Goal: Information Seeking & Learning: Learn about a topic

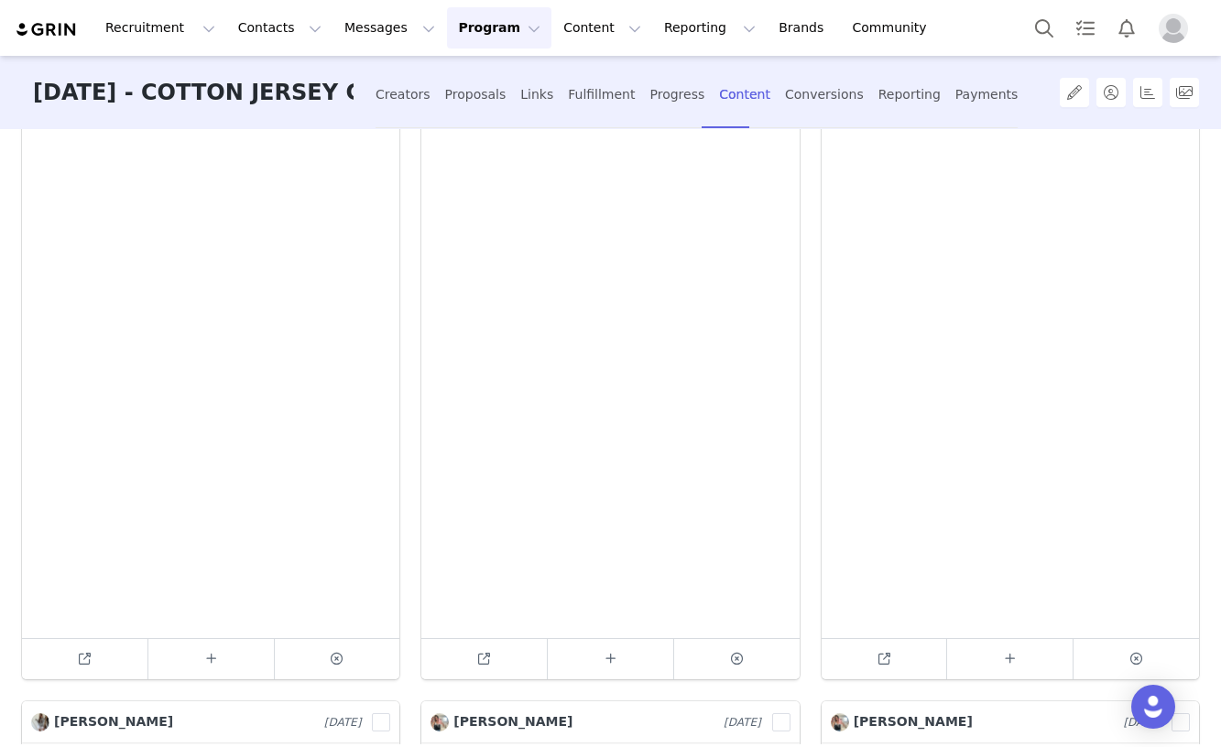
scroll to position [125, 0]
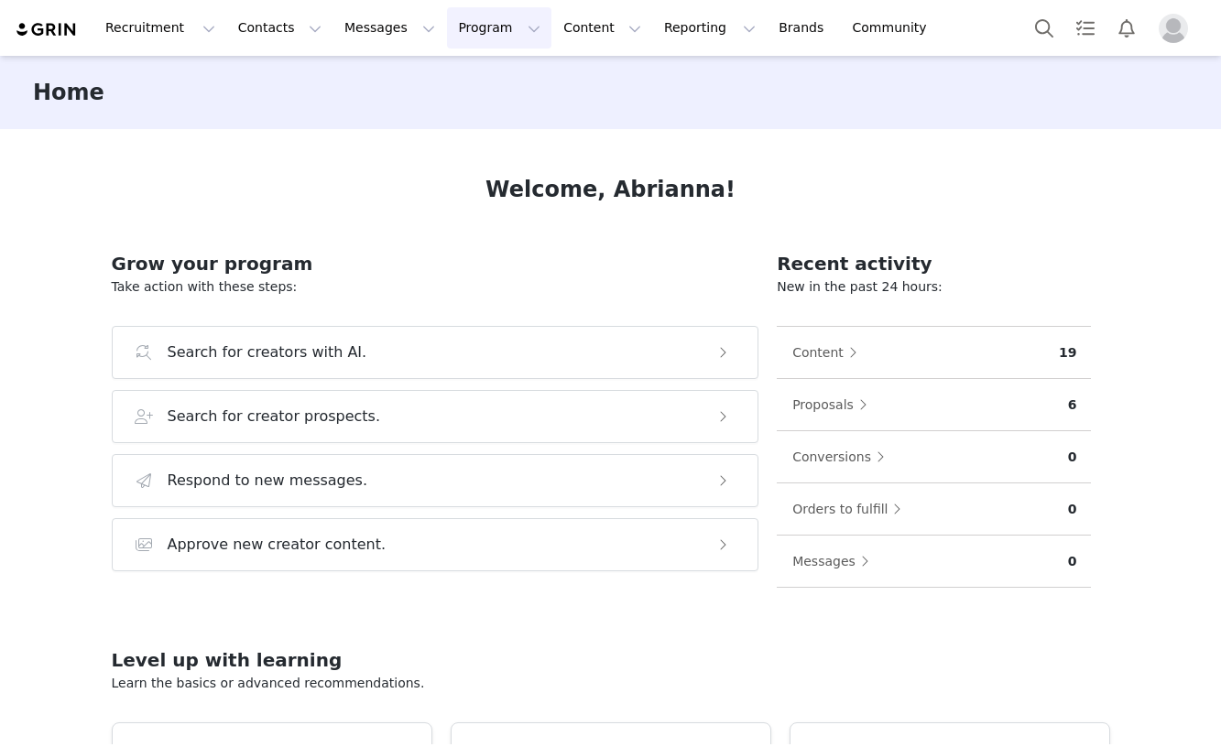
click at [463, 27] on button "Program Program" at bounding box center [499, 27] width 104 height 41
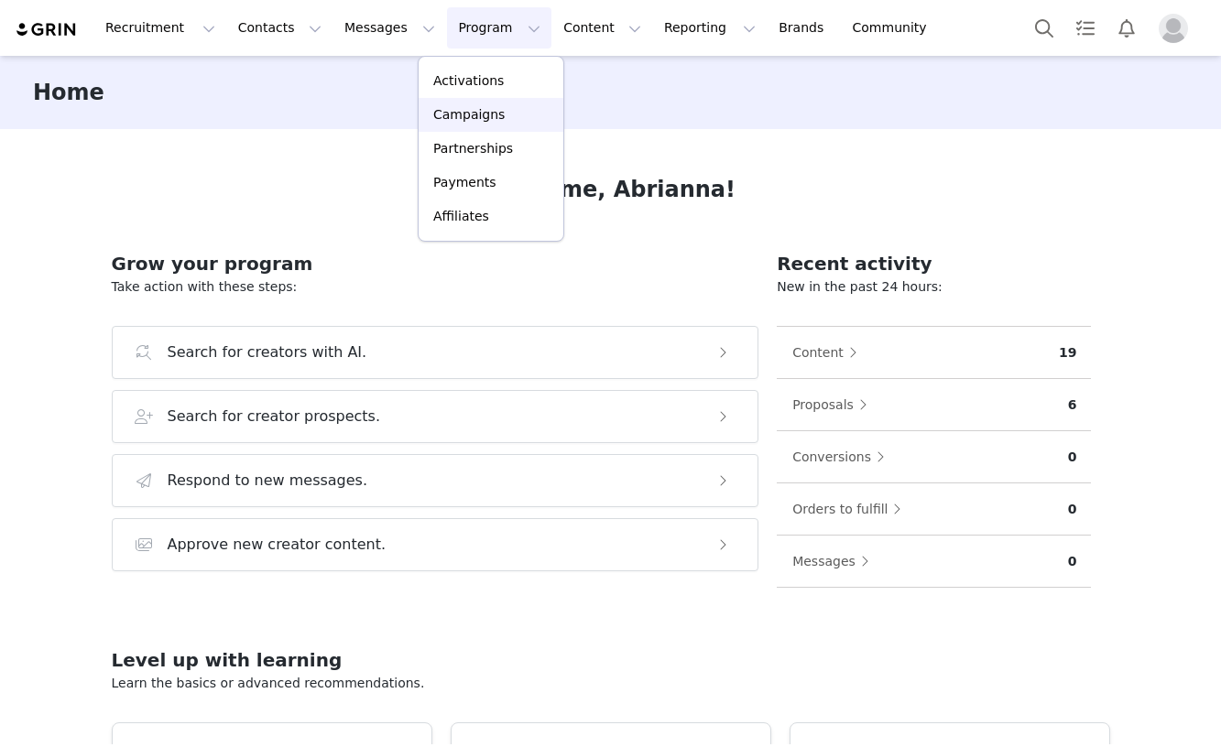
click at [477, 116] on p "Campaigns" at bounding box center [468, 114] width 71 height 19
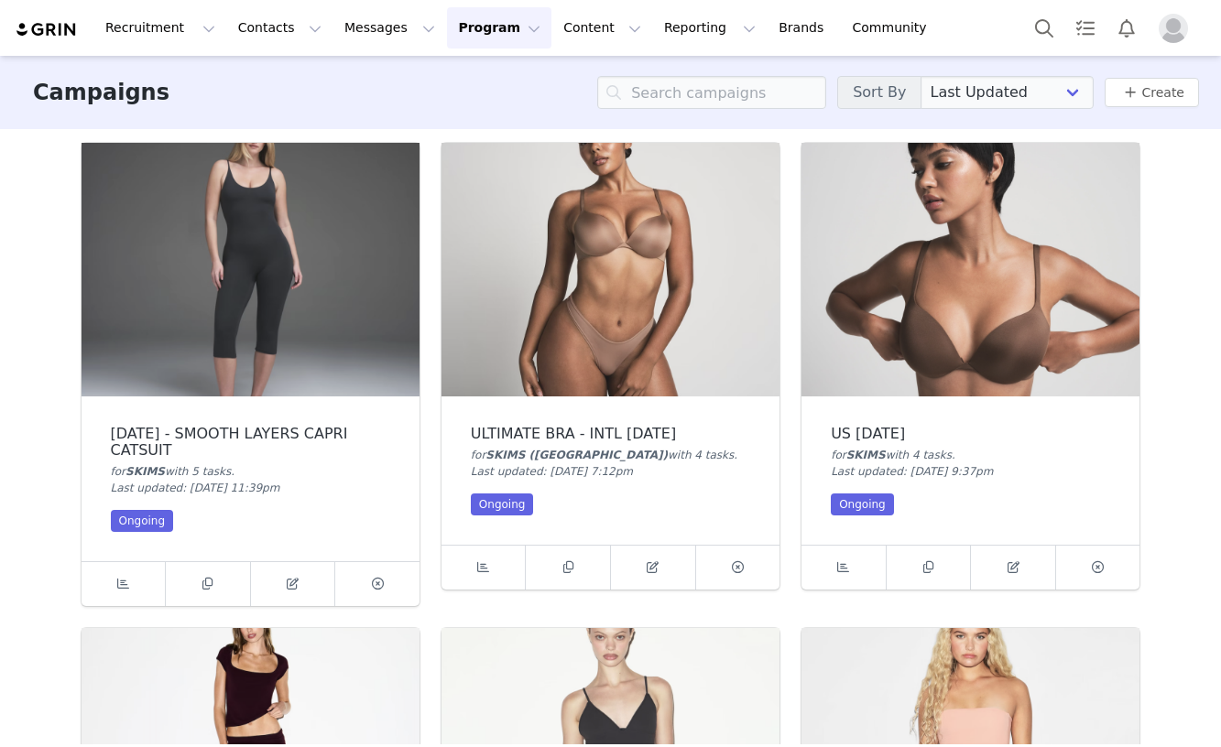
click at [552, 389] on img at bounding box center [610, 270] width 338 height 254
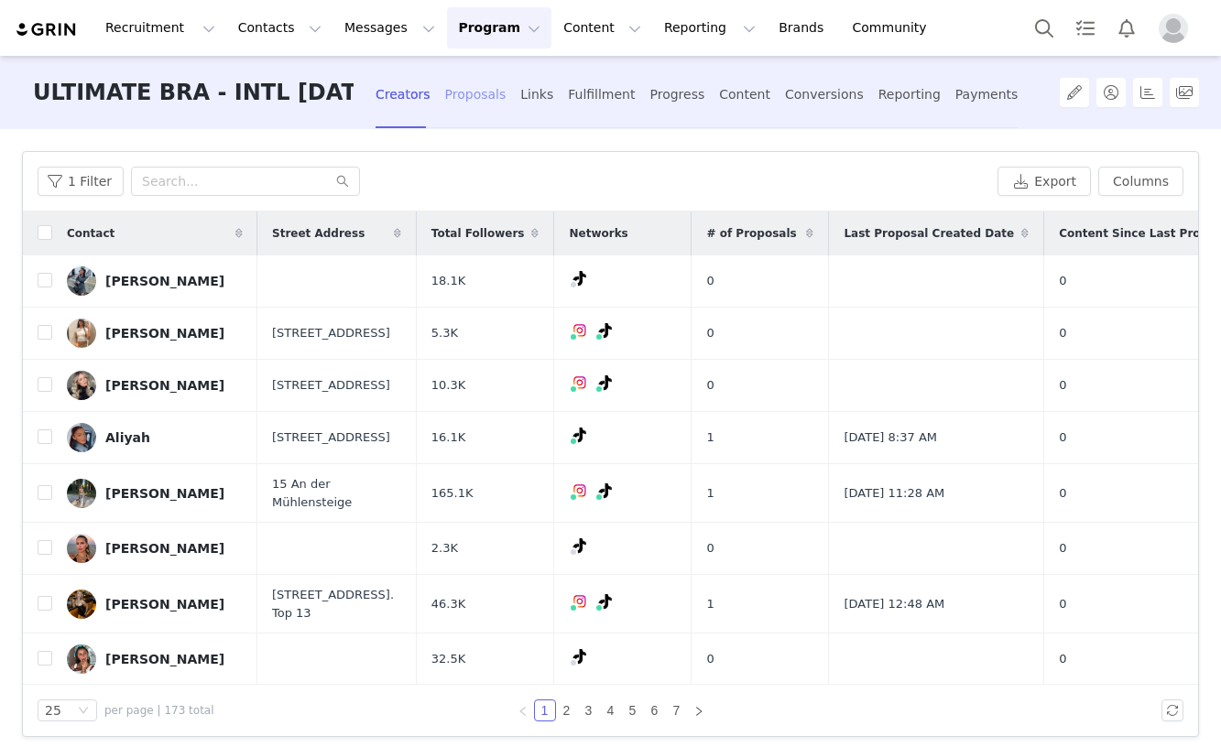
click at [464, 86] on div "Proposals" at bounding box center [475, 95] width 61 height 49
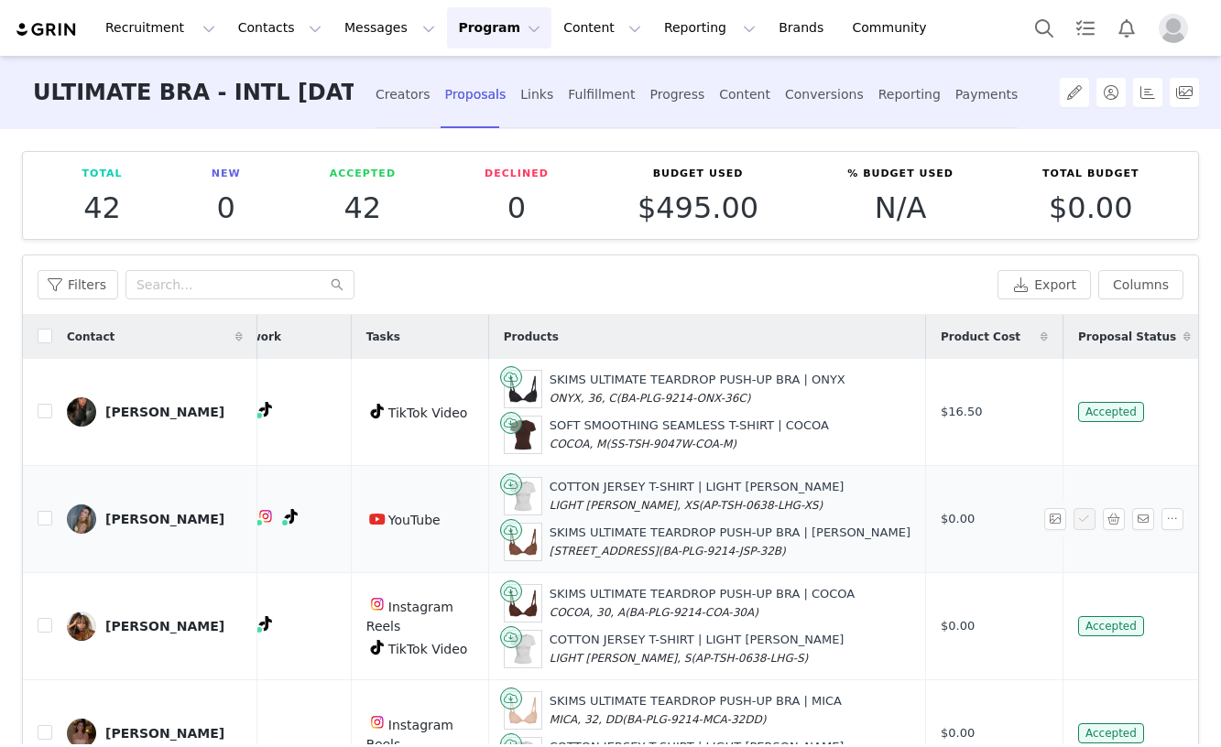
scroll to position [0, 384]
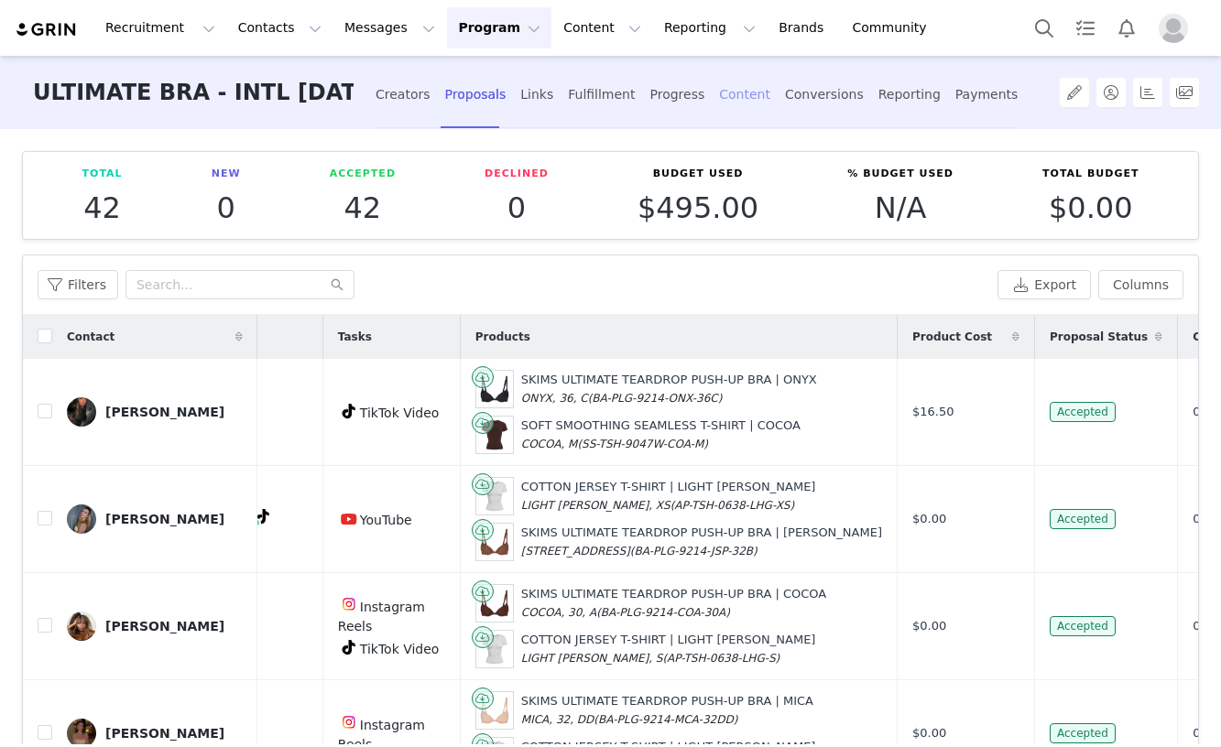
click at [730, 90] on div "Content" at bounding box center [744, 95] width 51 height 49
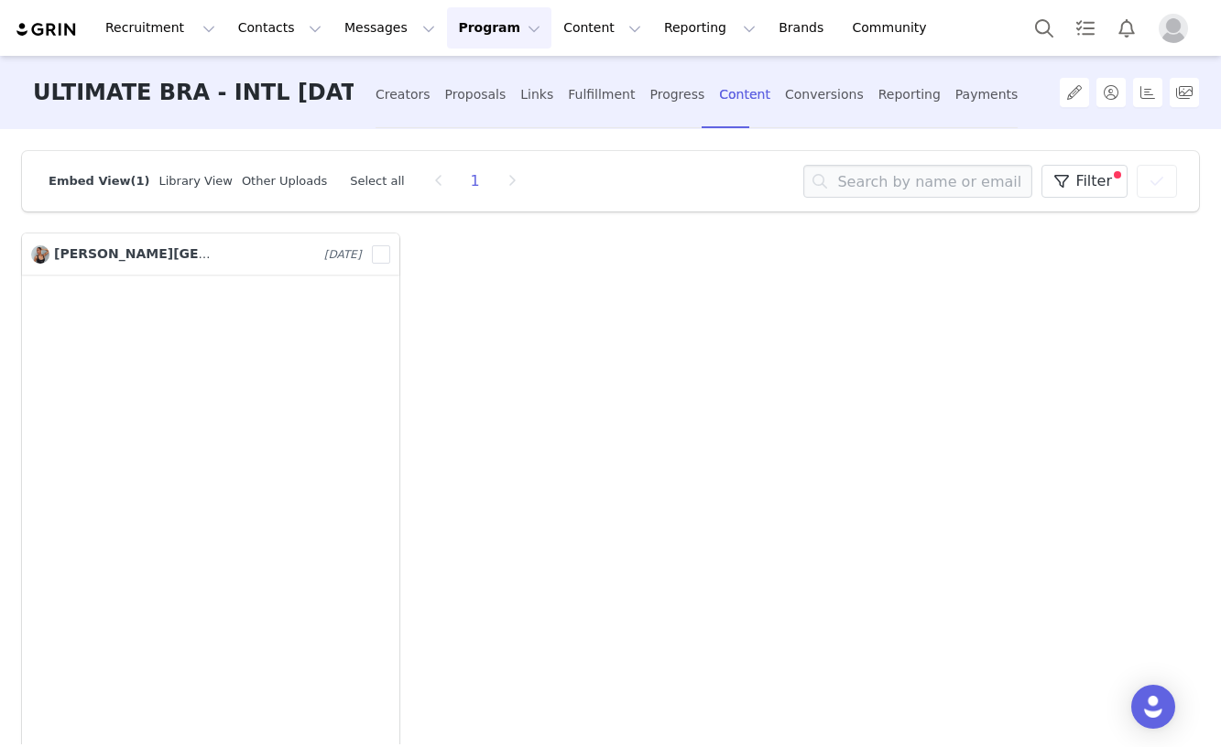
click at [501, 441] on div "Kenya Lima Sep 30, 2025 9708909 Remove Content? Click "Remove" to remove this c…" at bounding box center [610, 634] width 1199 height 822
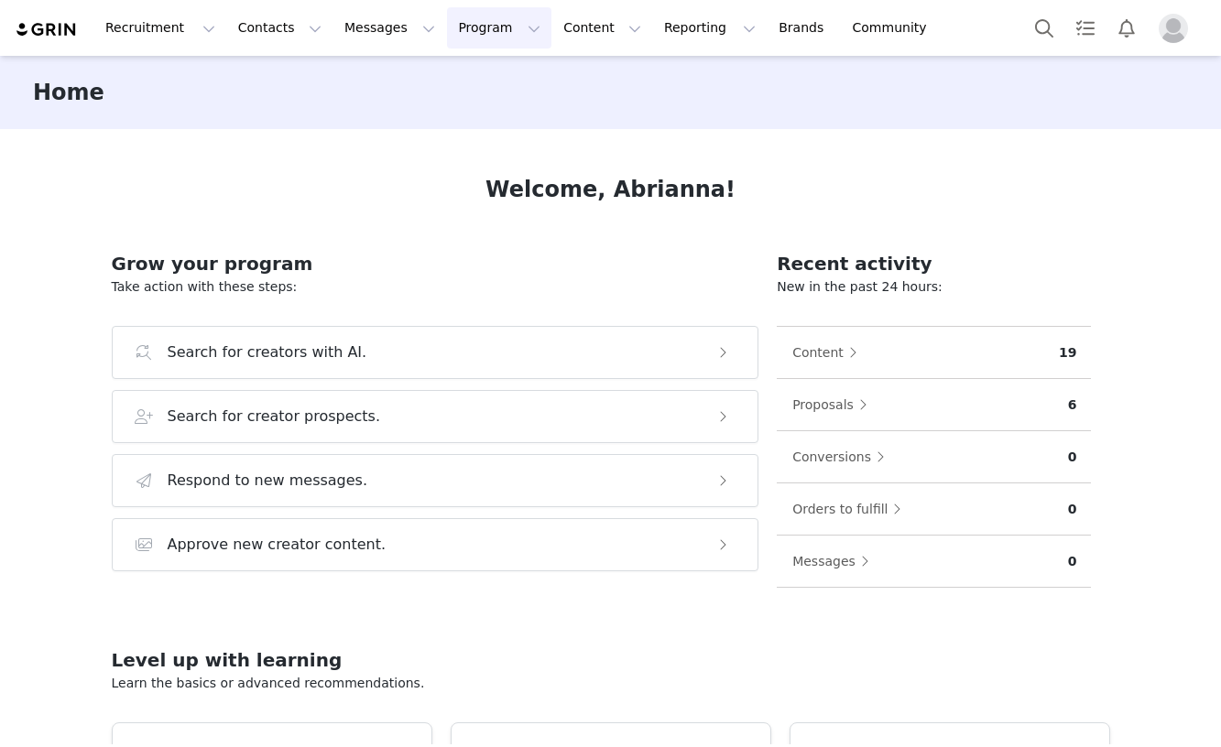
click at [464, 21] on button "Program Program" at bounding box center [499, 27] width 104 height 41
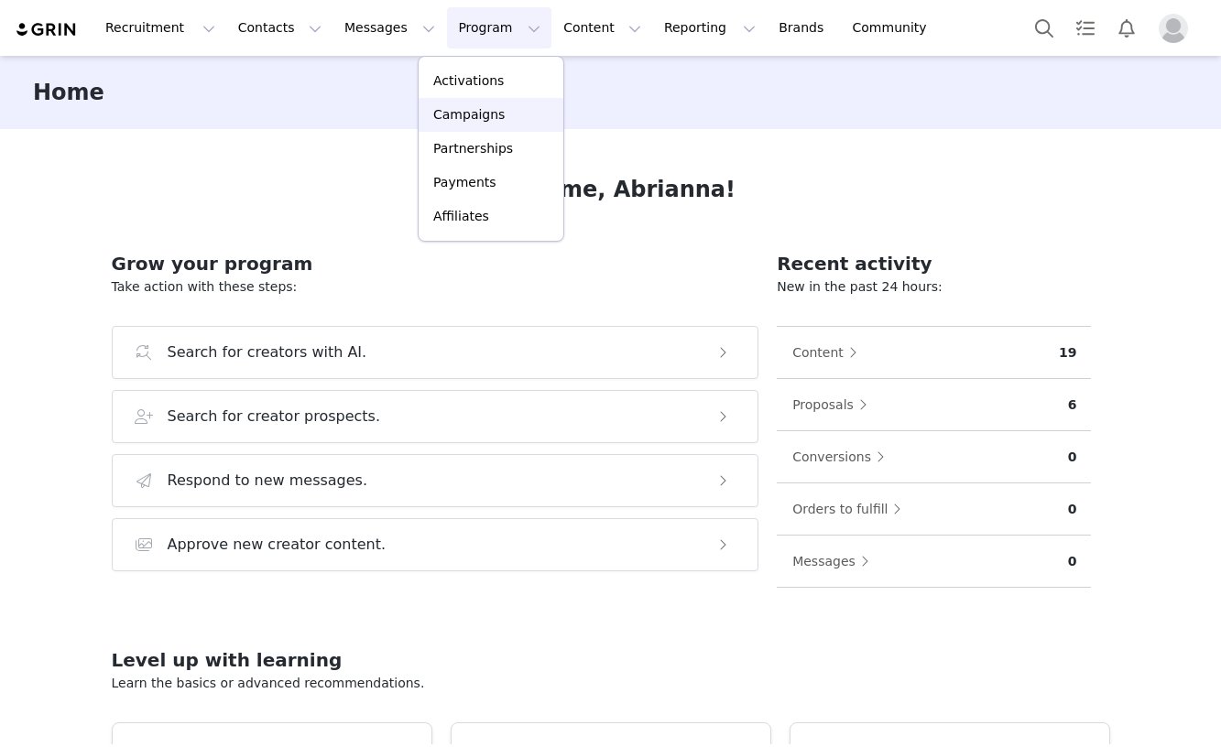
click at [469, 105] on p "Campaigns" at bounding box center [468, 114] width 71 height 19
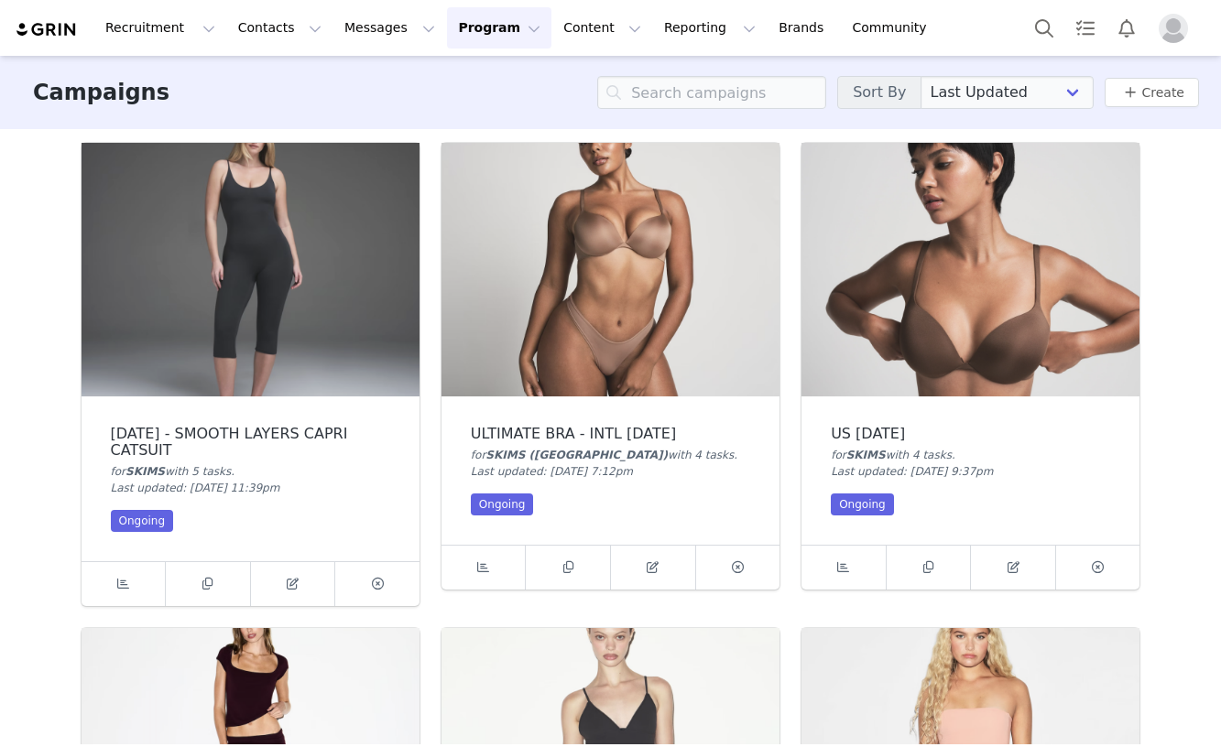
click at [587, 321] on img at bounding box center [610, 270] width 338 height 254
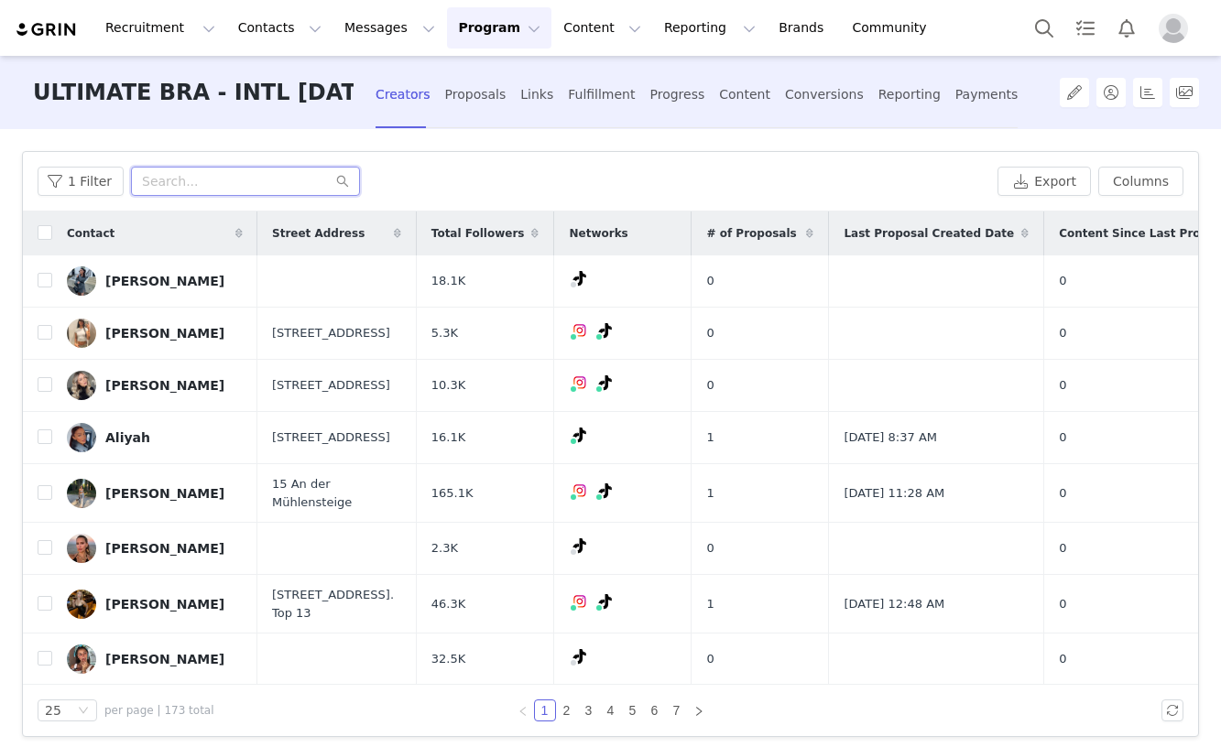
click at [158, 182] on input "text" at bounding box center [245, 181] width 229 height 29
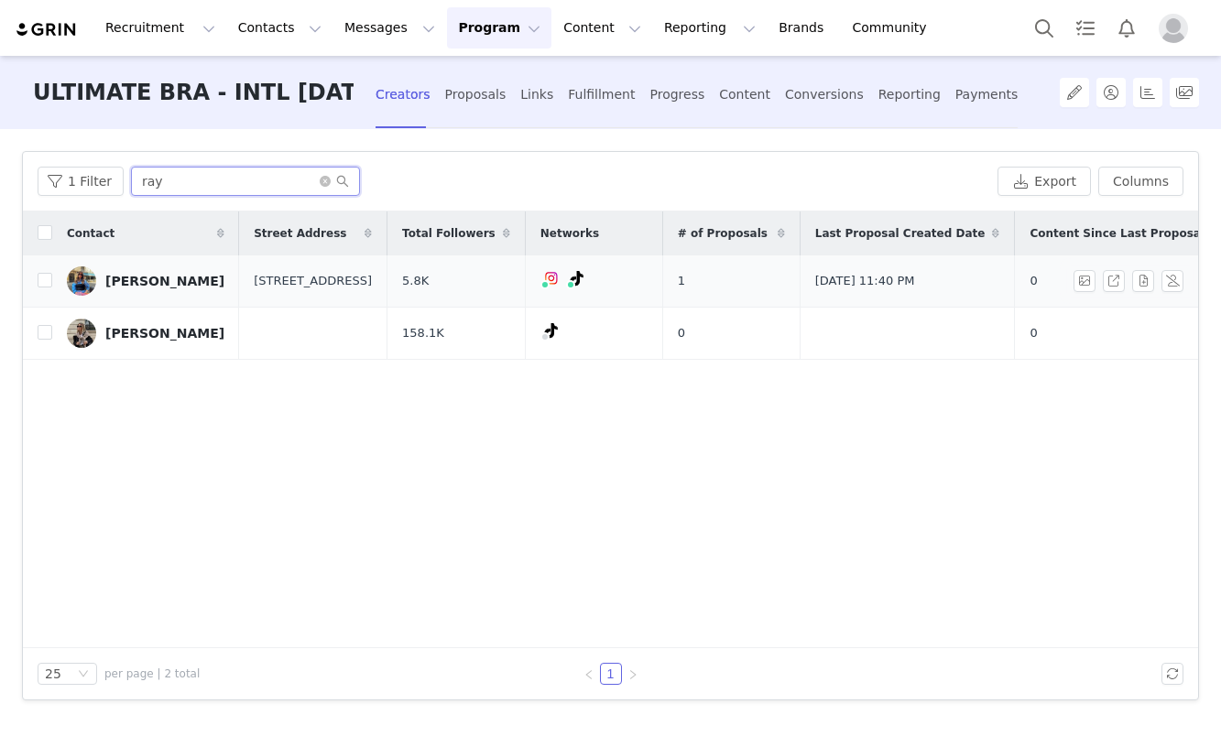
type input "ray"
click at [118, 279] on div "Ray" at bounding box center [164, 281] width 119 height 15
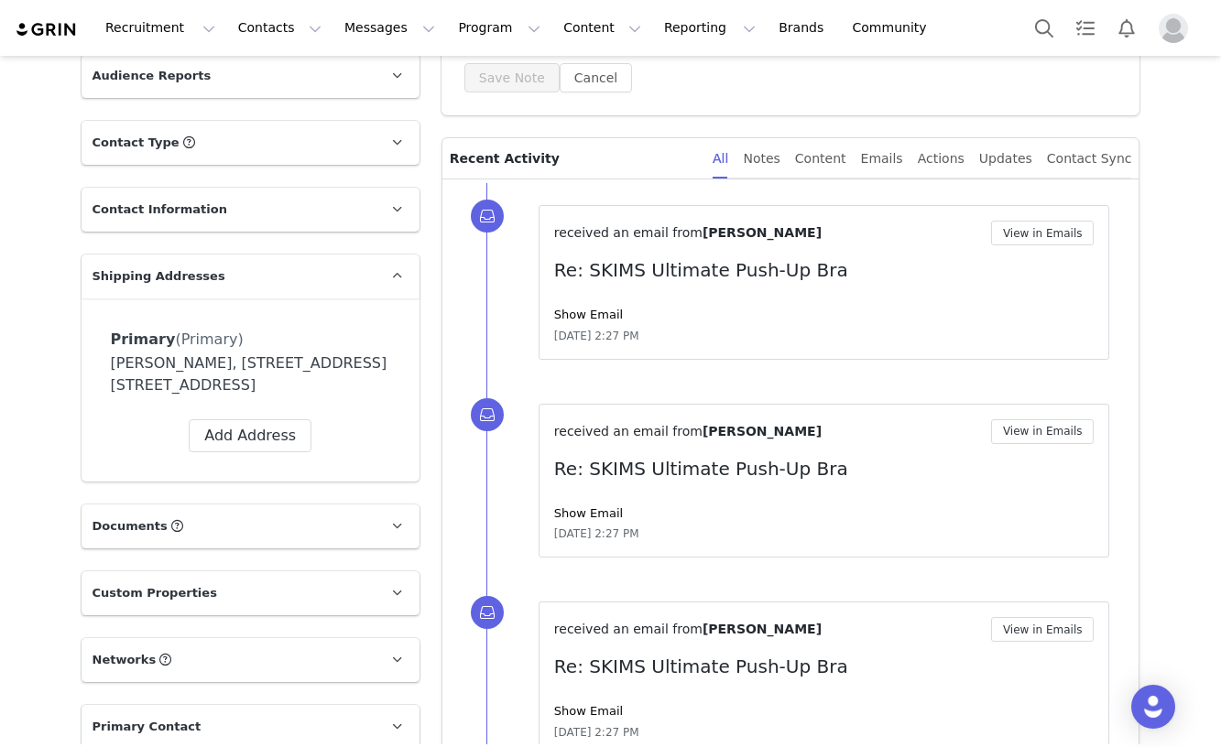
scroll to position [81, 0]
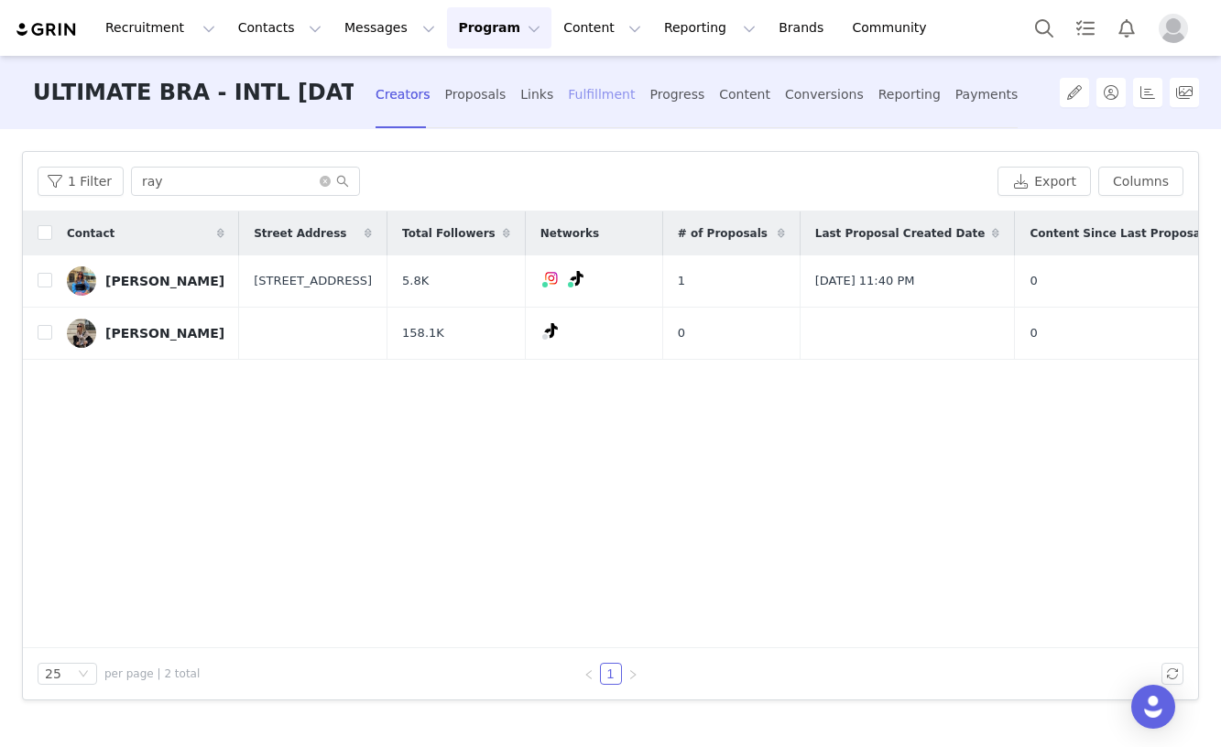
click at [601, 93] on div "Fulfillment" at bounding box center [601, 95] width 67 height 49
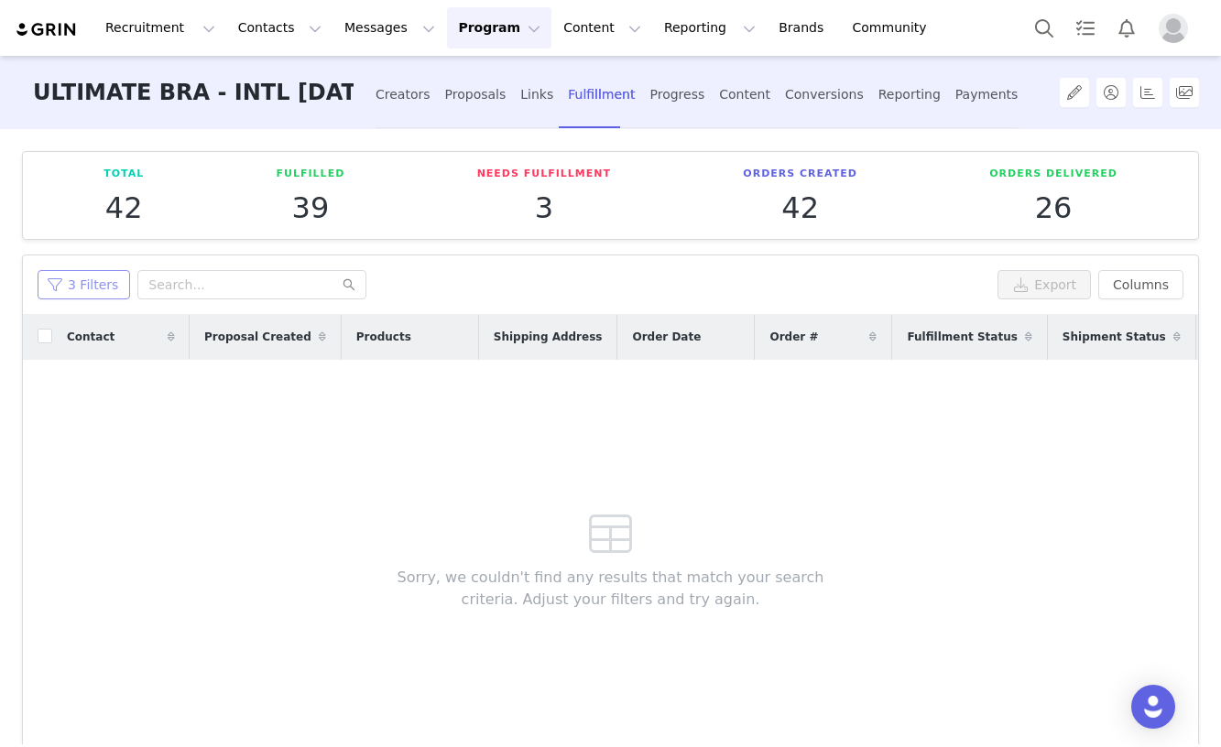
click at [109, 292] on button "3 Filters" at bounding box center [84, 284] width 93 height 29
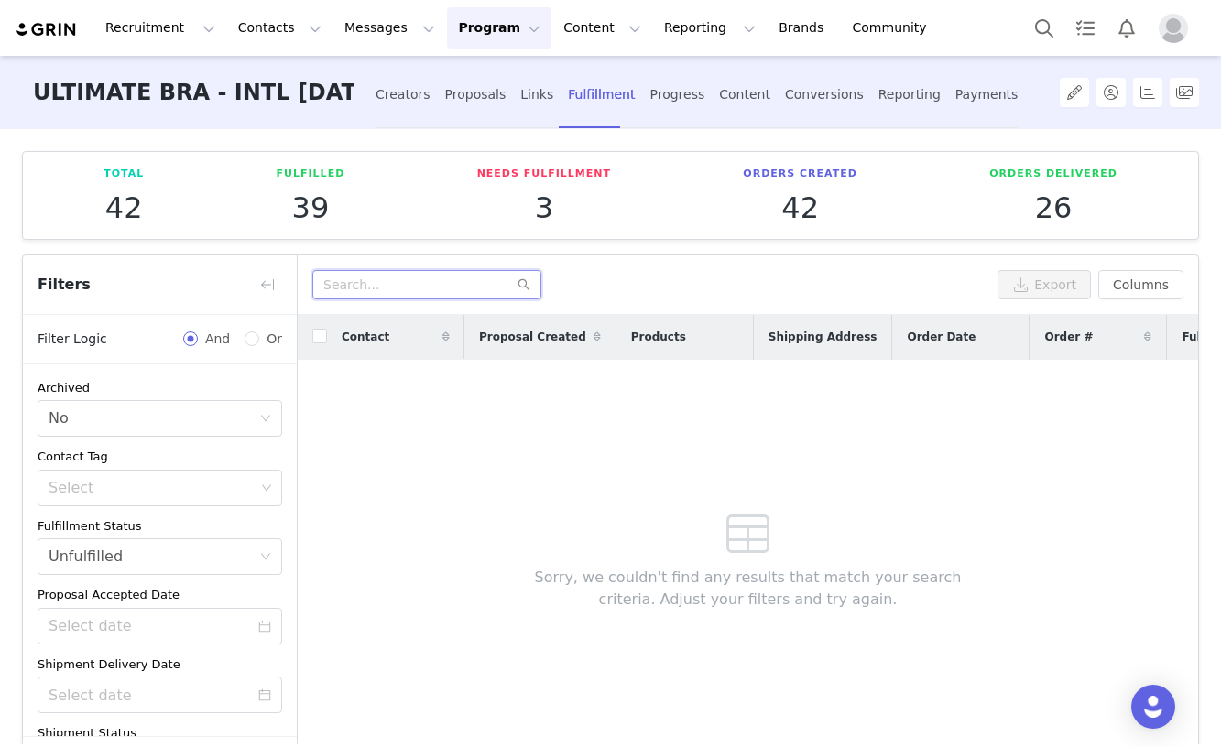
click at [387, 281] on input "text" at bounding box center [426, 284] width 229 height 29
click at [409, 83] on div "Creators" at bounding box center [403, 95] width 55 height 49
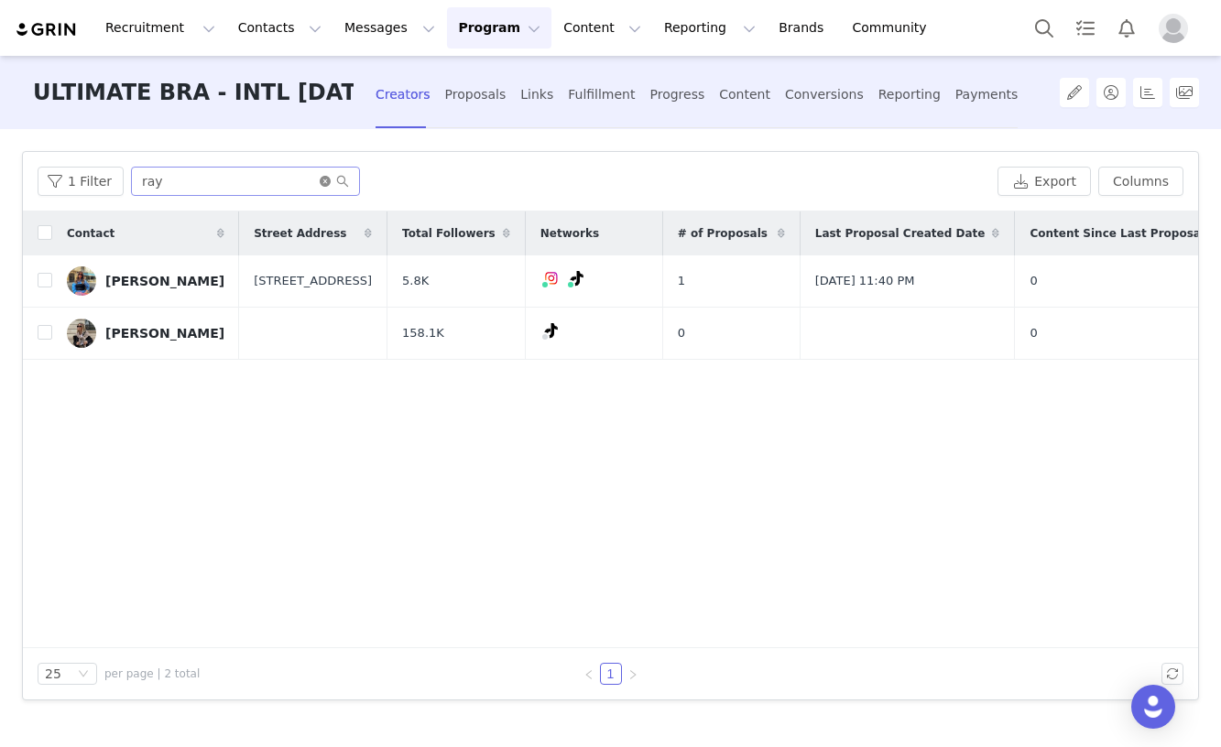
click at [320, 183] on icon "icon: close-circle" at bounding box center [325, 181] width 11 height 11
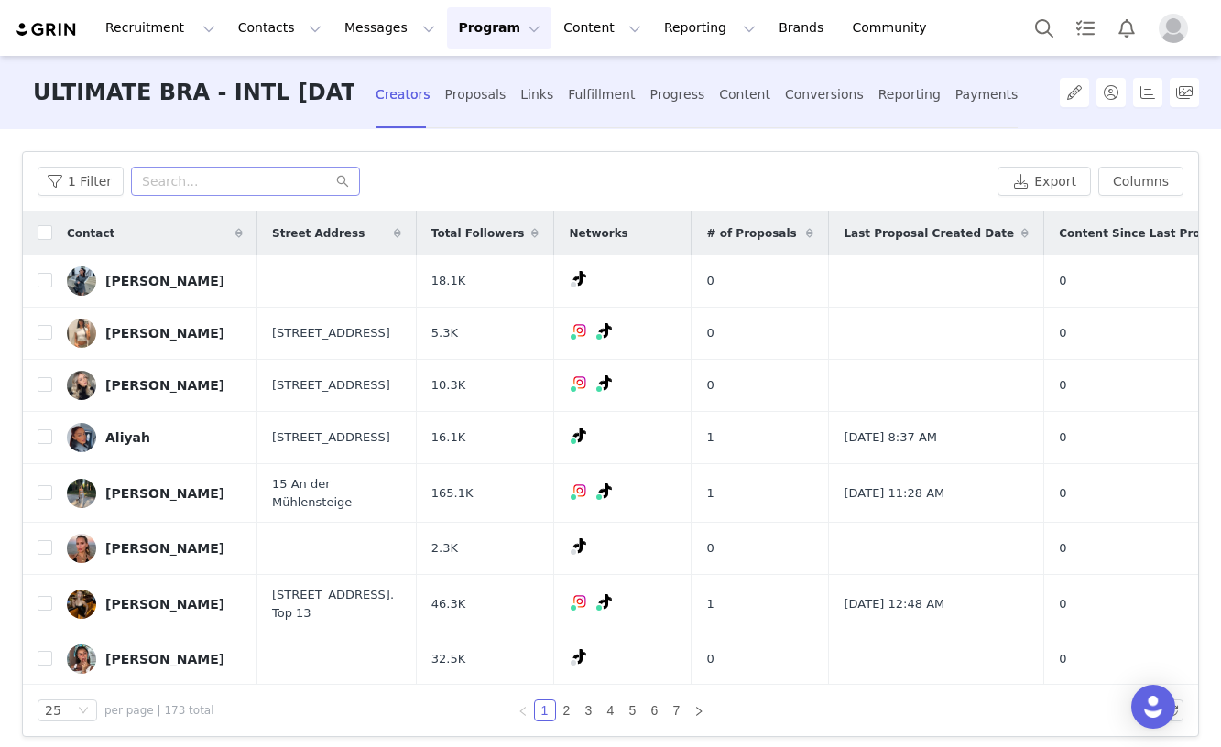
click at [474, 22] on button "Program Program" at bounding box center [499, 27] width 104 height 41
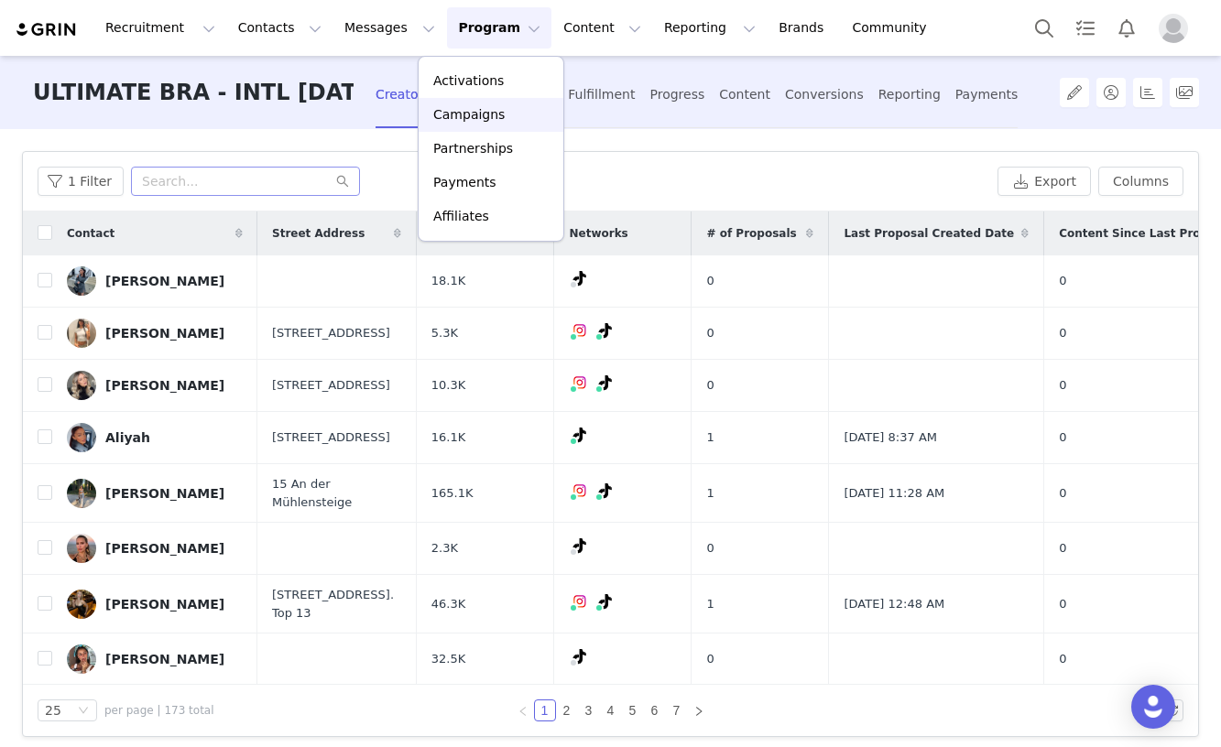
click at [485, 109] on p "Campaigns" at bounding box center [468, 114] width 71 height 19
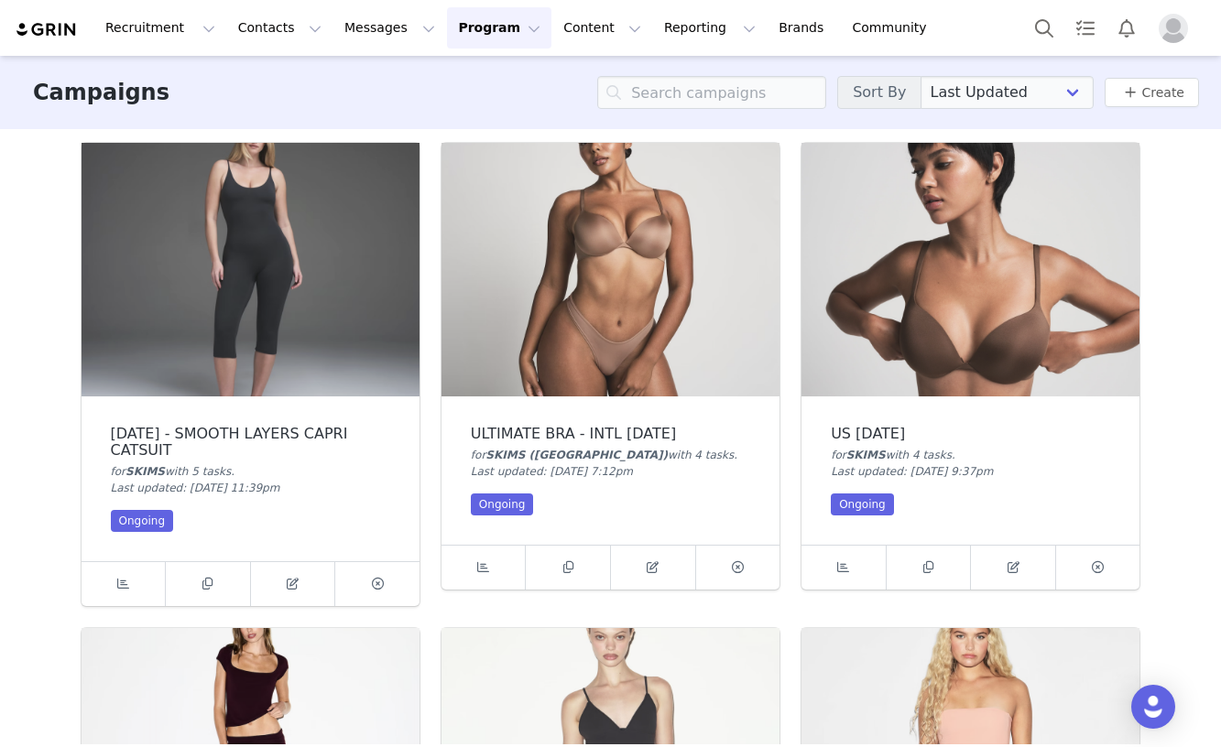
click at [621, 321] on img at bounding box center [610, 270] width 338 height 254
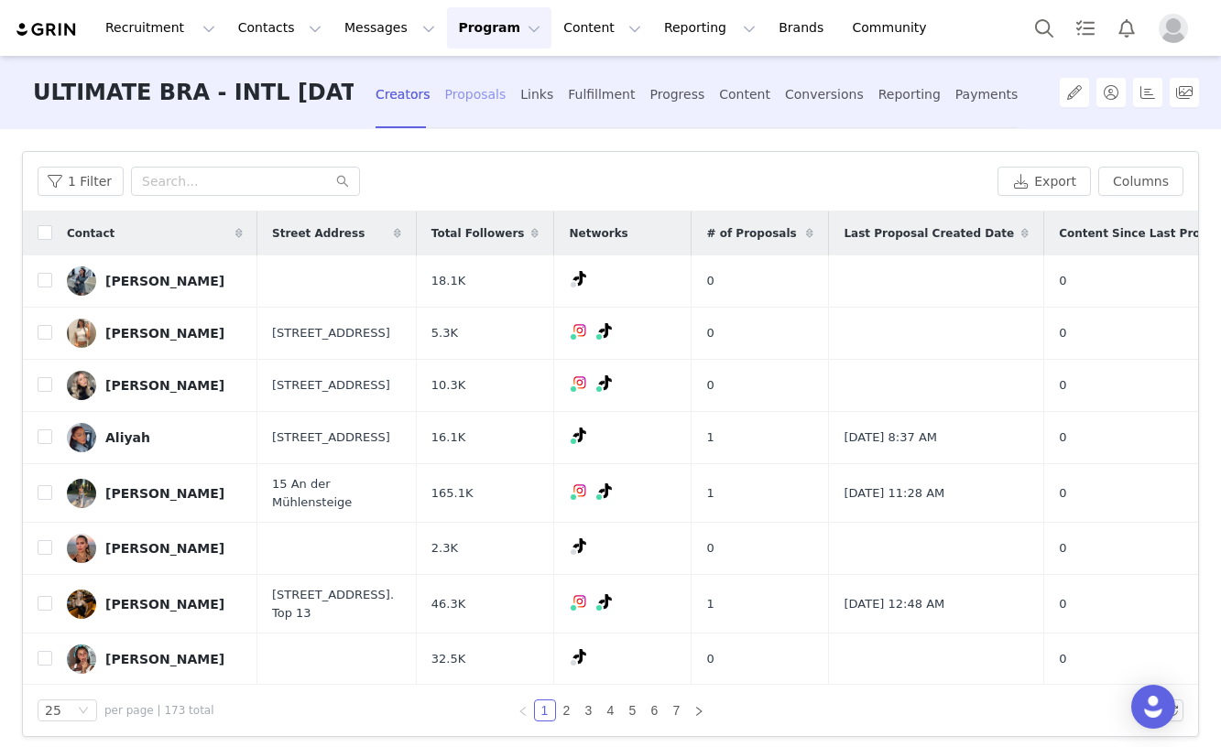
click at [480, 104] on div "Proposals" at bounding box center [475, 95] width 61 height 49
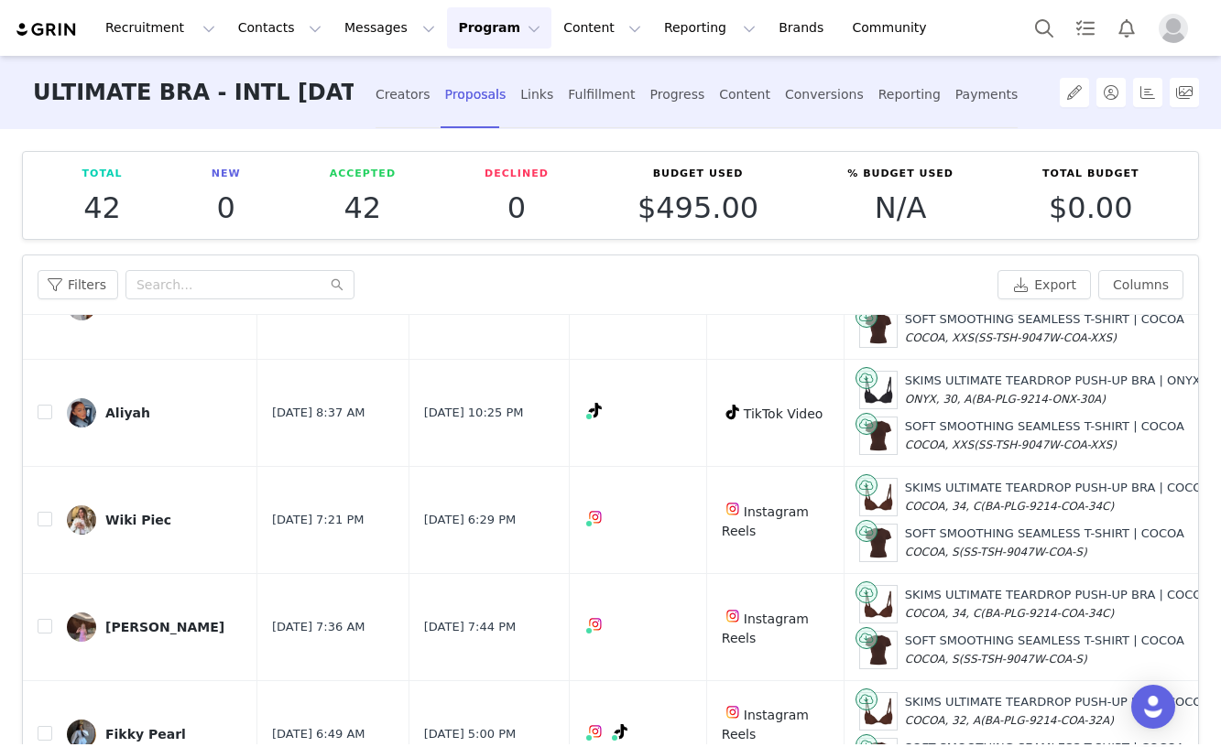
scroll to position [118, 0]
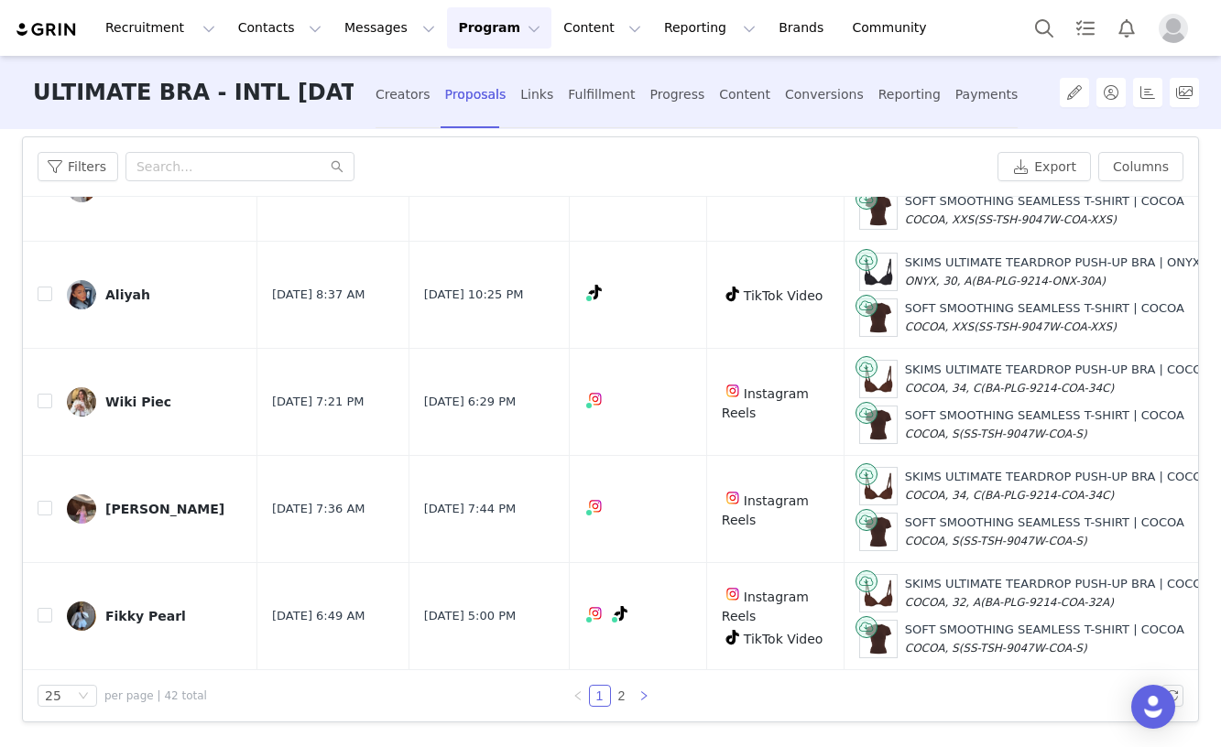
click at [648, 692] on icon "icon: right" at bounding box center [643, 696] width 11 height 11
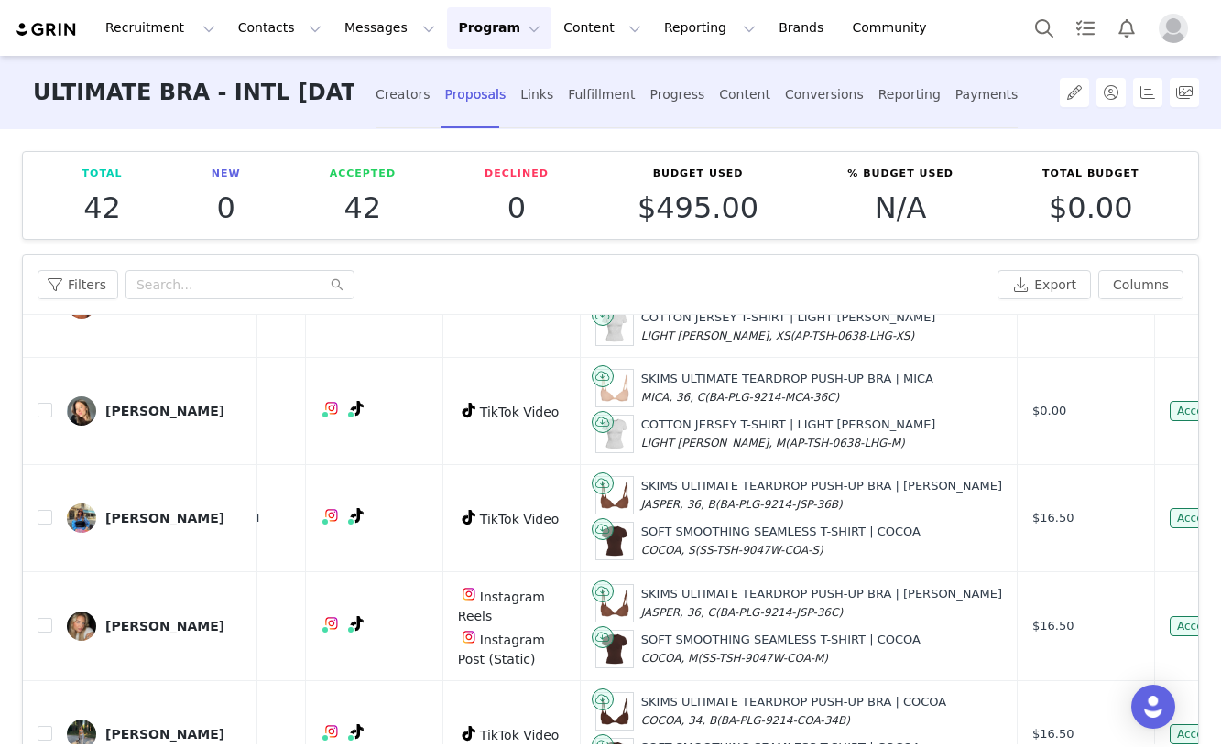
scroll to position [1394, 291]
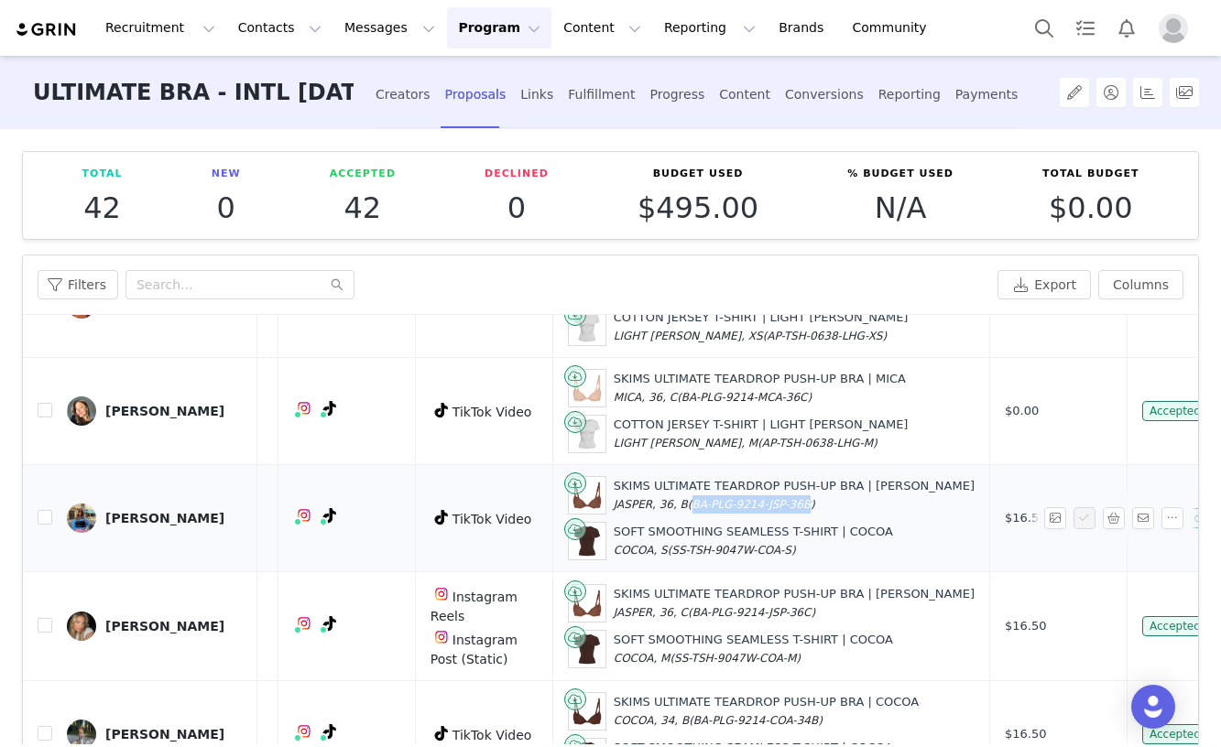
drag, startPoint x: 661, startPoint y: 506, endPoint x: 785, endPoint y: 509, distance: 123.7
click at [785, 509] on span "(BA-PLG-9214-JSP-36B)" at bounding box center [751, 504] width 127 height 13
copy span "BA-PLG-9214-JSP-36B"
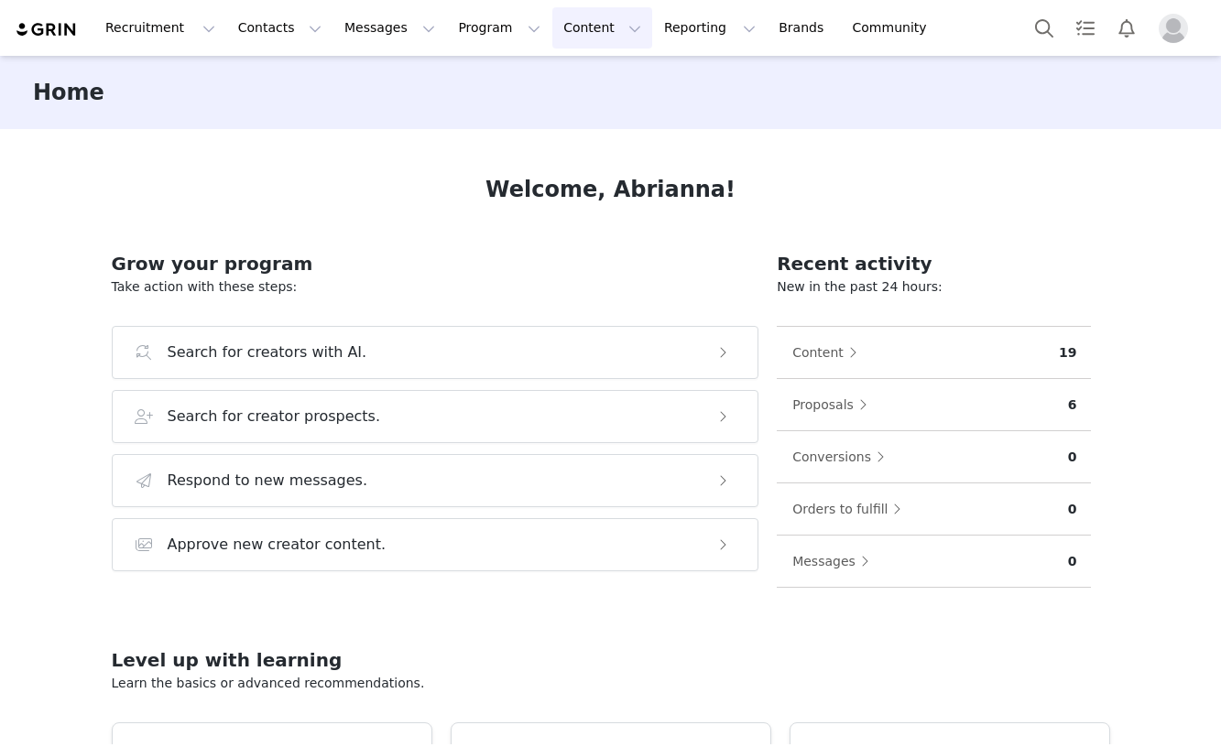
click at [552, 30] on button "Content Content" at bounding box center [602, 27] width 100 height 41
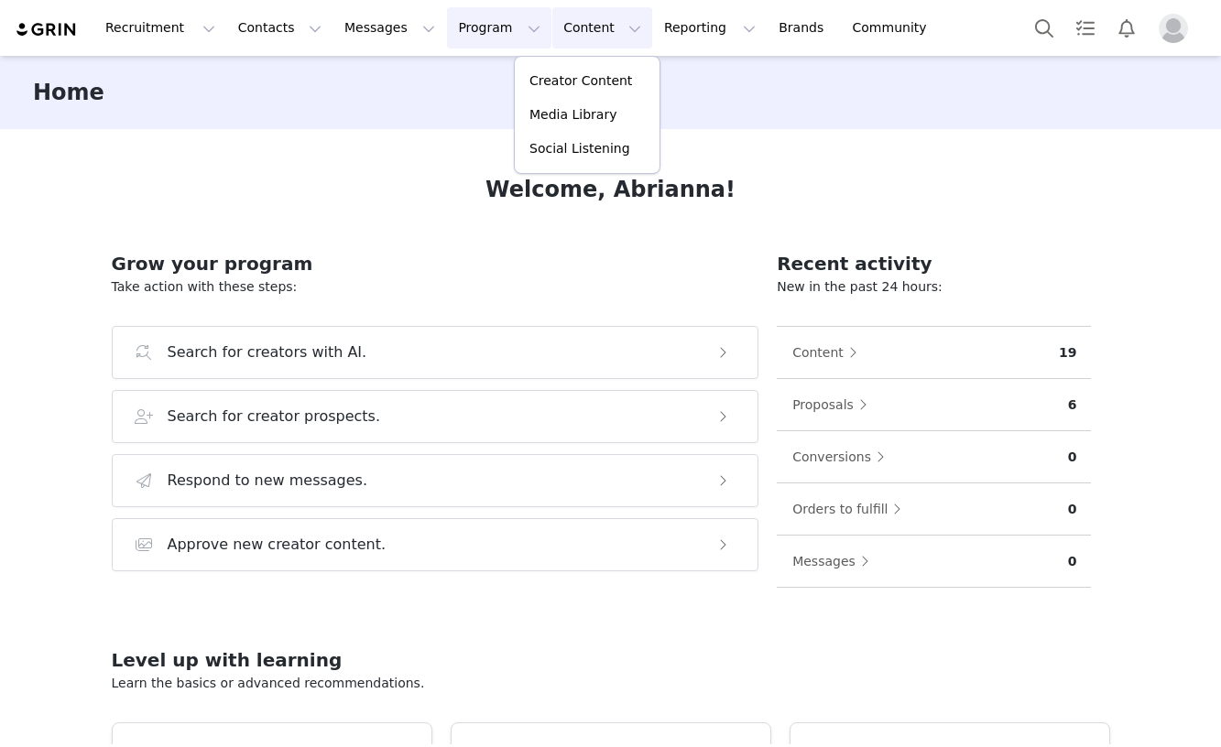
click at [447, 28] on button "Program Program" at bounding box center [499, 27] width 104 height 41
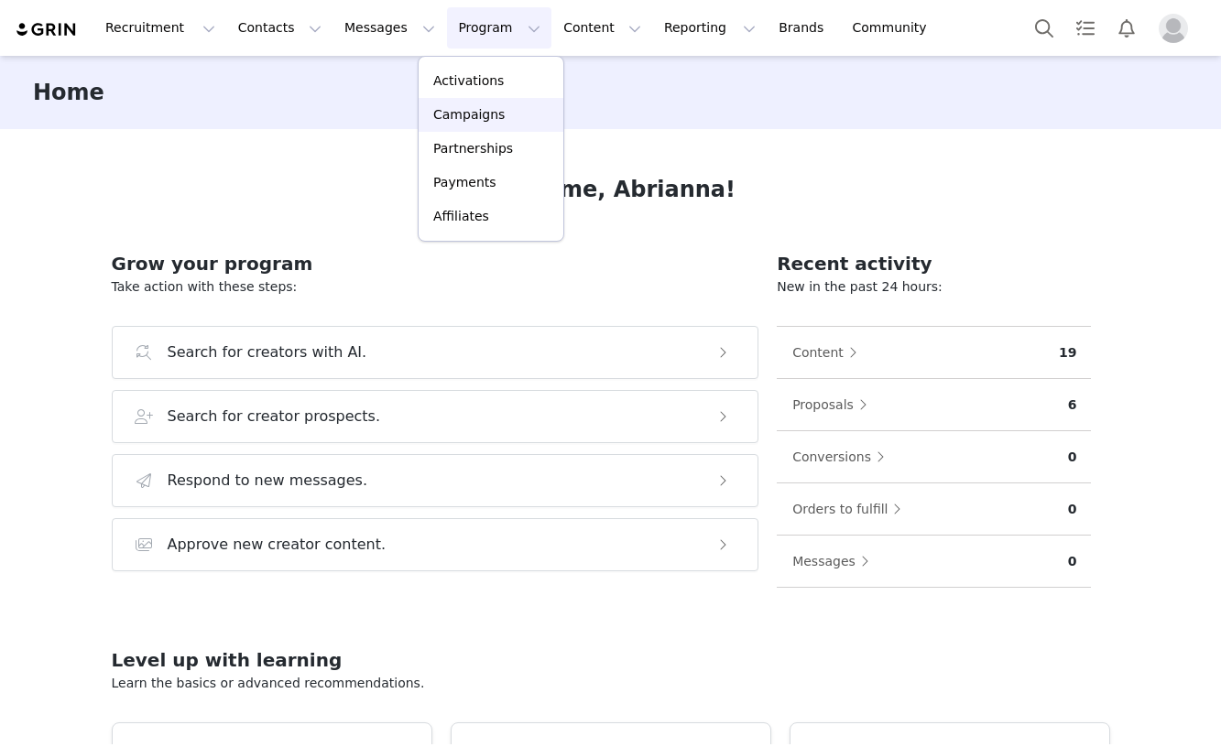
click at [462, 109] on p "Campaigns" at bounding box center [468, 114] width 71 height 19
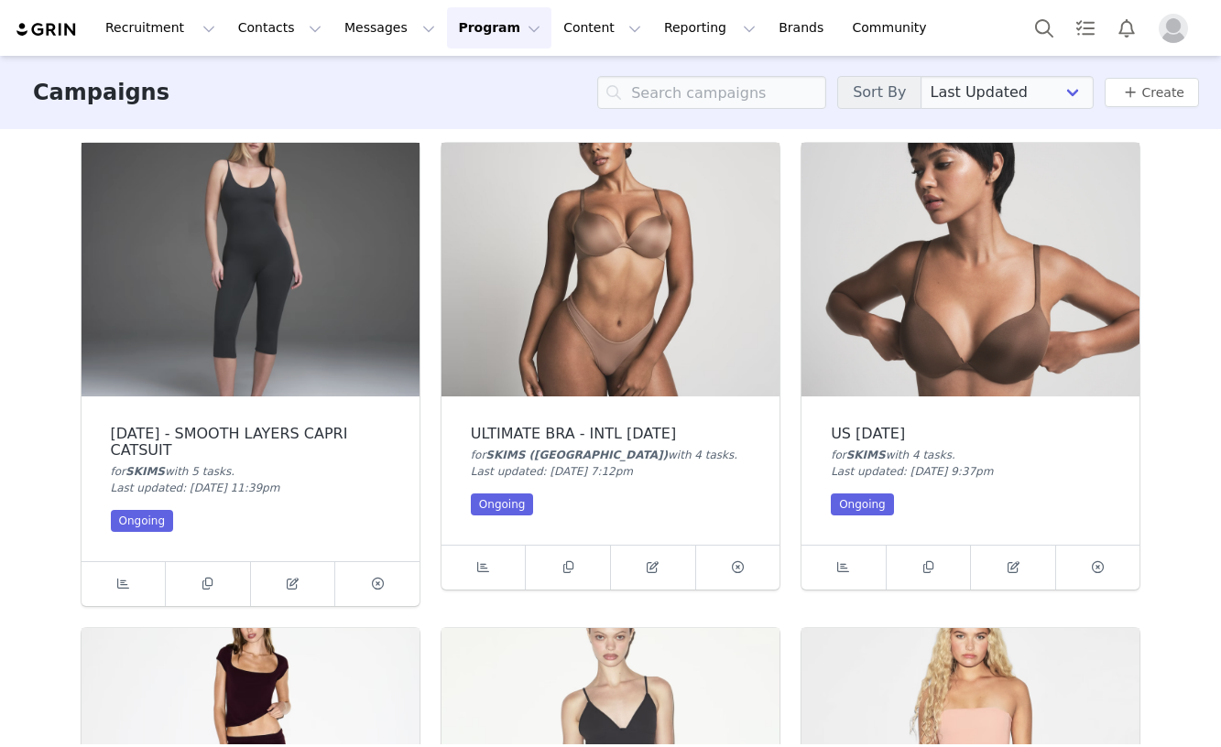
click at [601, 304] on img at bounding box center [610, 270] width 338 height 254
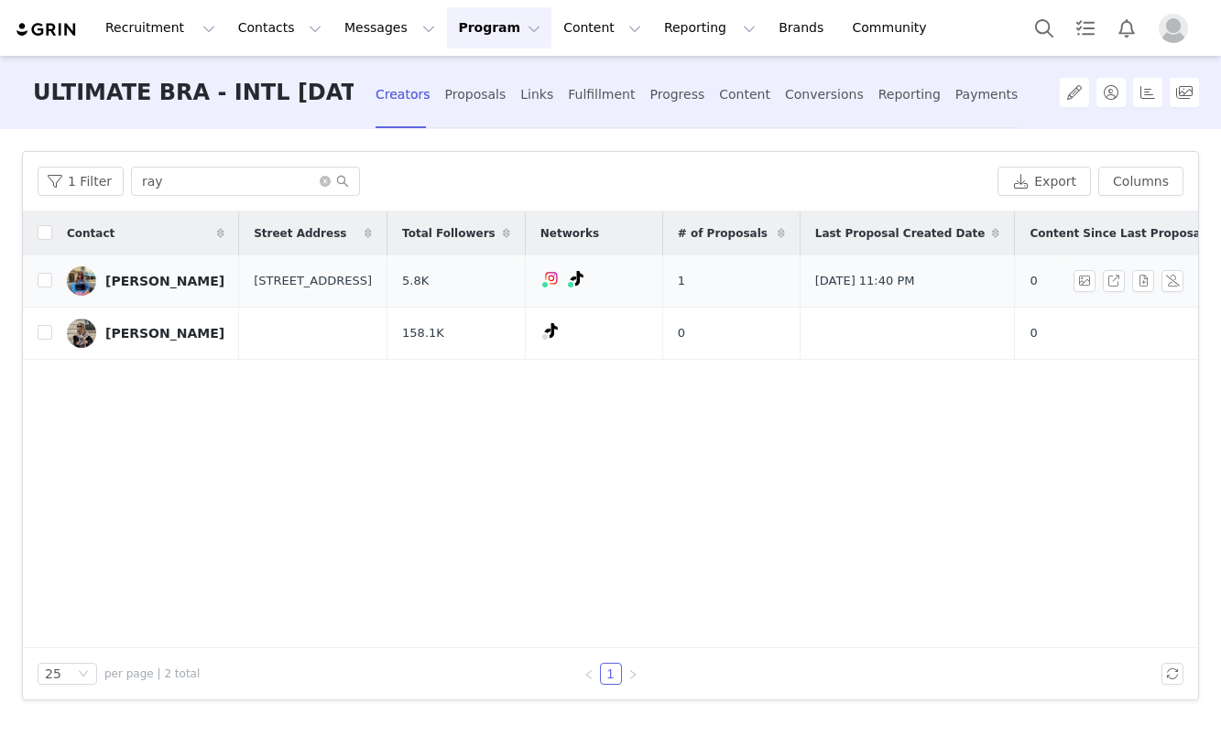
click at [186, 277] on td "Ray" at bounding box center [145, 282] width 187 height 52
click at [122, 285] on div "Ray" at bounding box center [164, 281] width 119 height 15
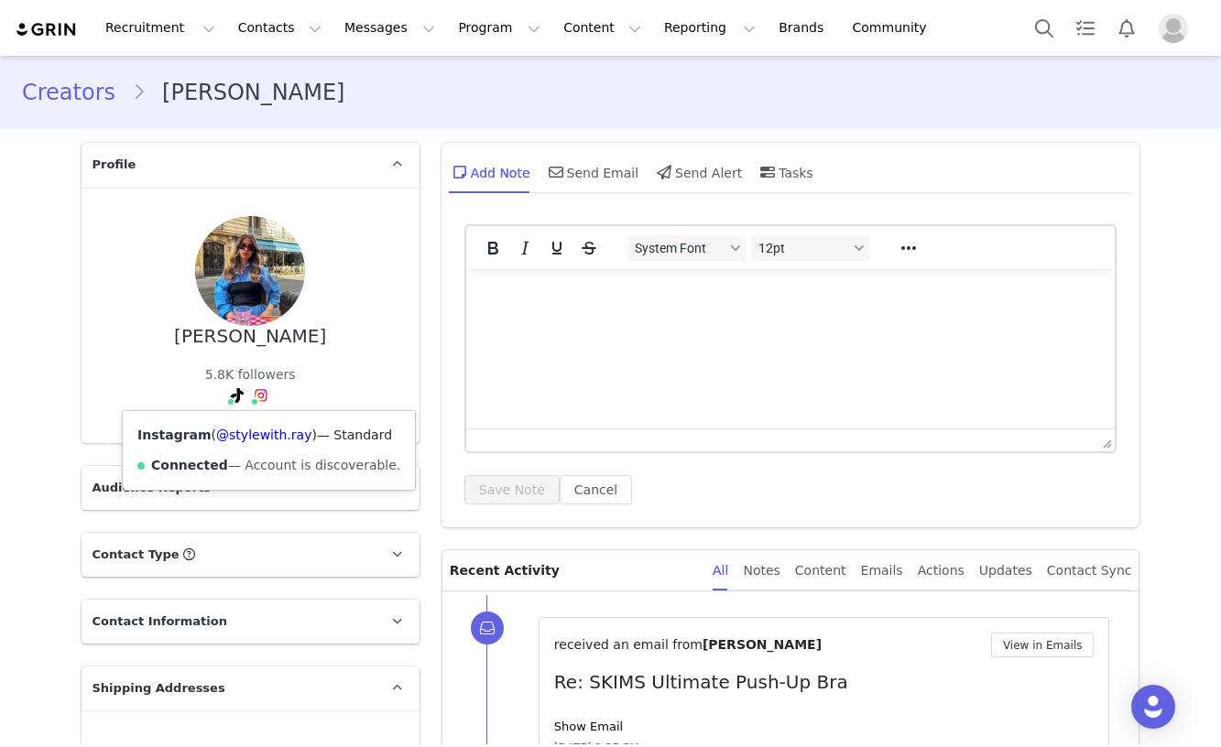
click at [257, 397] on img at bounding box center [261, 395] width 15 height 15
click at [249, 437] on link "@stylewith.ray" at bounding box center [263, 435] width 95 height 15
click at [380, 343] on div "Ray 5.8K followers TikTok ( @stylewith.ray ) — Personal/Creator Connected — Vid…" at bounding box center [250, 315] width 279 height 198
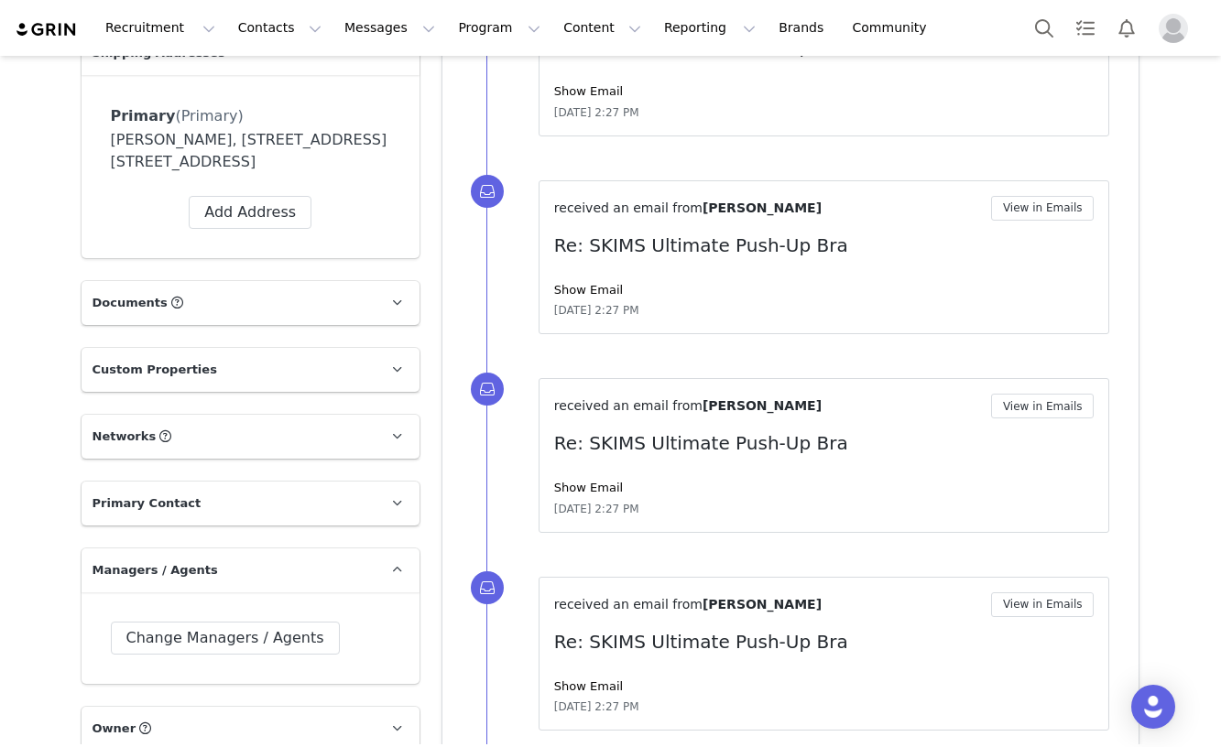
scroll to position [637, 0]
drag, startPoint x: 160, startPoint y: 138, endPoint x: 254, endPoint y: 142, distance: 93.5
click at [254, 142] on div "Ray M, 96 Station Rd. Flat 1 London, England N3 2SG United Kingdom" at bounding box center [250, 150] width 279 height 44
copy div "96 Station Rd."
drag, startPoint x: 168, startPoint y: 160, endPoint x: 218, endPoint y: 161, distance: 50.4
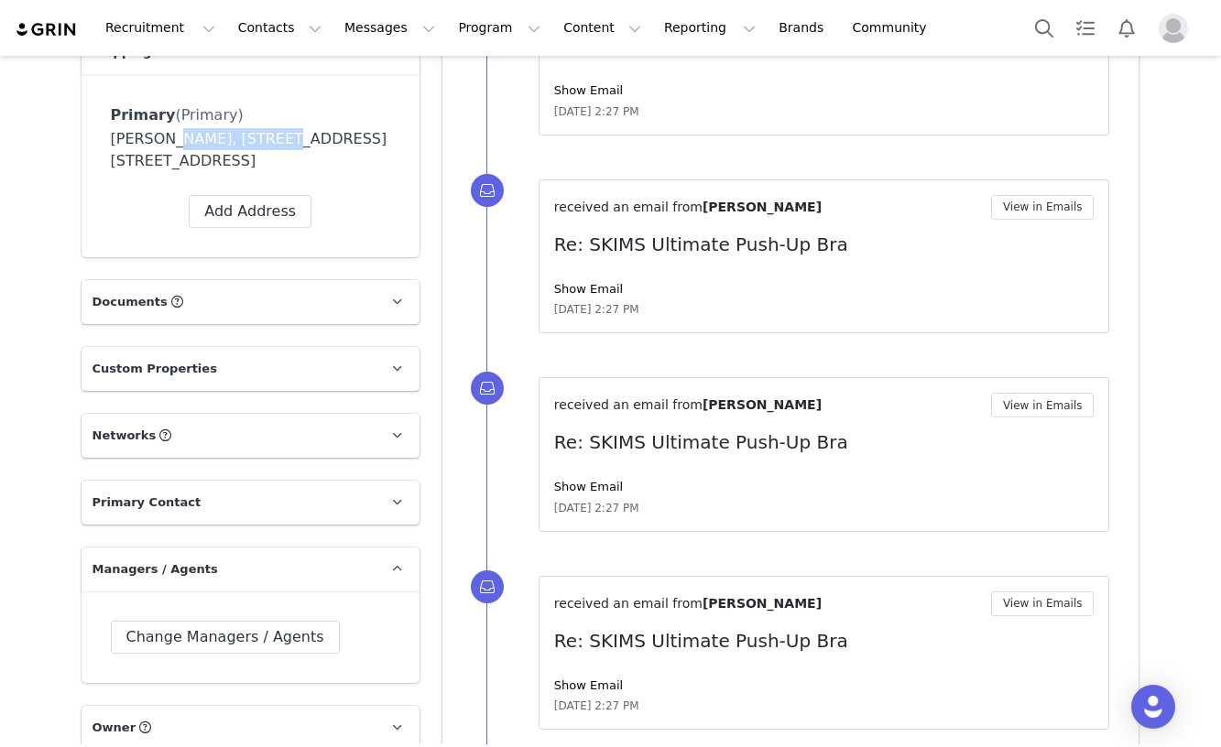
click at [218, 161] on div "Ray M, 96 Station Rd. Flat 1 London, England N3 2SG United Kingdom" at bounding box center [250, 150] width 279 height 44
copy div "N3 2SG"
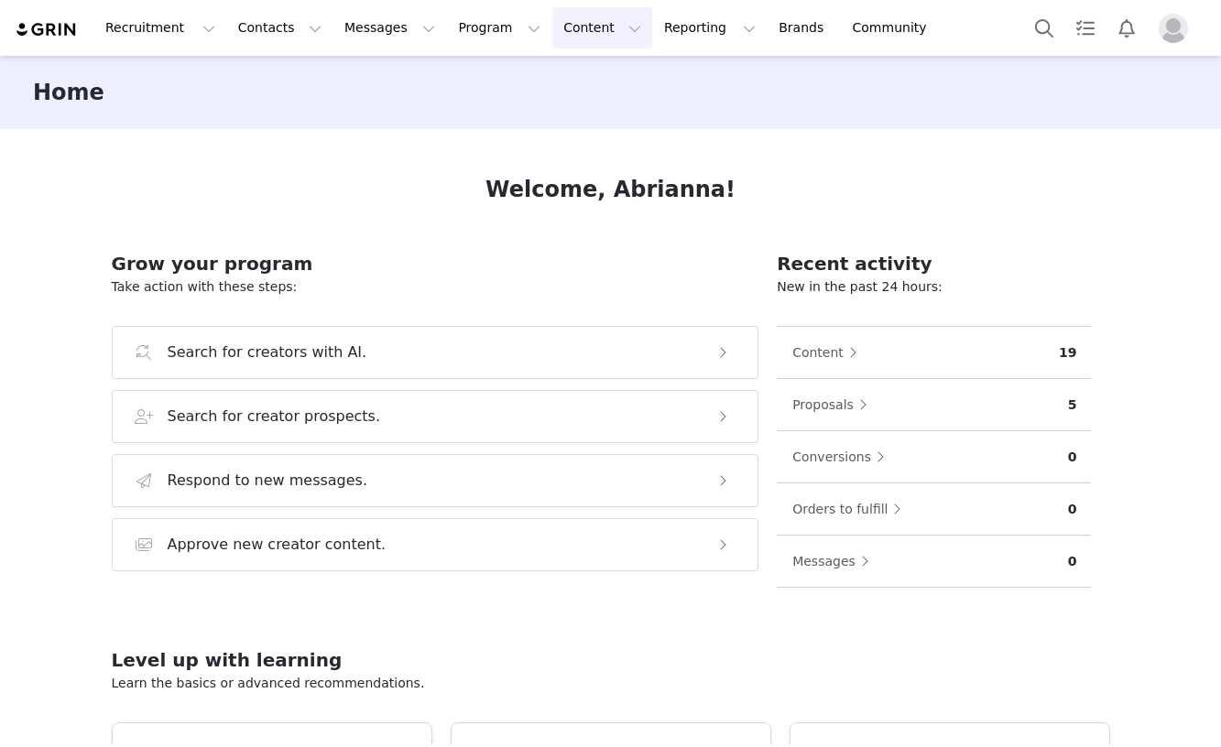
click at [558, 29] on button "Content Content" at bounding box center [602, 27] width 100 height 41
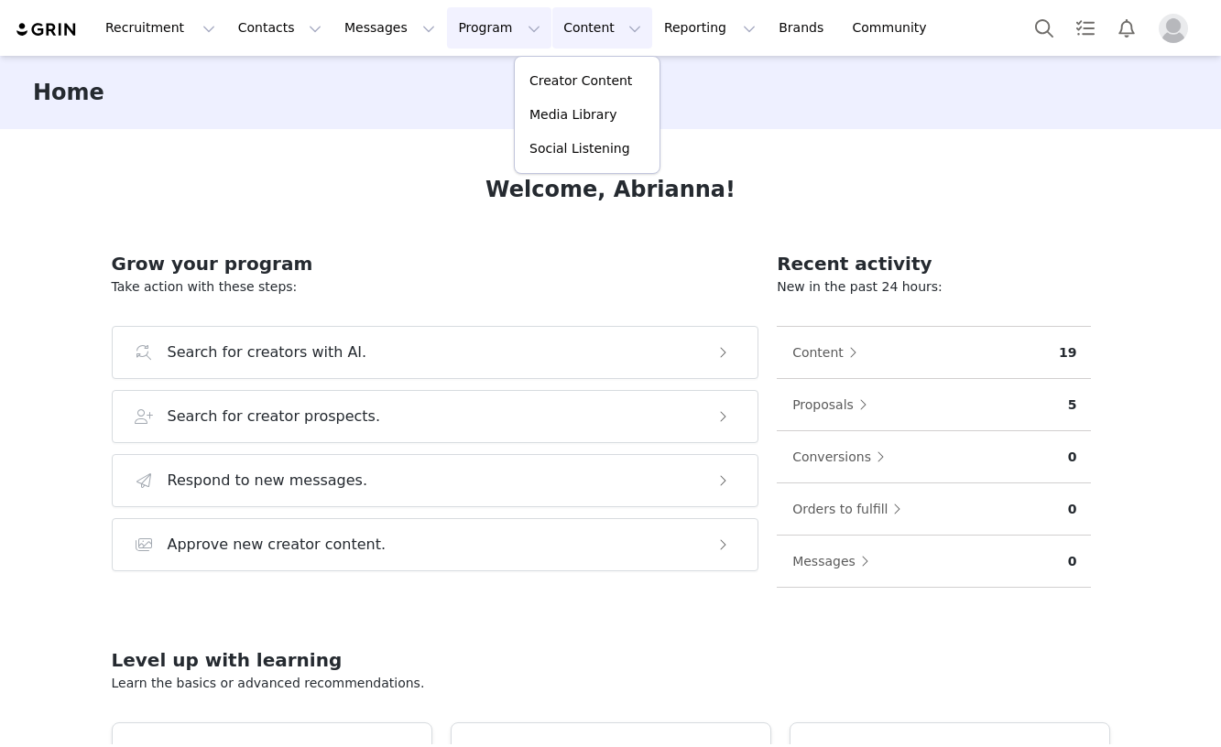
click at [478, 23] on button "Program Program" at bounding box center [499, 27] width 104 height 41
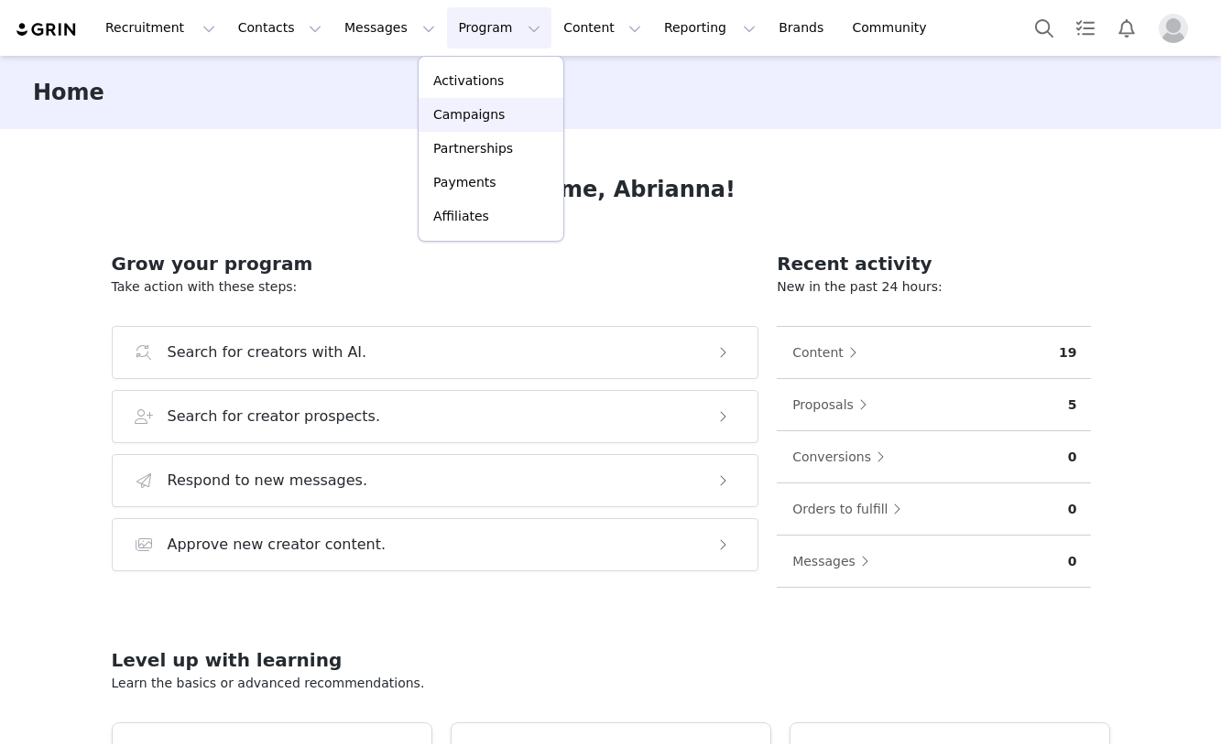
click at [485, 112] on p "Campaigns" at bounding box center [468, 114] width 71 height 19
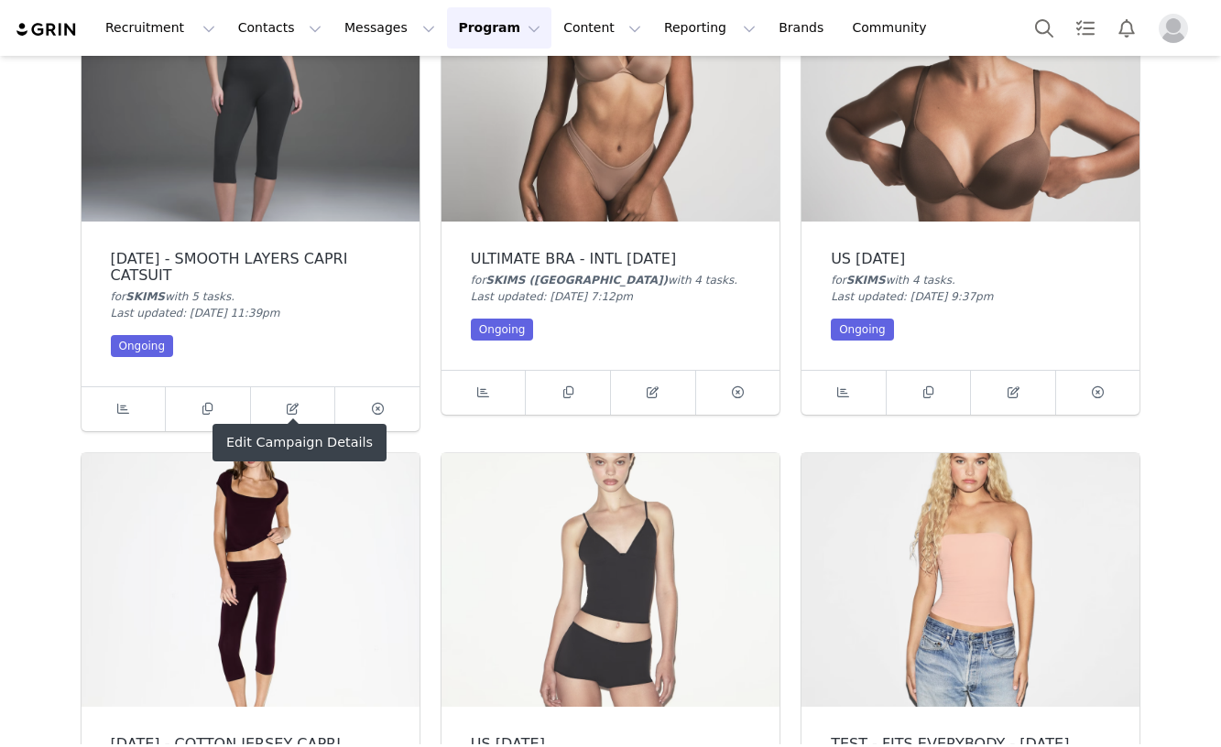
scroll to position [362, 0]
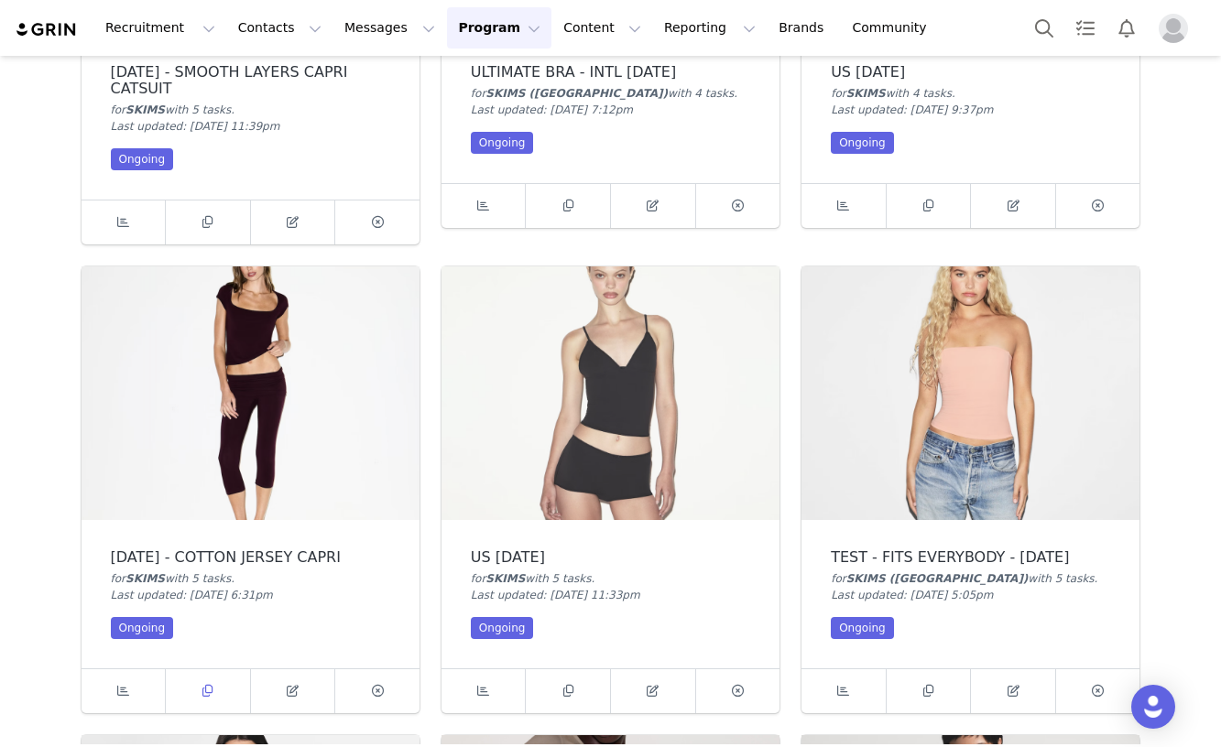
click at [211, 701] on span at bounding box center [208, 692] width 22 height 22
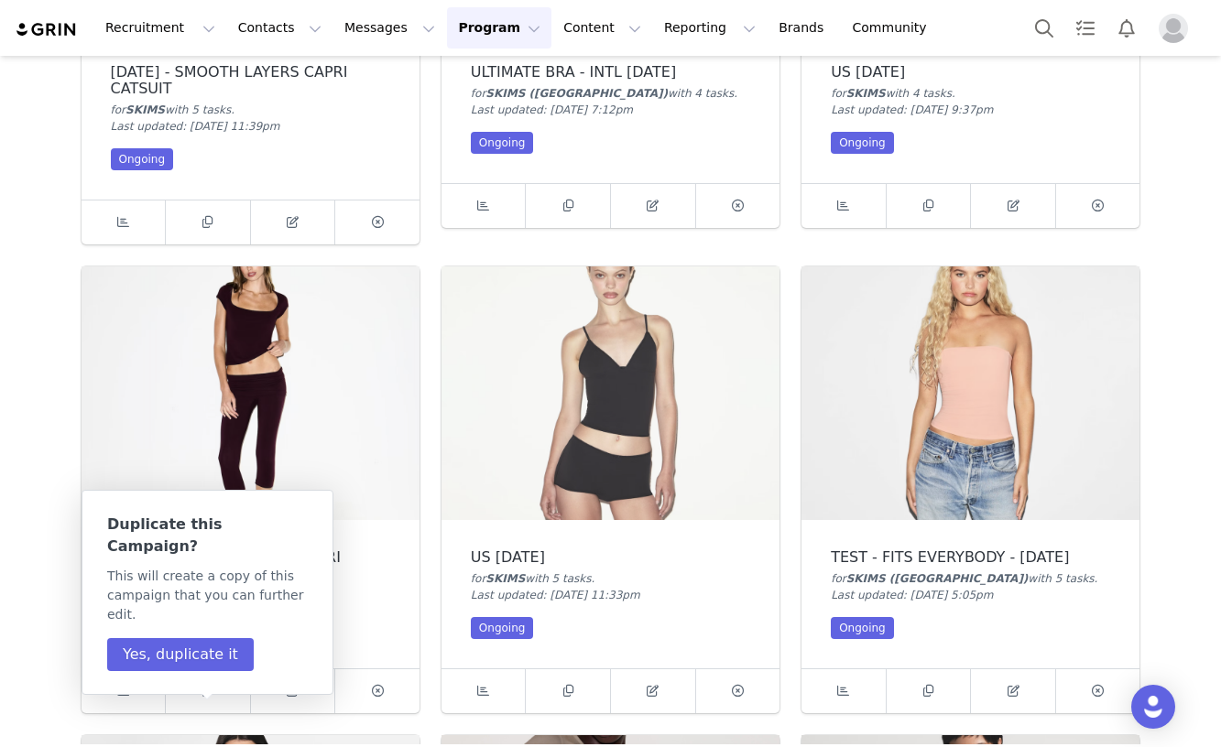
click at [202, 442] on img at bounding box center [251, 394] width 338 height 254
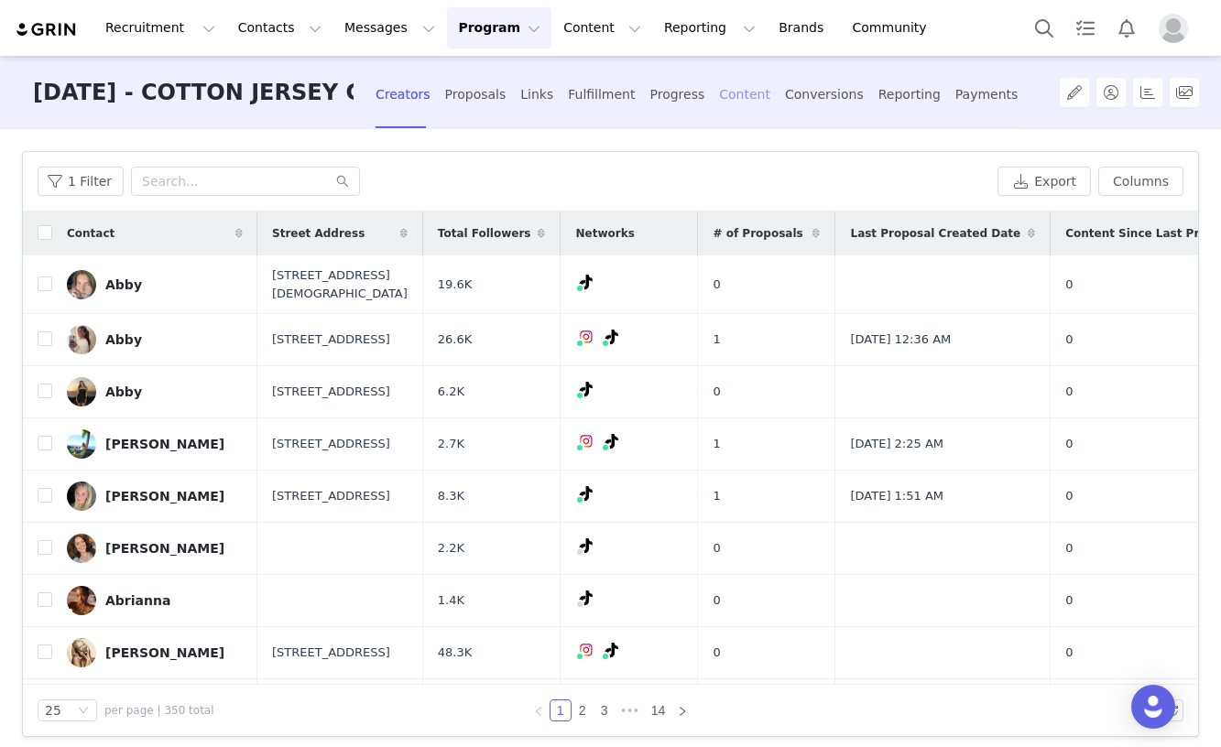
click at [733, 92] on div "Content" at bounding box center [744, 95] width 51 height 49
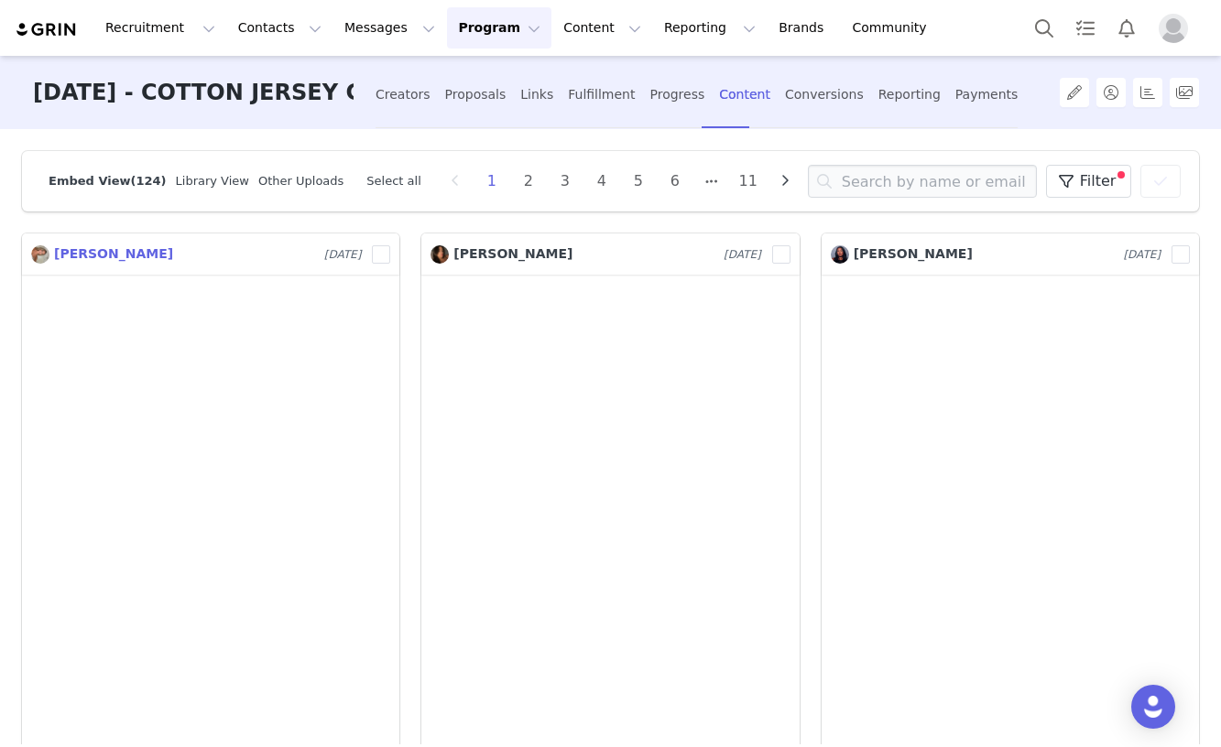
click at [77, 255] on span "[PERSON_NAME]" at bounding box center [113, 253] width 119 height 15
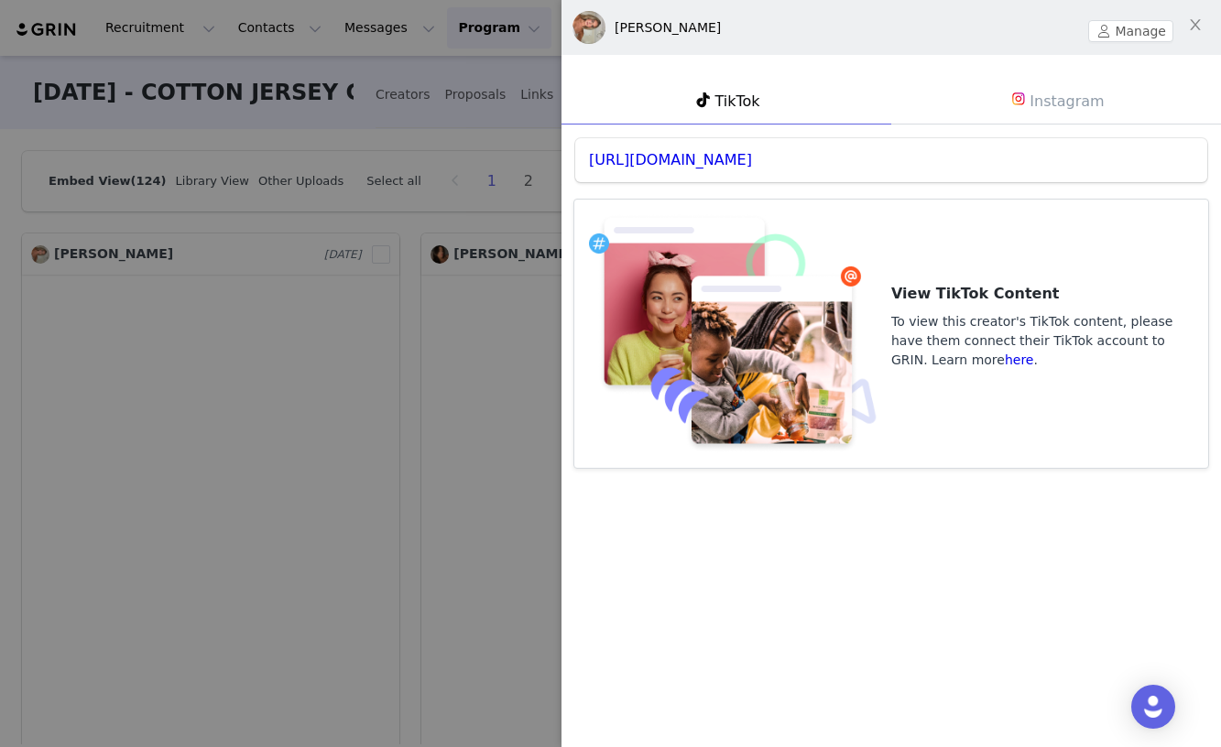
click at [189, 525] on div at bounding box center [610, 373] width 1221 height 747
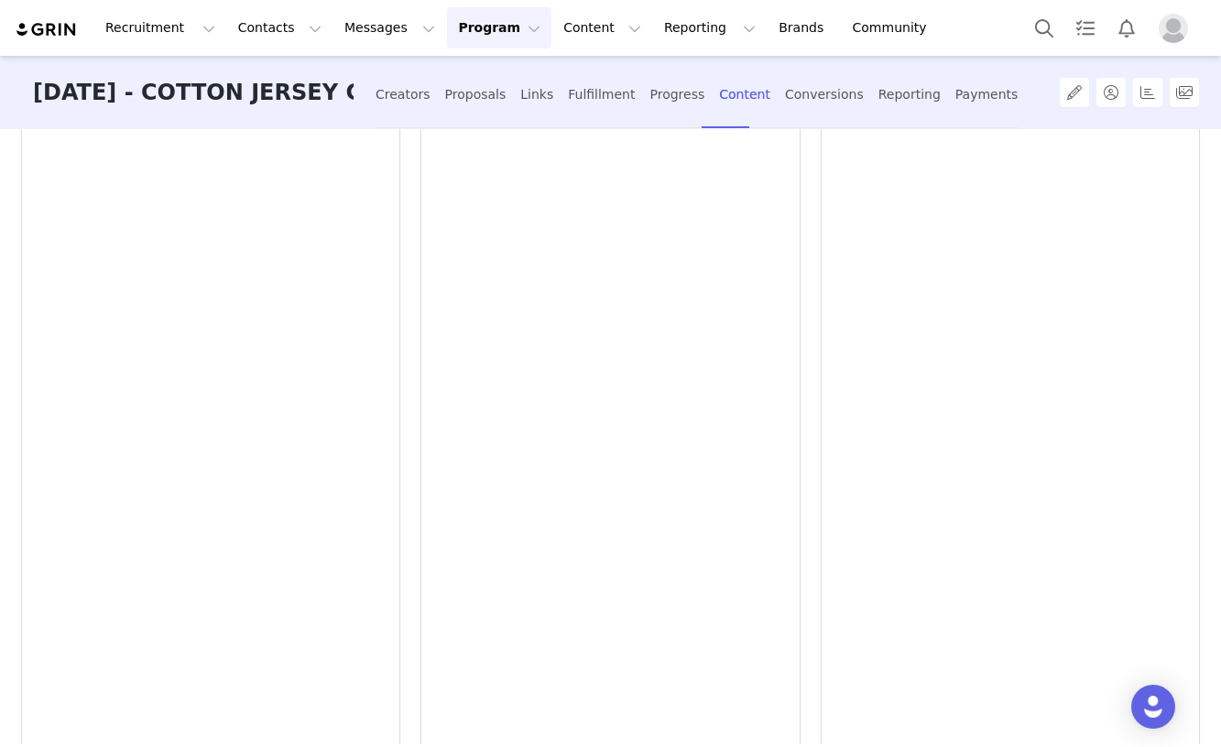
scroll to position [223, 0]
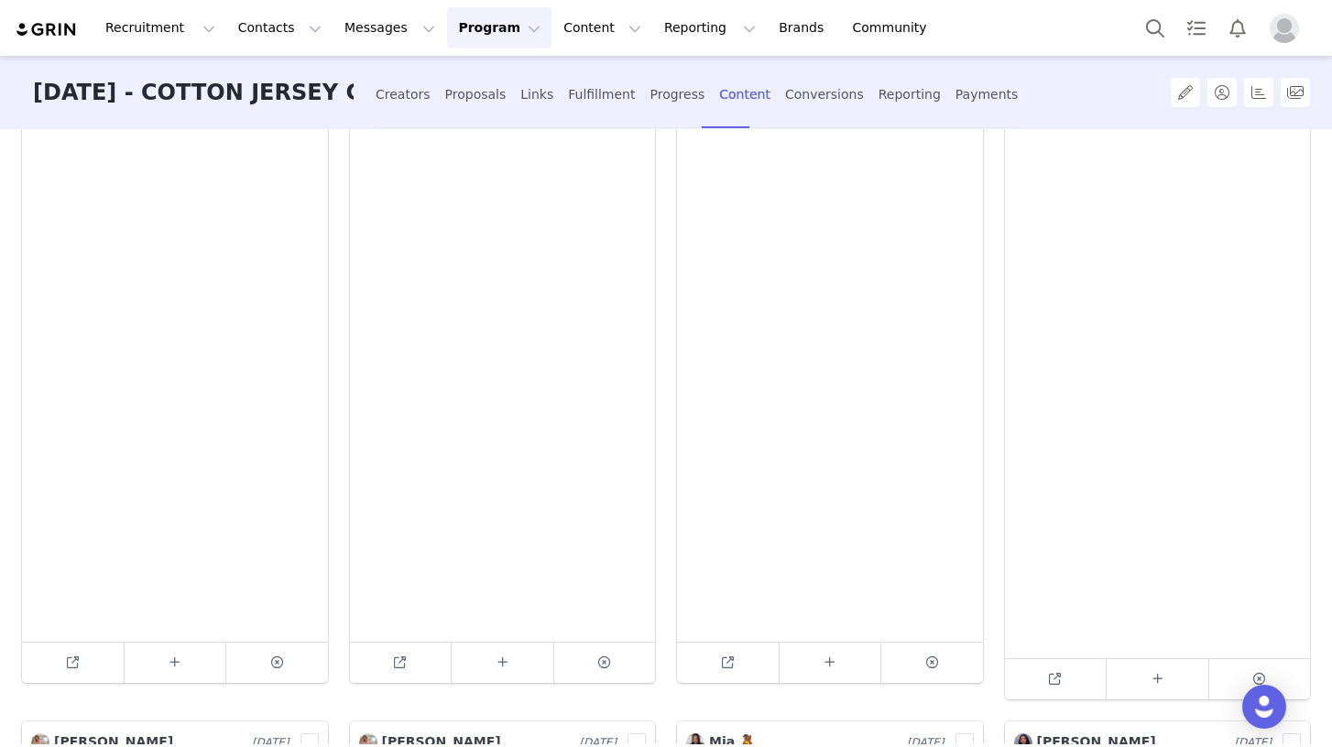
scroll to position [347, 0]
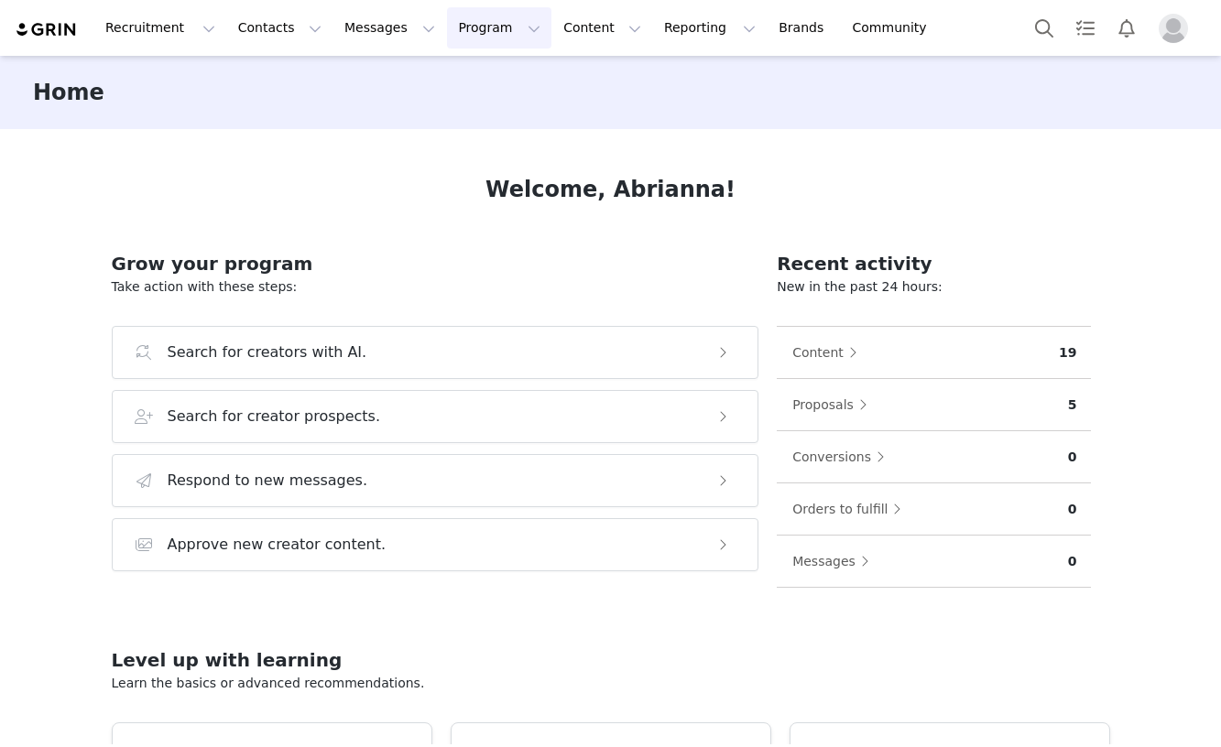
click at [447, 34] on button "Program Program" at bounding box center [499, 27] width 104 height 41
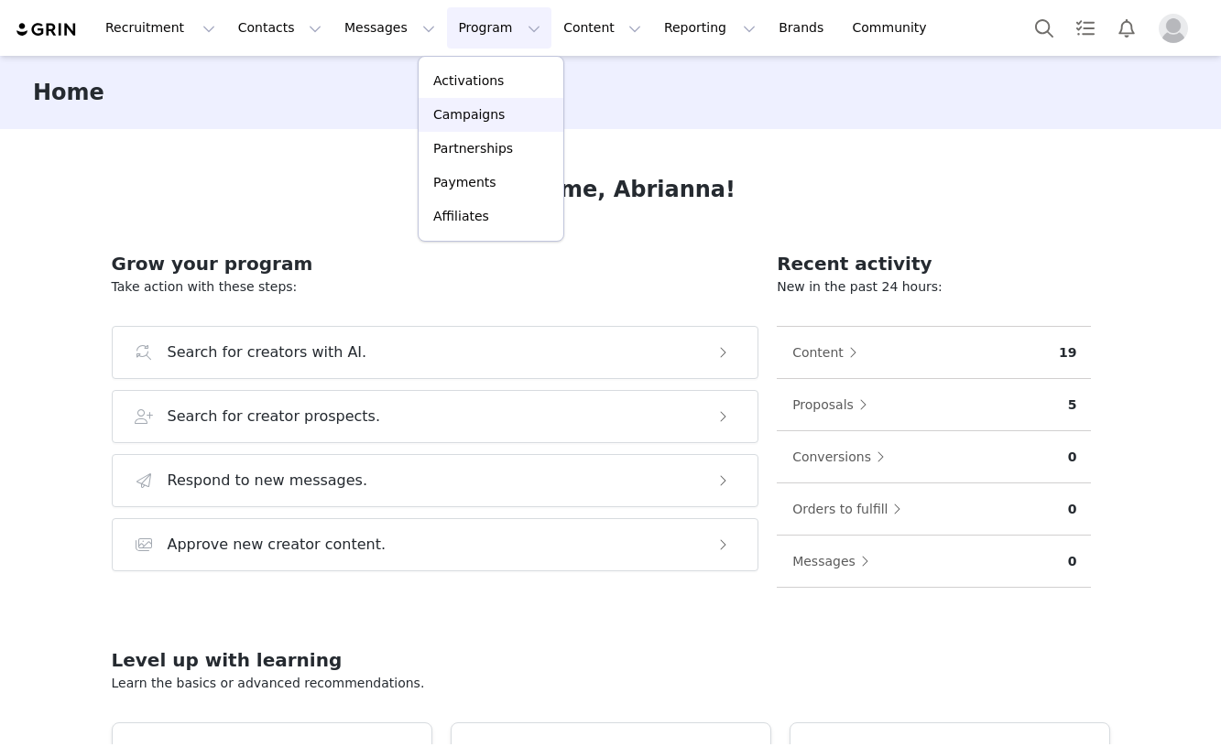
click at [463, 116] on p "Campaigns" at bounding box center [468, 114] width 71 height 19
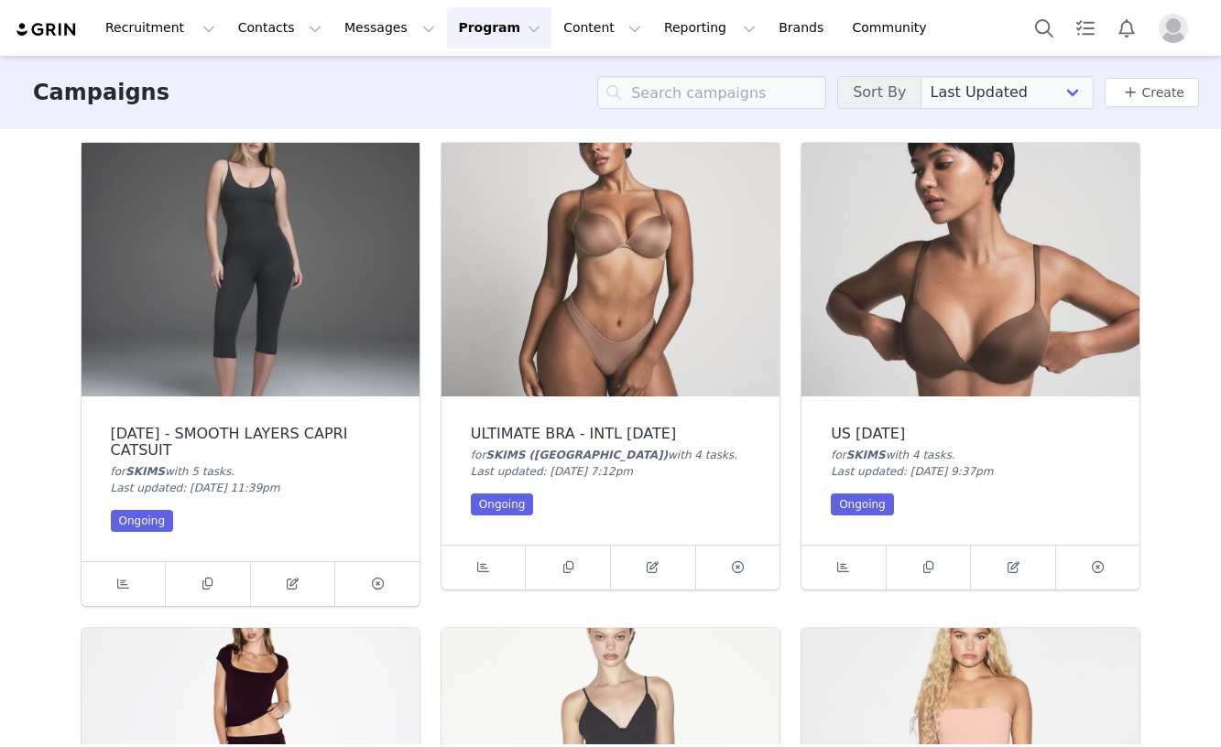
click at [290, 334] on img at bounding box center [251, 270] width 338 height 254
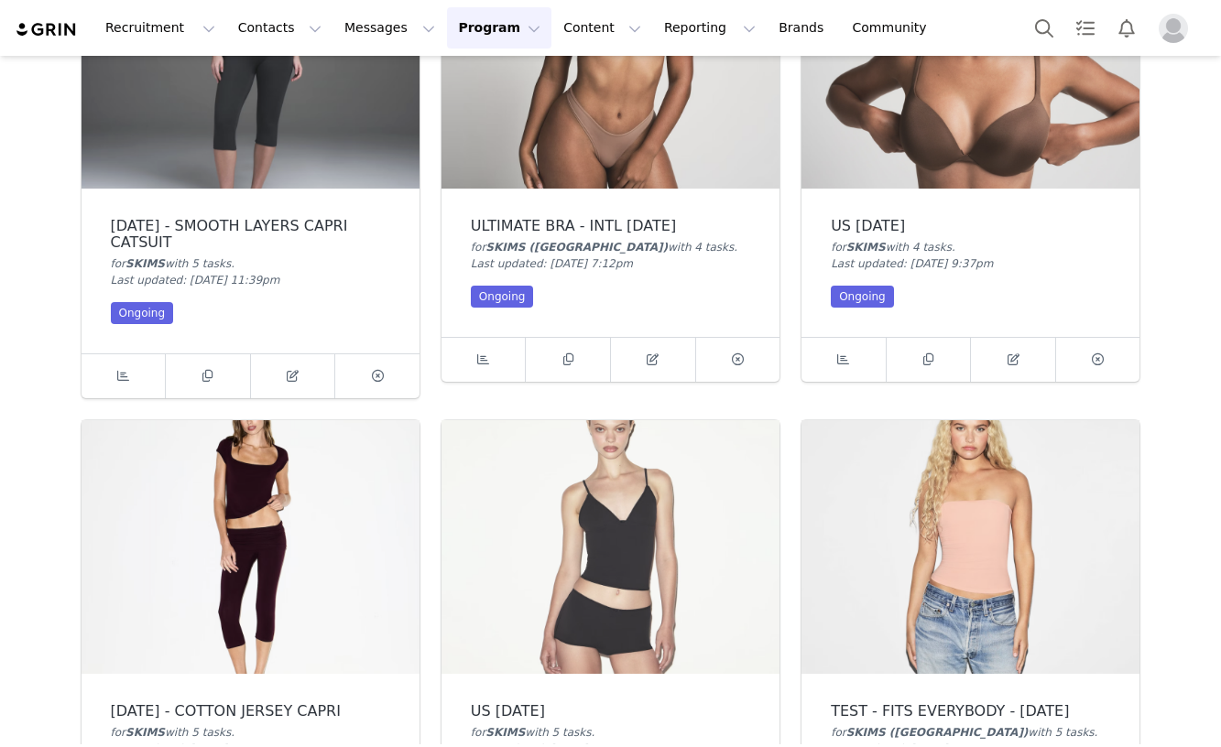
scroll to position [217, 0]
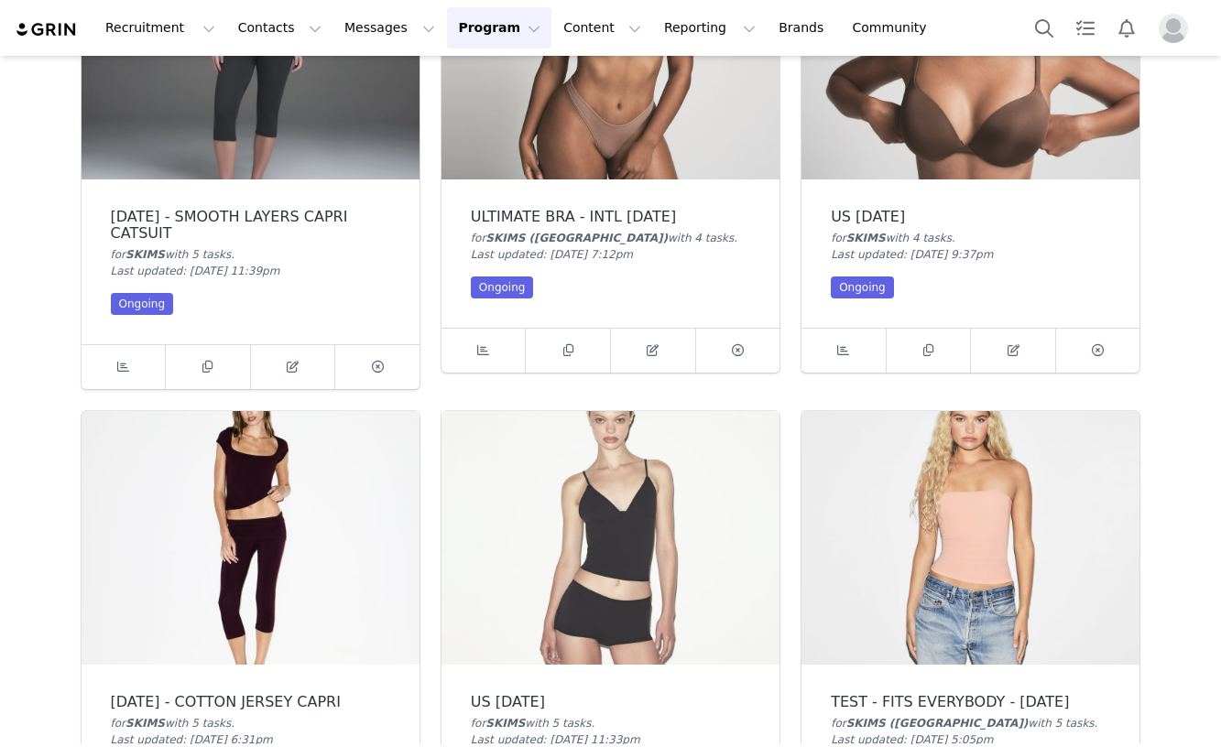
click at [307, 574] on img at bounding box center [251, 538] width 338 height 254
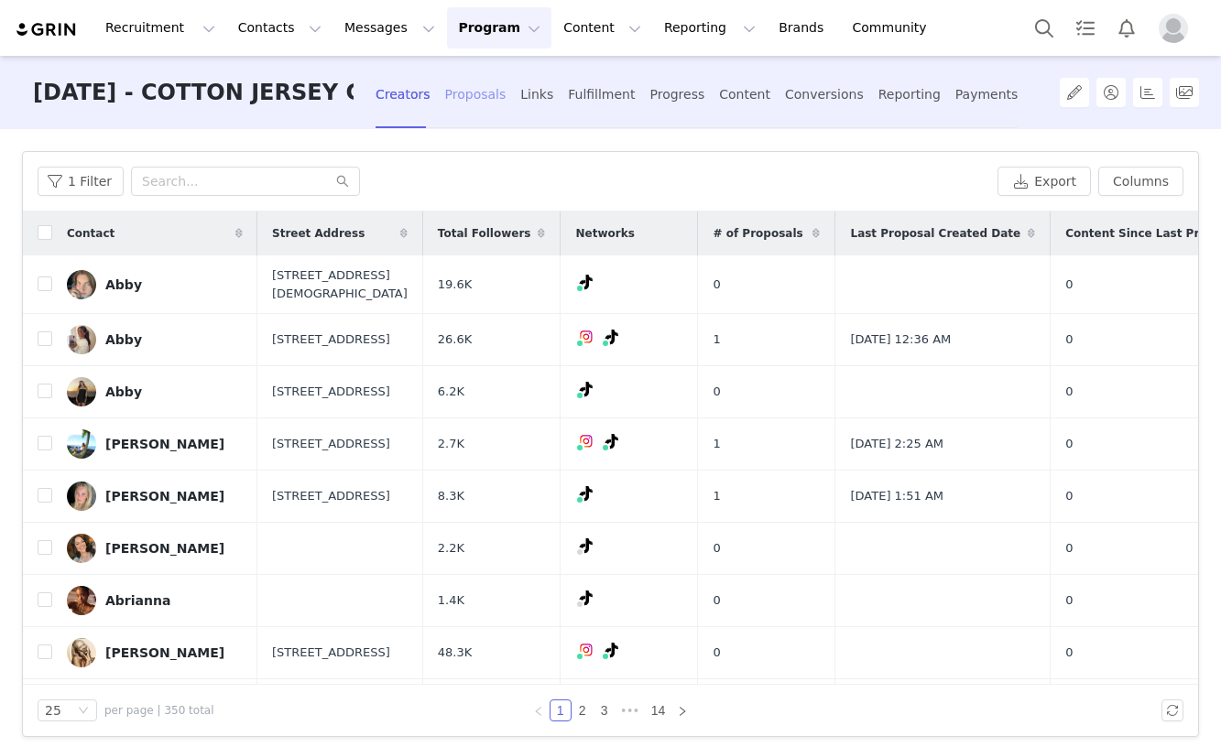
click at [485, 98] on div "Proposals" at bounding box center [475, 95] width 61 height 49
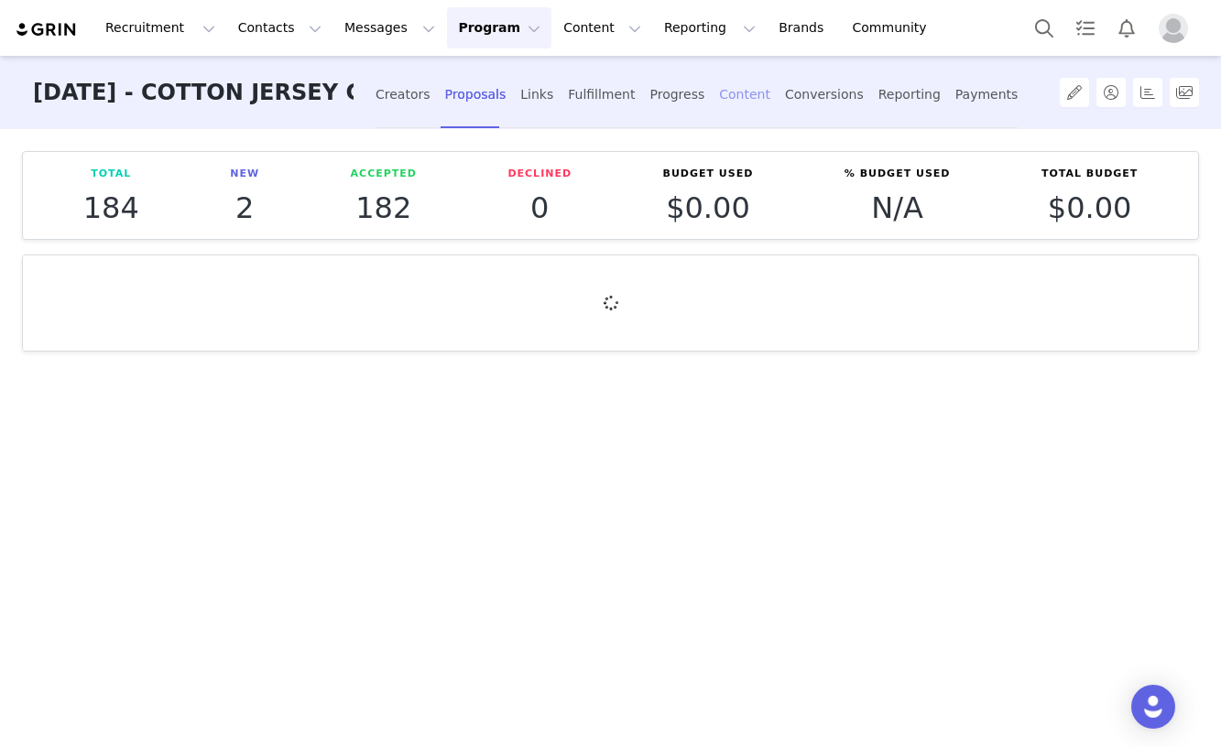
click at [730, 101] on div "Content" at bounding box center [744, 95] width 51 height 49
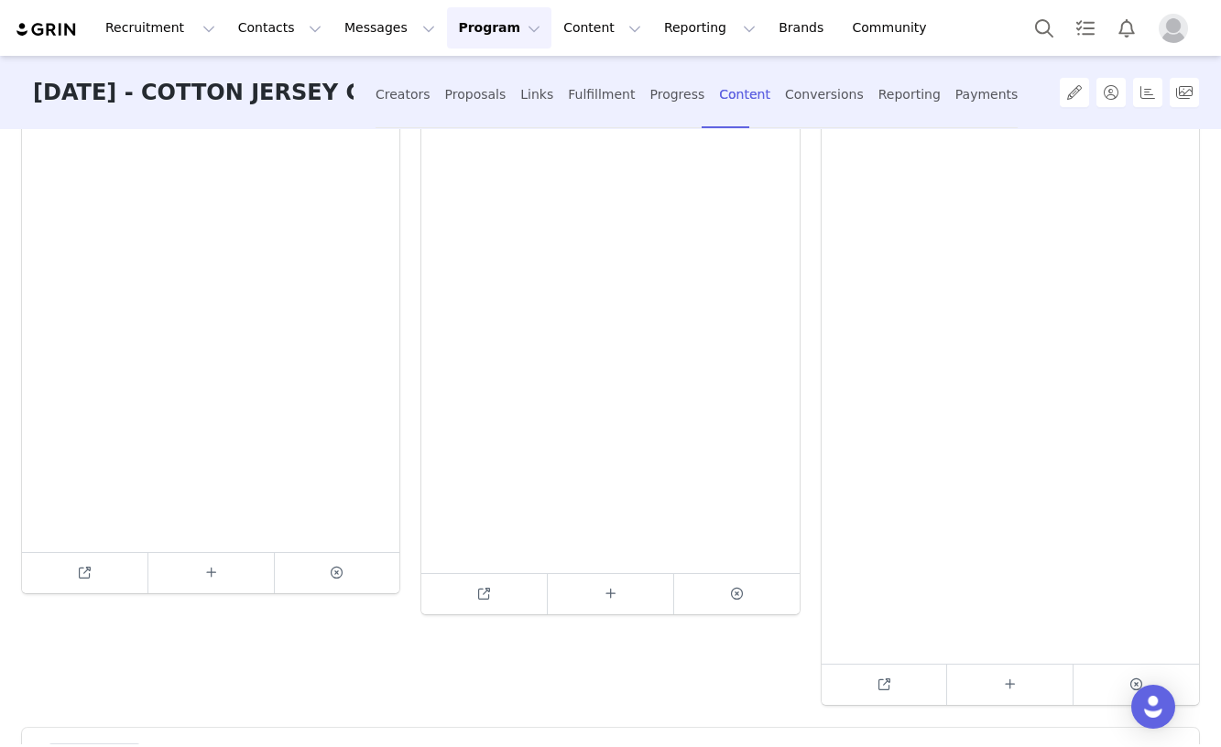
scroll to position [2922, 0]
click at [240, 699] on li "2" at bounding box center [240, 694] width 27 height 26
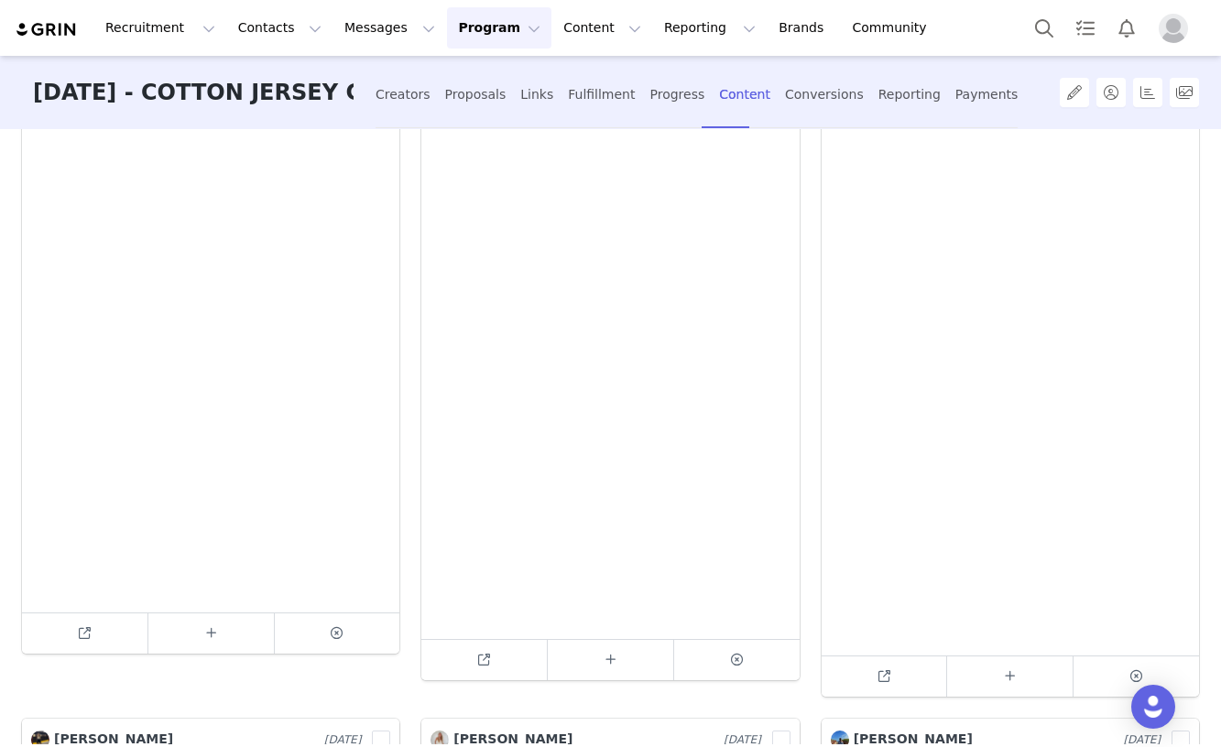
scroll to position [337, 0]
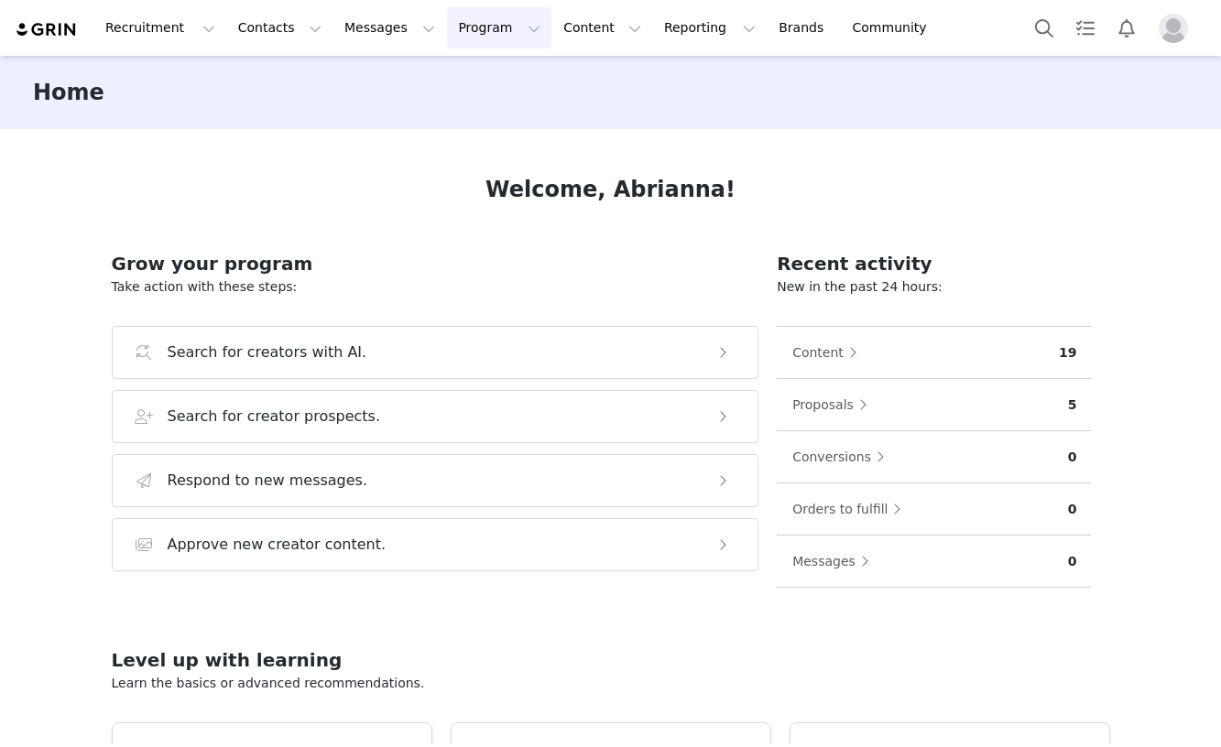
click at [451, 24] on button "Program Program" at bounding box center [499, 27] width 104 height 41
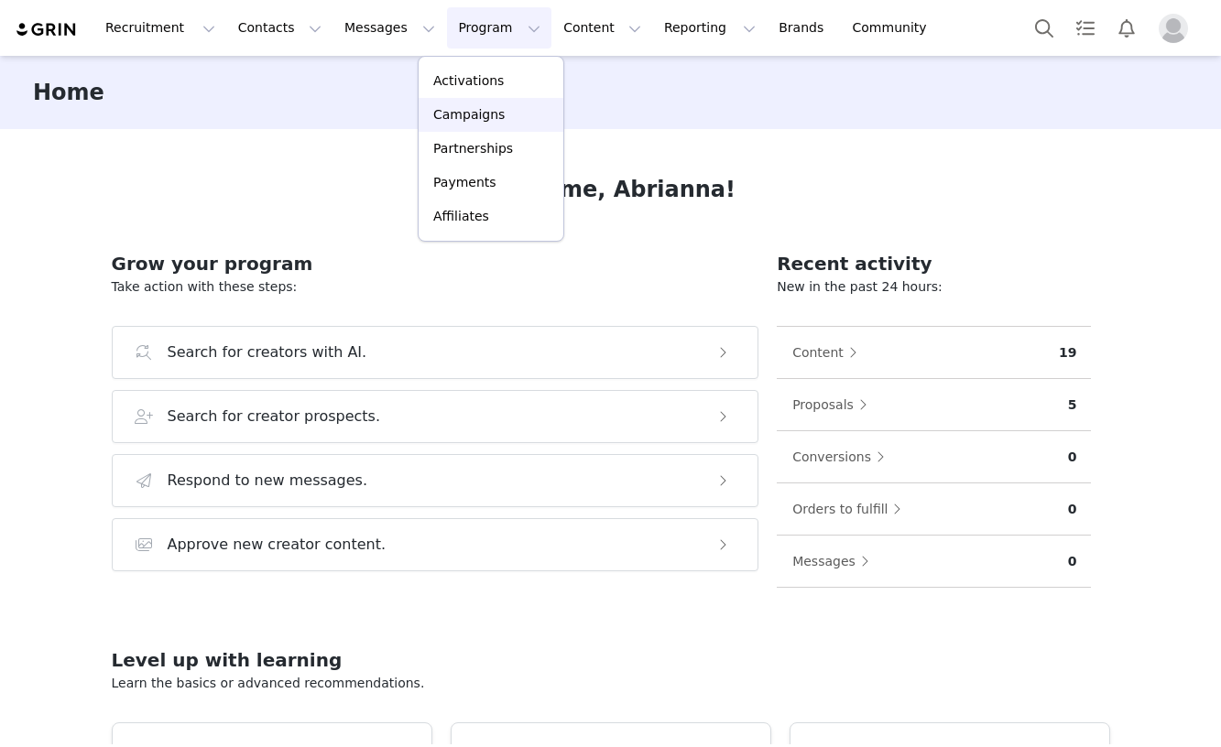
click at [467, 115] on p "Campaigns" at bounding box center [468, 114] width 71 height 19
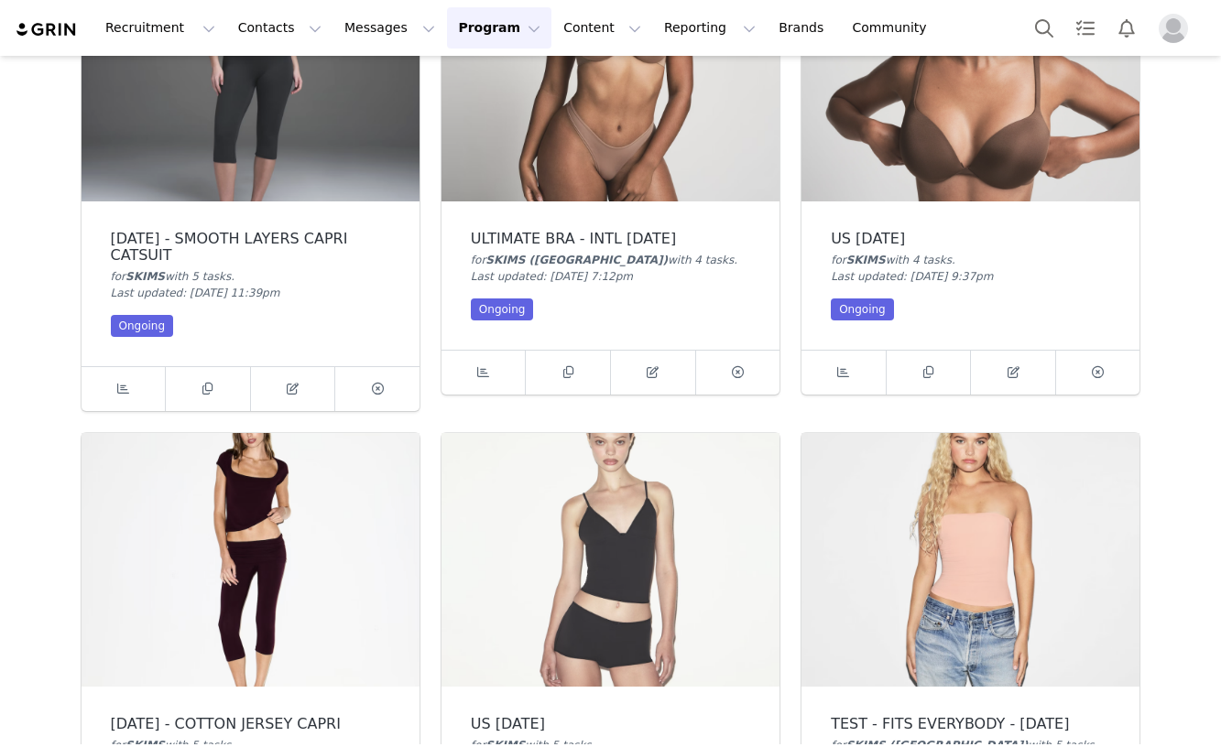
scroll to position [197, 0]
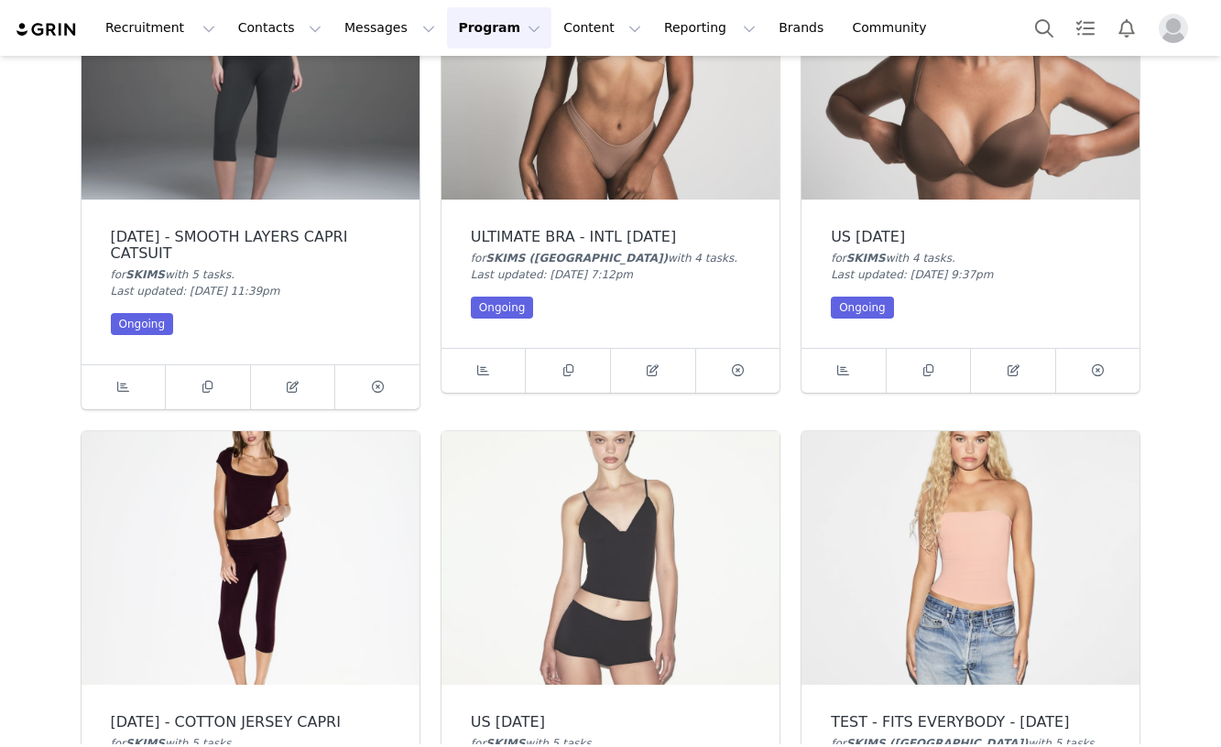
click at [270, 539] on img at bounding box center [251, 558] width 338 height 254
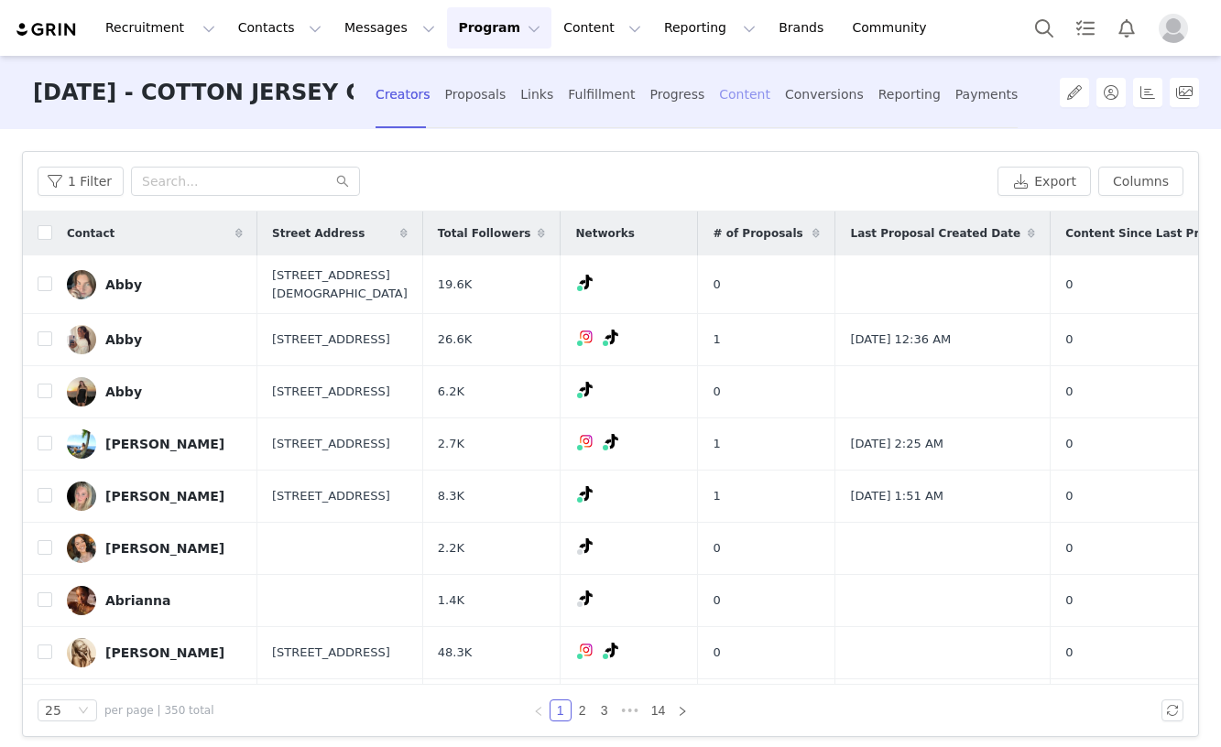
click at [720, 92] on div "Content" at bounding box center [744, 95] width 51 height 49
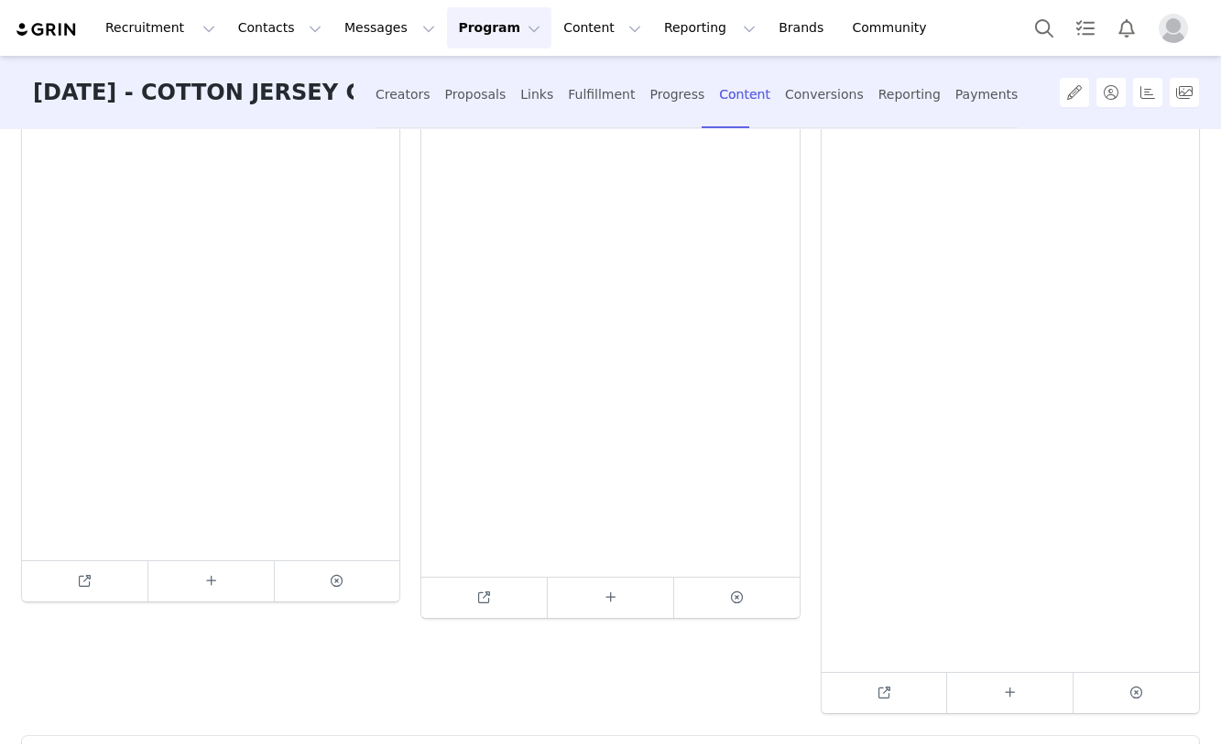
scroll to position [2926, 0]
click at [236, 696] on li "2" at bounding box center [240, 694] width 27 height 26
click at [276, 693] on li "3" at bounding box center [277, 694] width 27 height 26
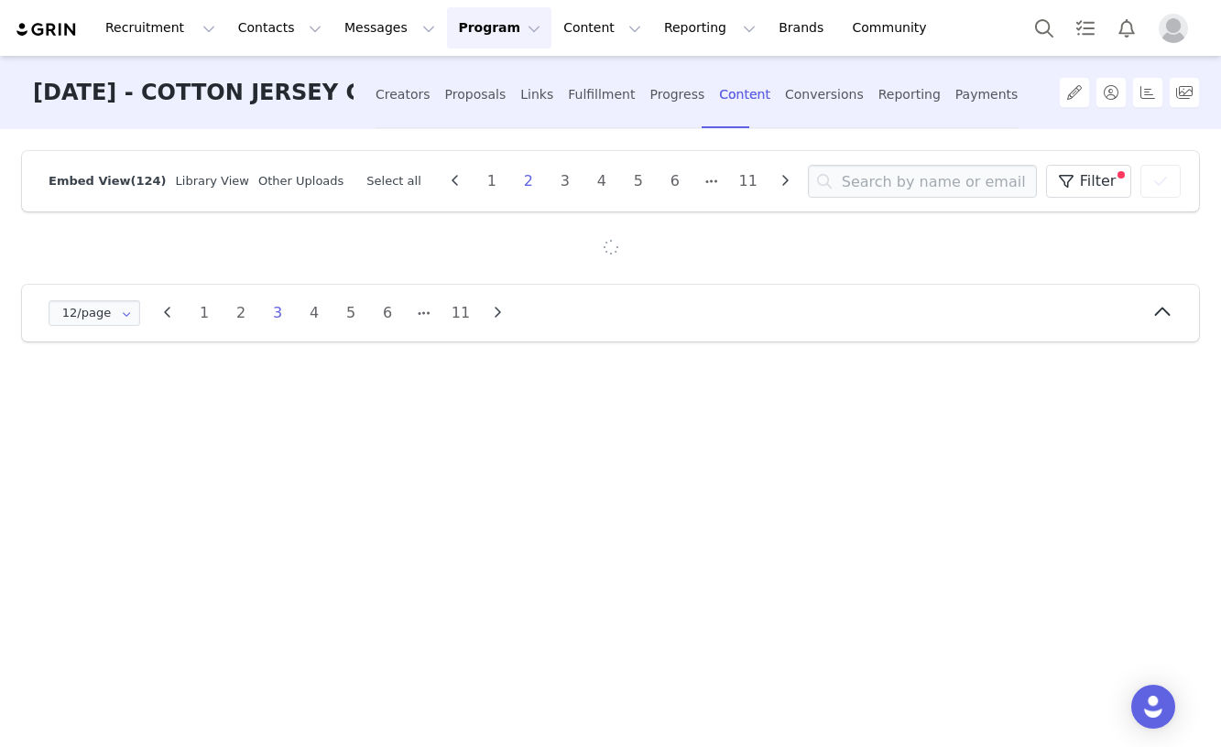
scroll to position [0, 0]
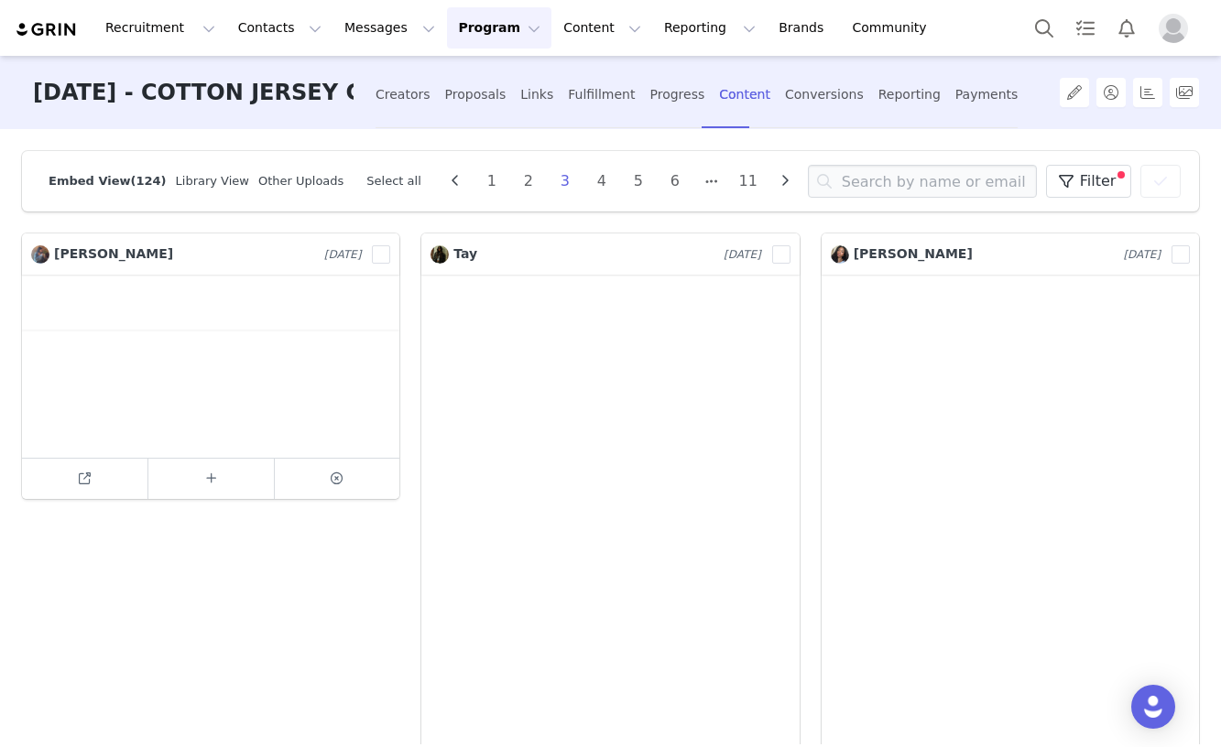
click at [135, 261] on div "[PERSON_NAME]" at bounding box center [122, 255] width 183 height 20
click at [123, 253] on span "[PERSON_NAME]" at bounding box center [113, 253] width 119 height 15
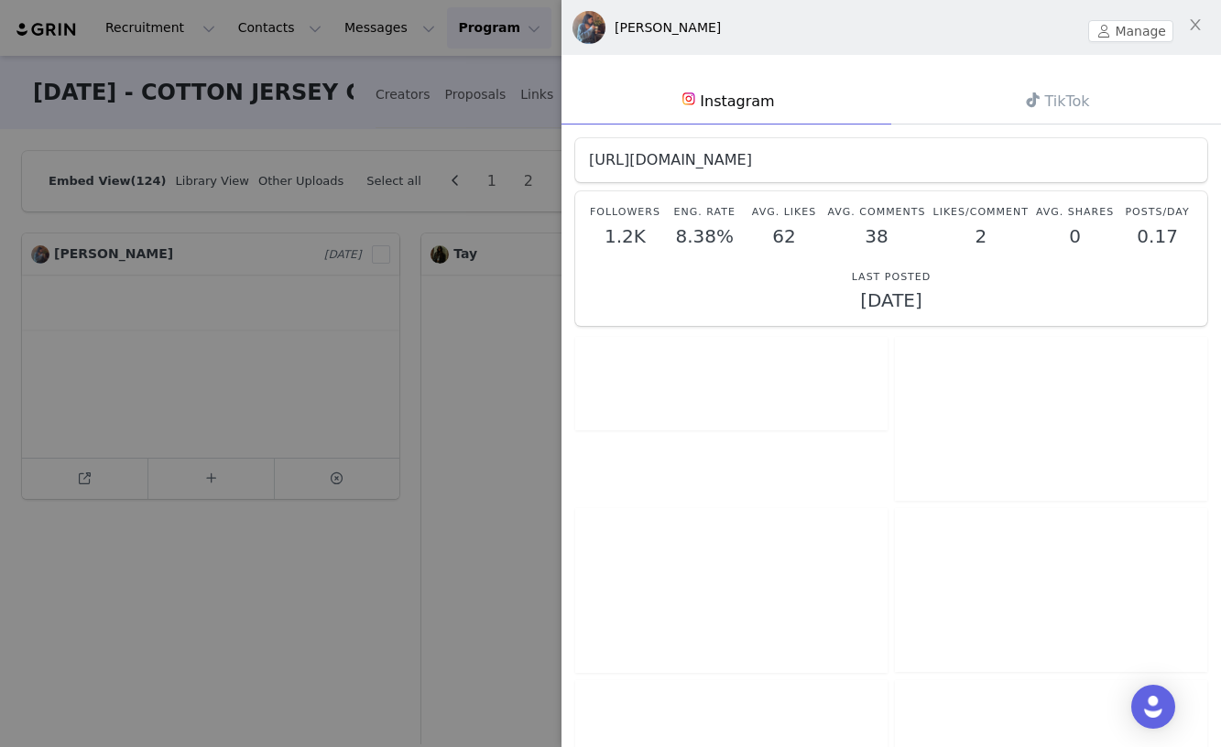
click at [728, 165] on link "[URL][DOMAIN_NAME]" at bounding box center [670, 159] width 163 height 17
click at [343, 626] on div at bounding box center [610, 373] width 1221 height 747
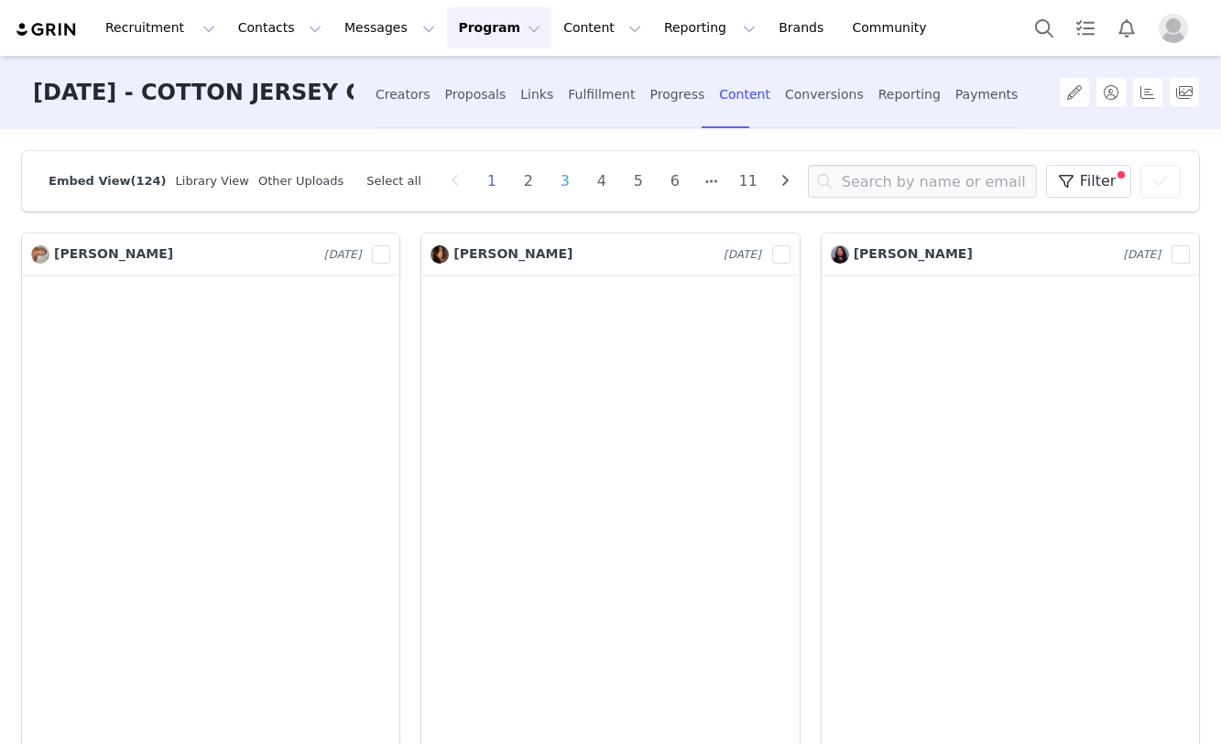
click at [551, 181] on li "3" at bounding box center [564, 182] width 27 height 26
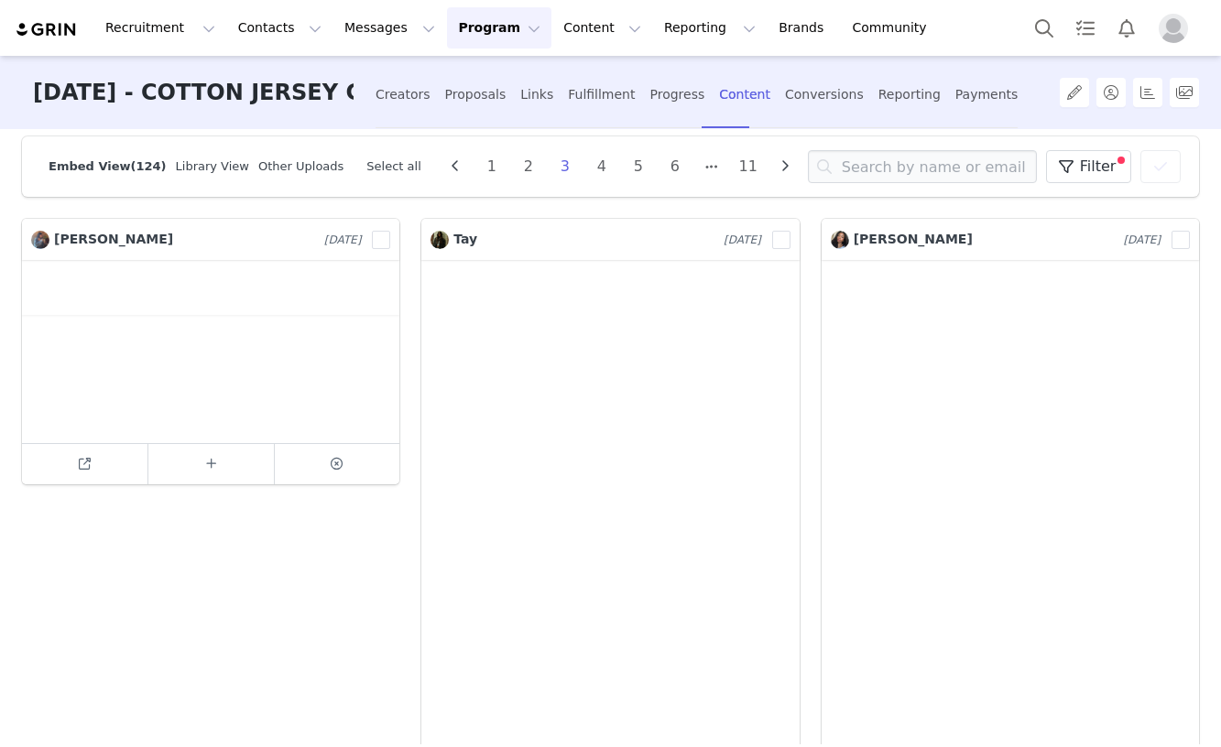
scroll to position [16, 0]
click at [138, 244] on span "[PERSON_NAME]" at bounding box center [113, 238] width 119 height 15
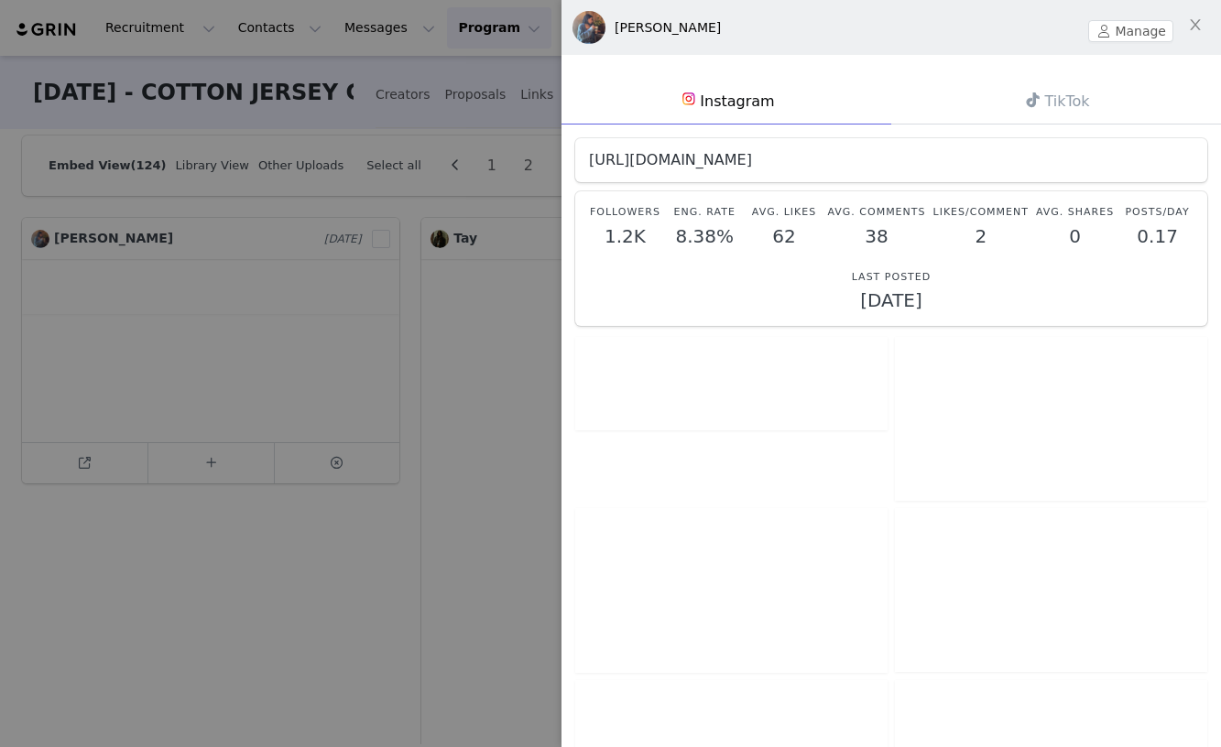
click at [746, 163] on link "[URL][DOMAIN_NAME]" at bounding box center [670, 159] width 163 height 17
click at [330, 612] on div at bounding box center [610, 373] width 1221 height 747
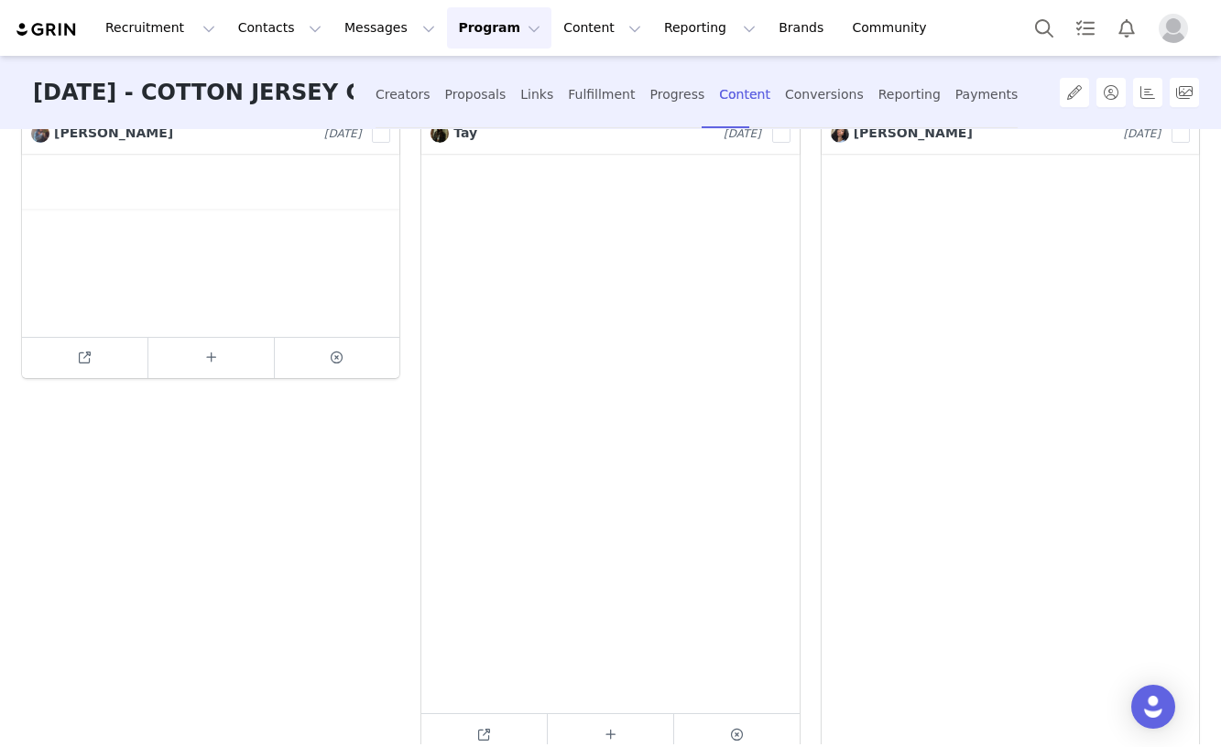
scroll to position [86, 0]
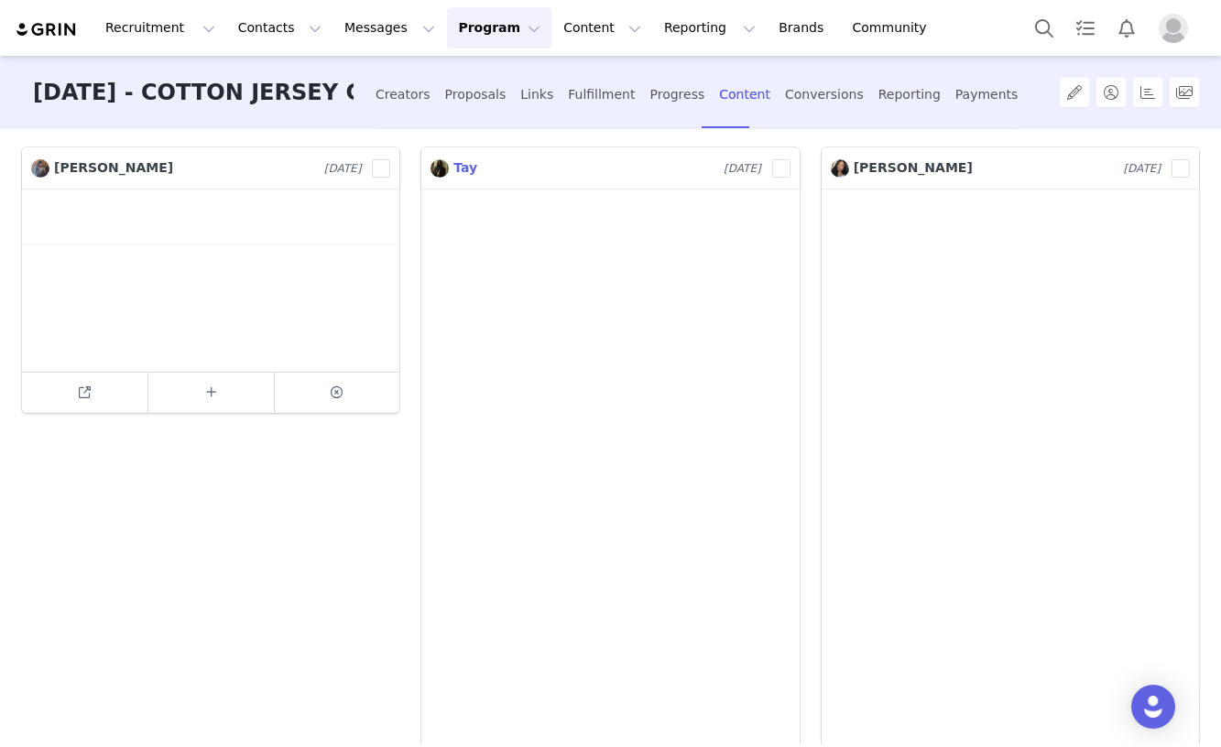
click at [473, 167] on span "Tay" at bounding box center [465, 167] width 24 height 15
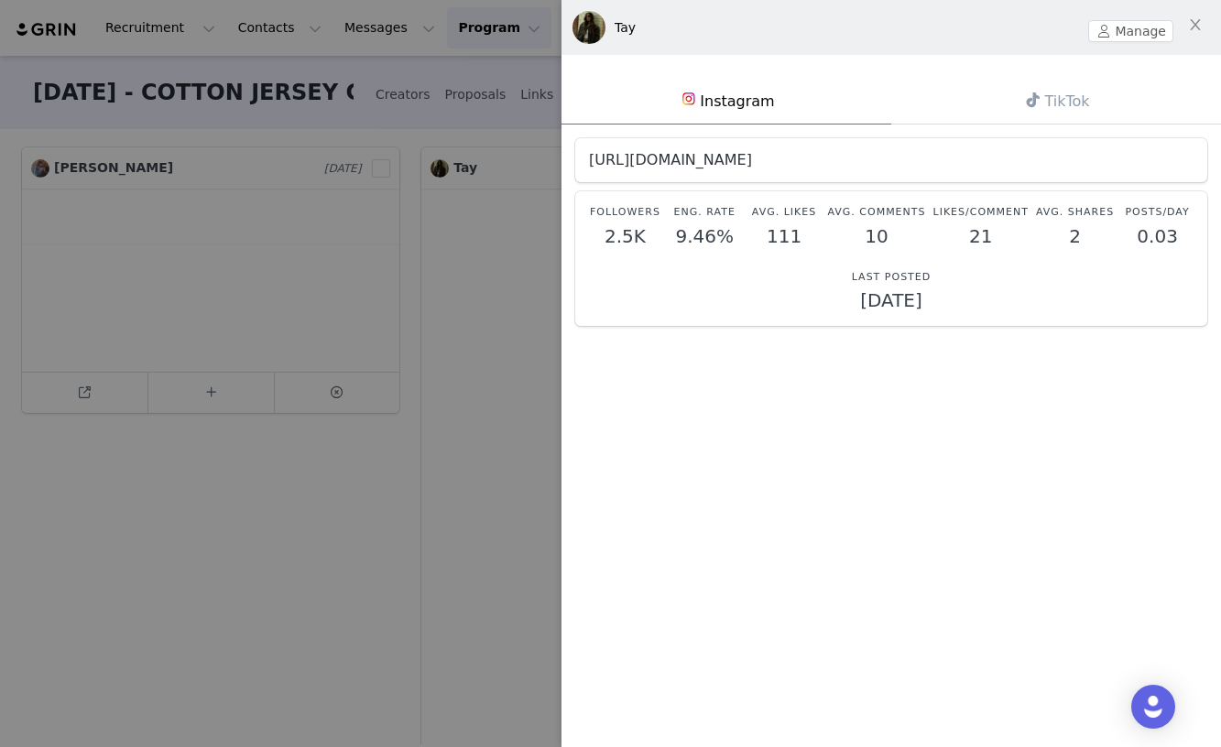
click at [702, 164] on link "[URL][DOMAIN_NAME]" at bounding box center [670, 159] width 163 height 17
click at [343, 508] on div at bounding box center [610, 373] width 1221 height 747
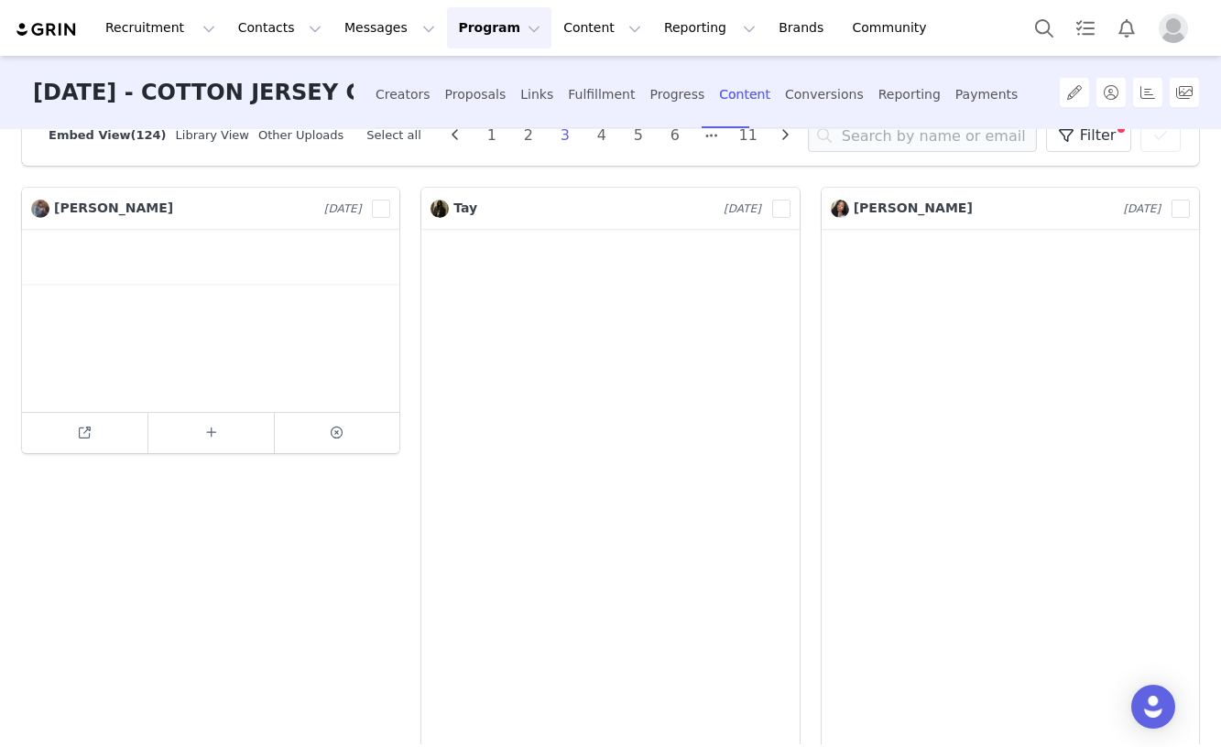
scroll to position [0, 0]
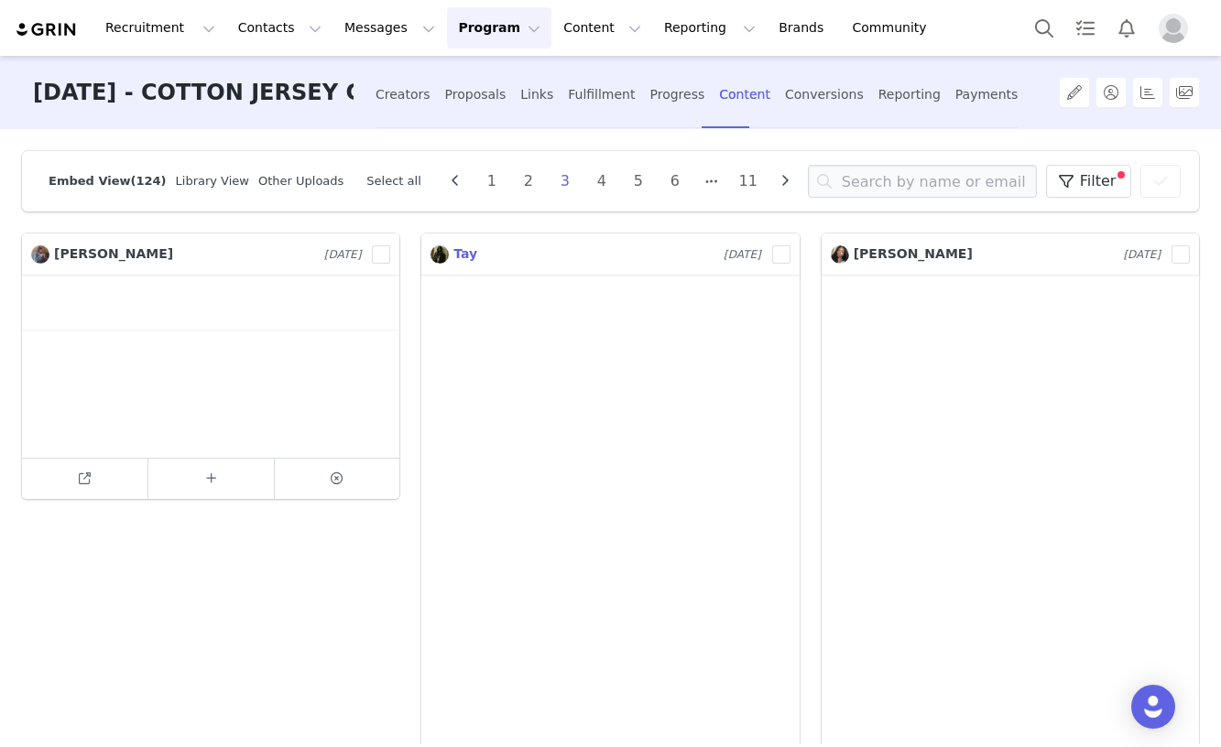
click at [468, 253] on span "Tay" at bounding box center [465, 253] width 24 height 15
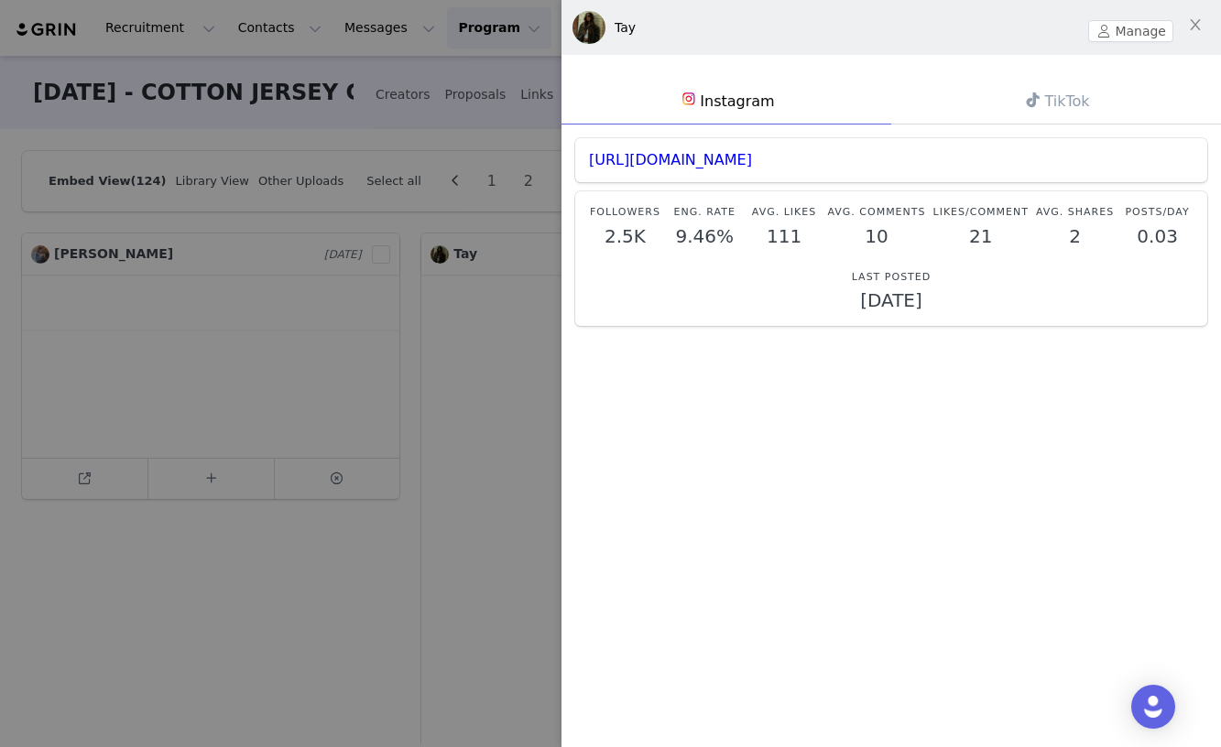
click at [441, 435] on div at bounding box center [610, 373] width 1221 height 747
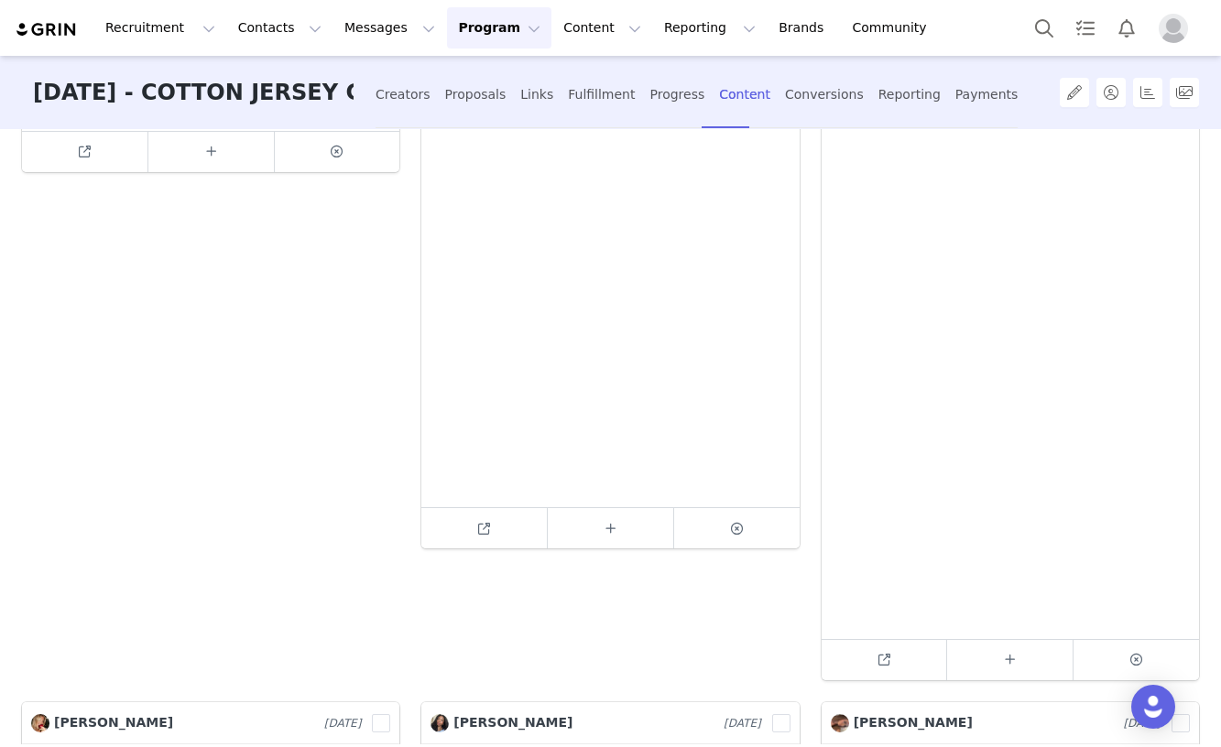
scroll to position [412, 0]
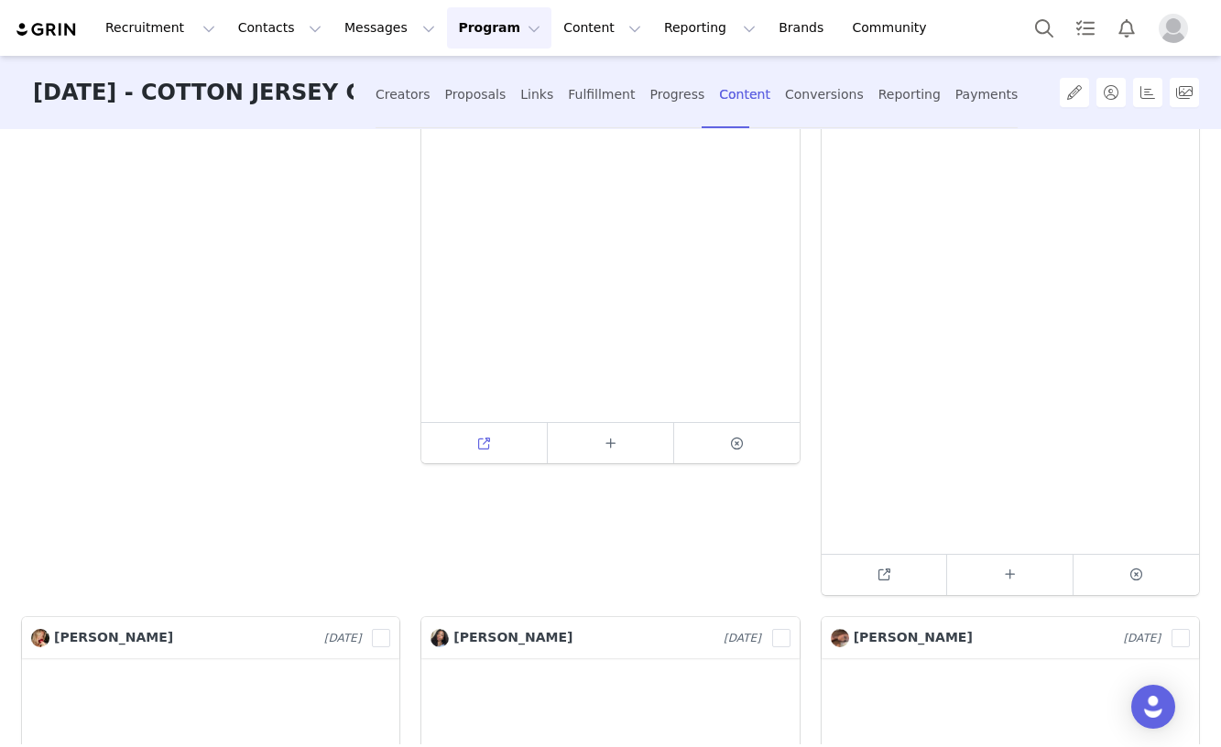
click at [478, 439] on icon at bounding box center [484, 444] width 12 height 12
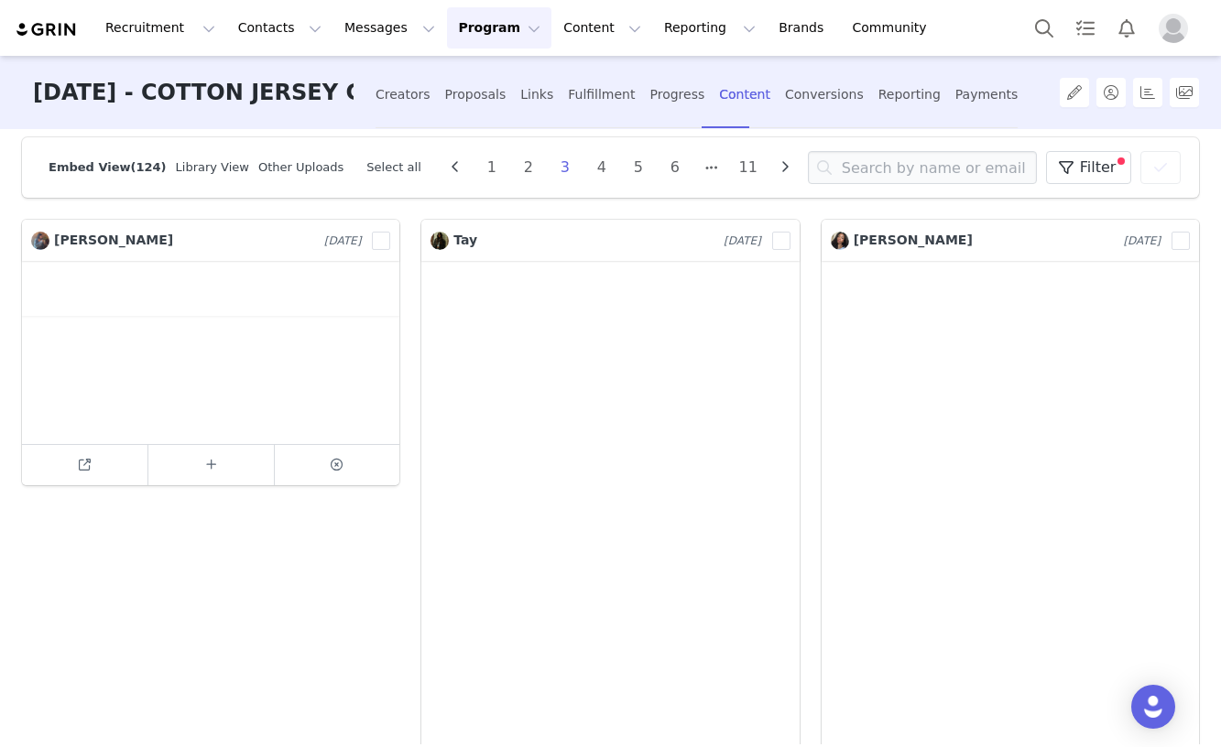
scroll to position [11, 0]
click at [471, 241] on span "Tay" at bounding box center [465, 242] width 24 height 15
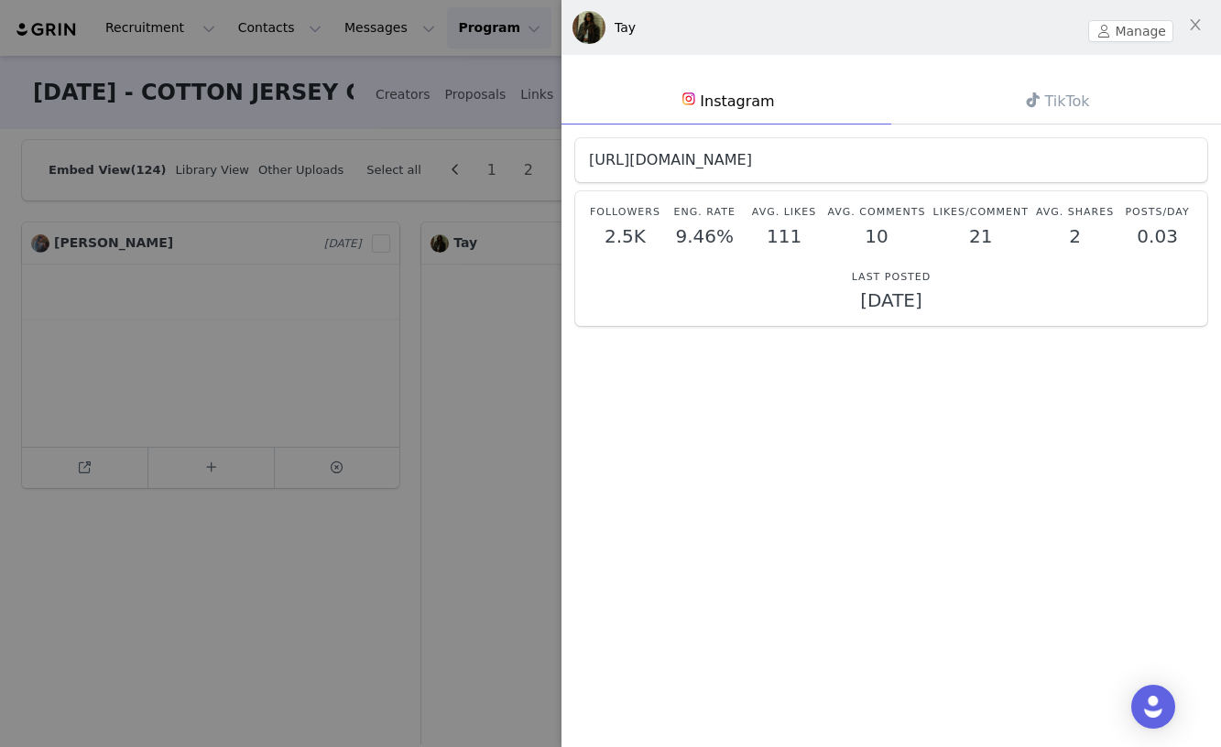
click at [678, 161] on link "[URL][DOMAIN_NAME]" at bounding box center [670, 159] width 163 height 17
click at [72, 430] on div at bounding box center [610, 373] width 1221 height 747
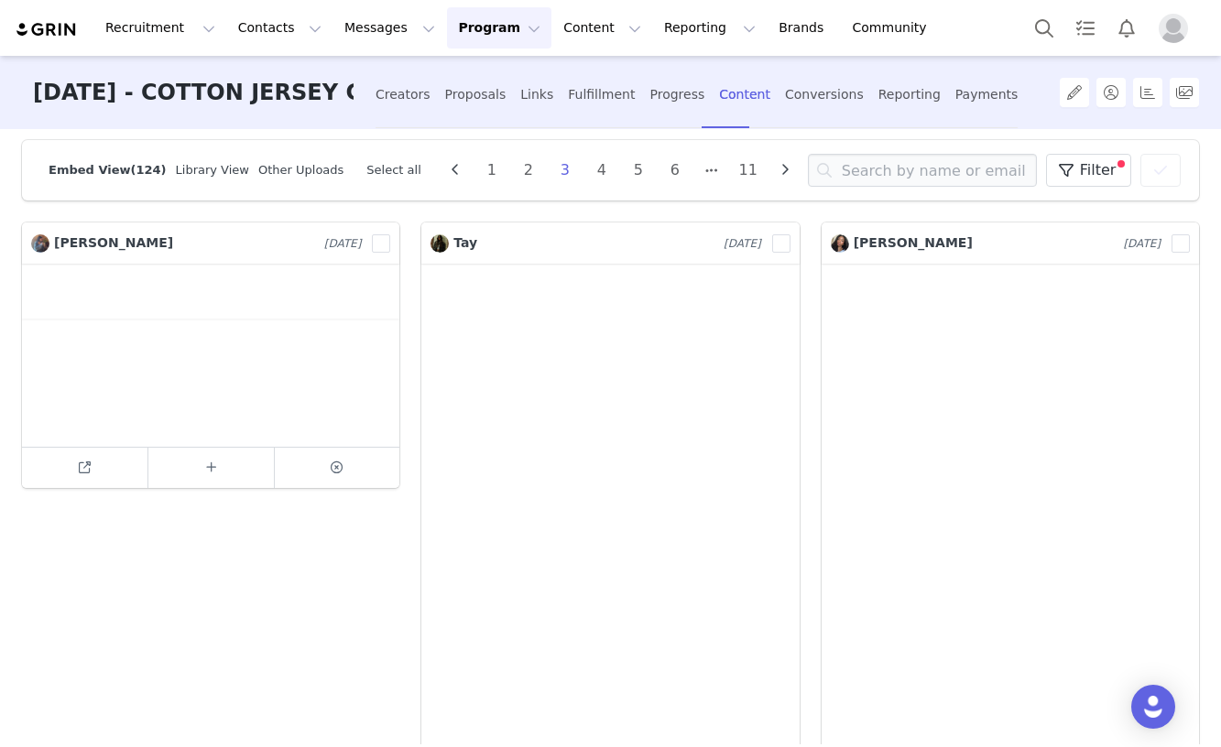
click at [92, 490] on div "Brishna Sheikh Aug 23, 2025 9641698 Remove Content? Click "Remove" to remove th…" at bounding box center [210, 610] width 399 height 796
click at [91, 476] on span at bounding box center [84, 468] width 22 height 22
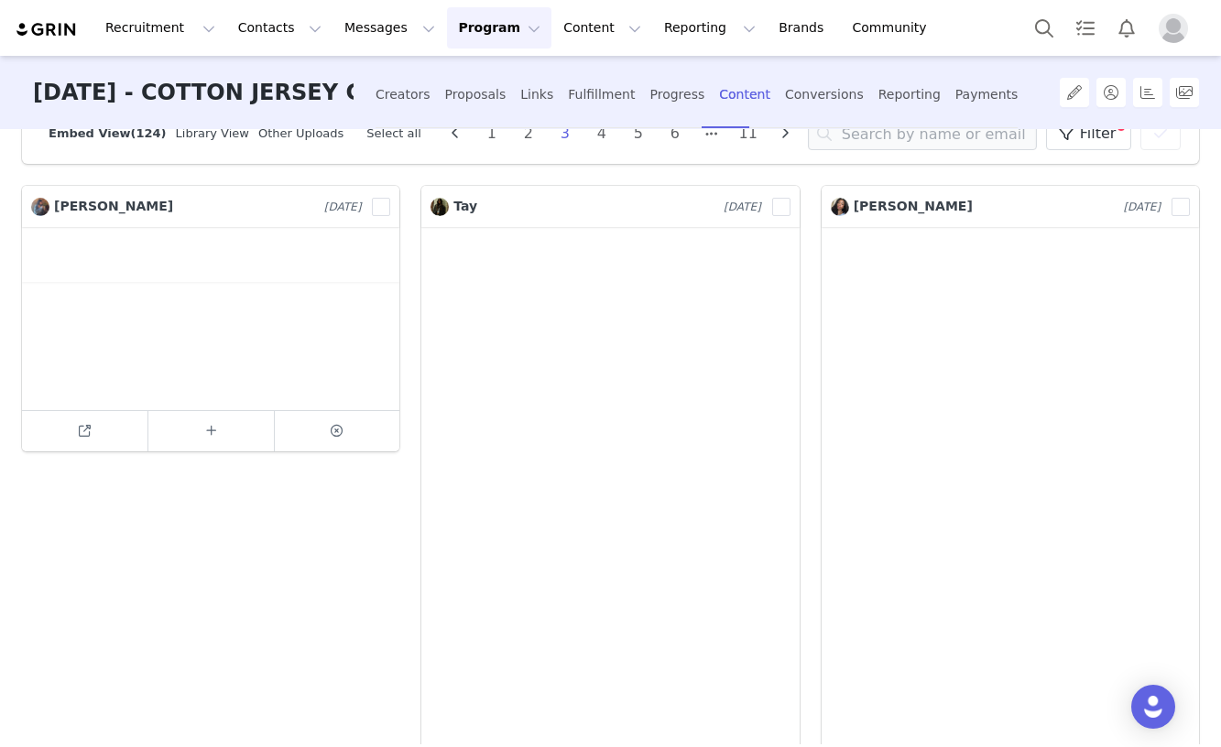
scroll to position [44, 0]
click at [880, 205] on span "Amariah Camille" at bounding box center [913, 209] width 119 height 15
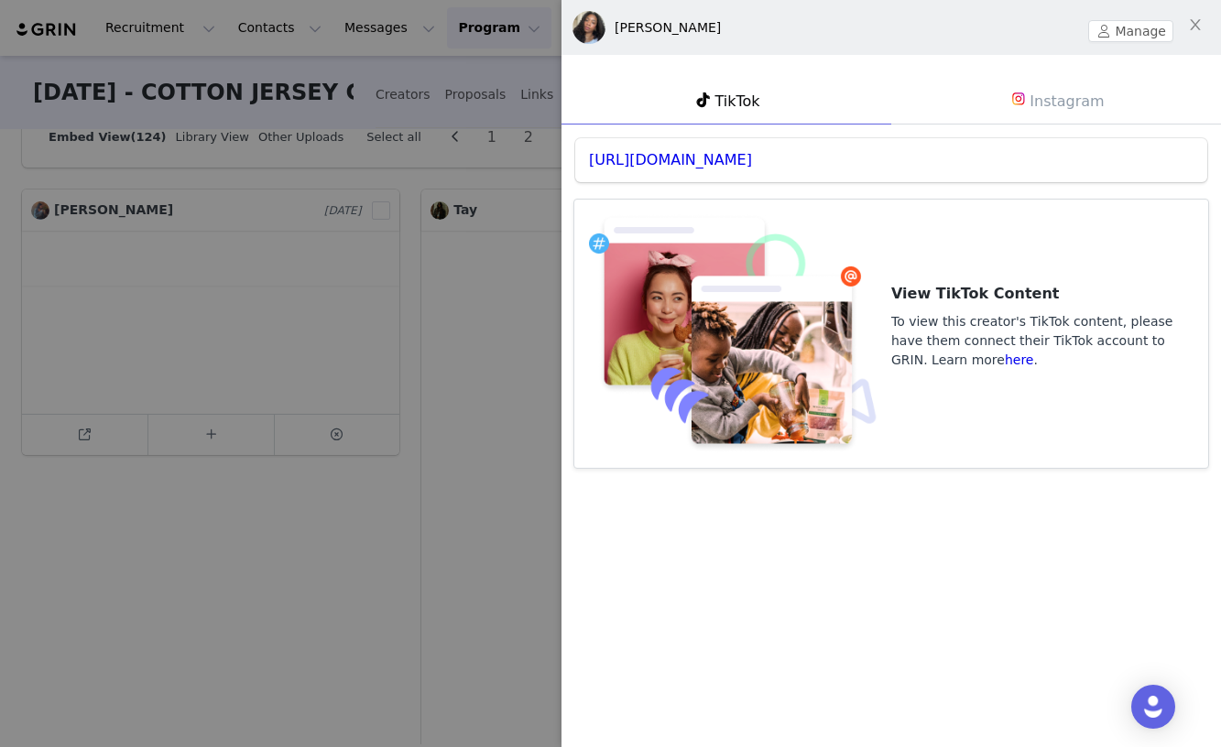
click at [409, 515] on div at bounding box center [610, 373] width 1221 height 747
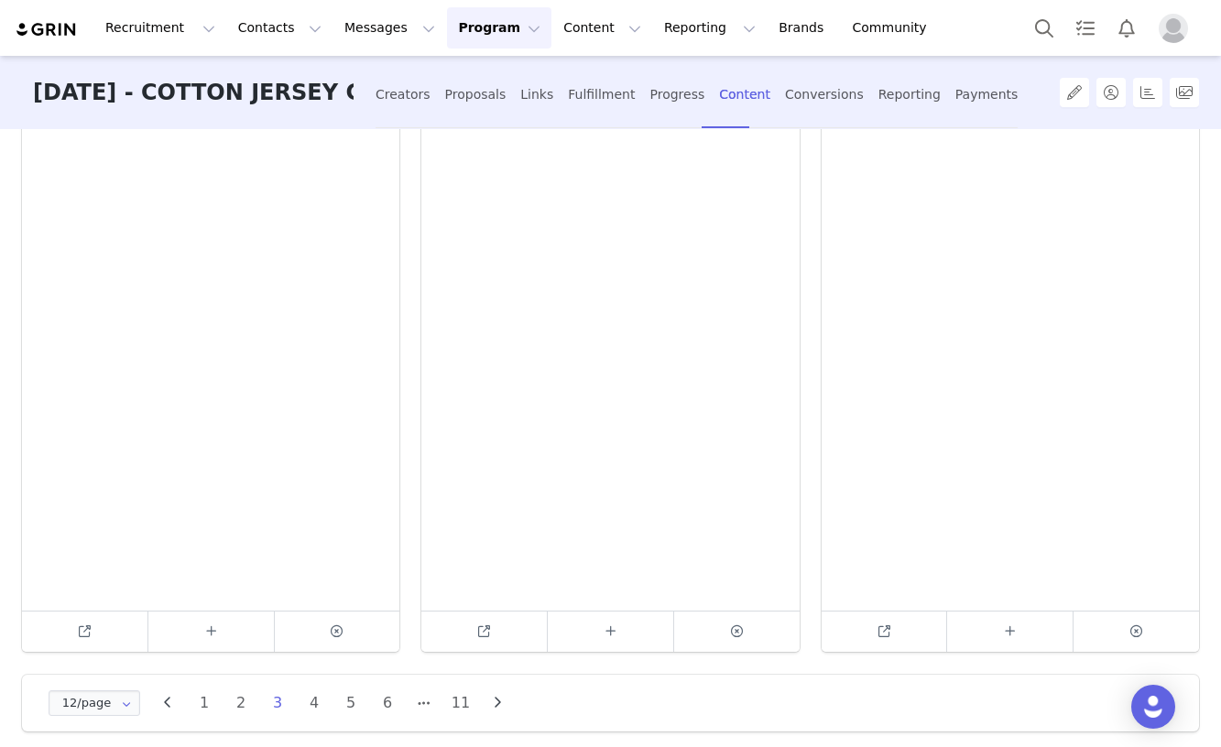
scroll to position [2805, 0]
click at [316, 692] on li "4" at bounding box center [313, 694] width 27 height 26
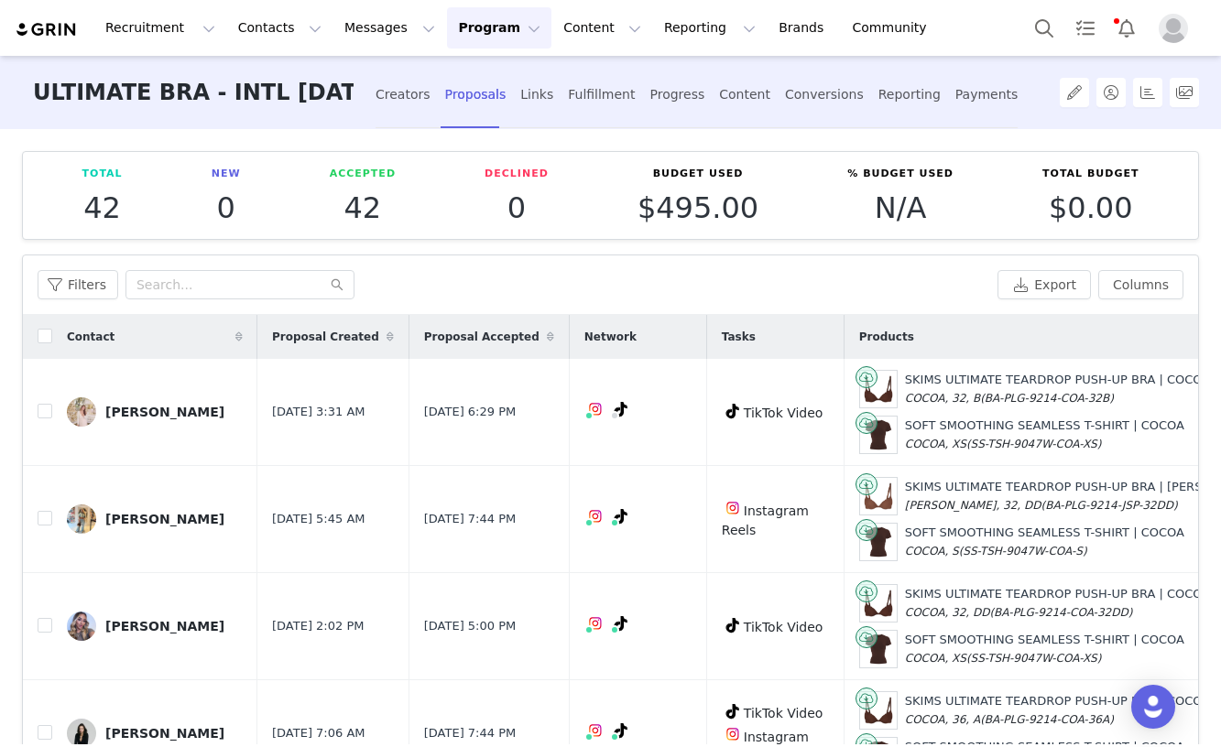
scroll to position [1394, 291]
